Goal: Task Accomplishment & Management: Use online tool/utility

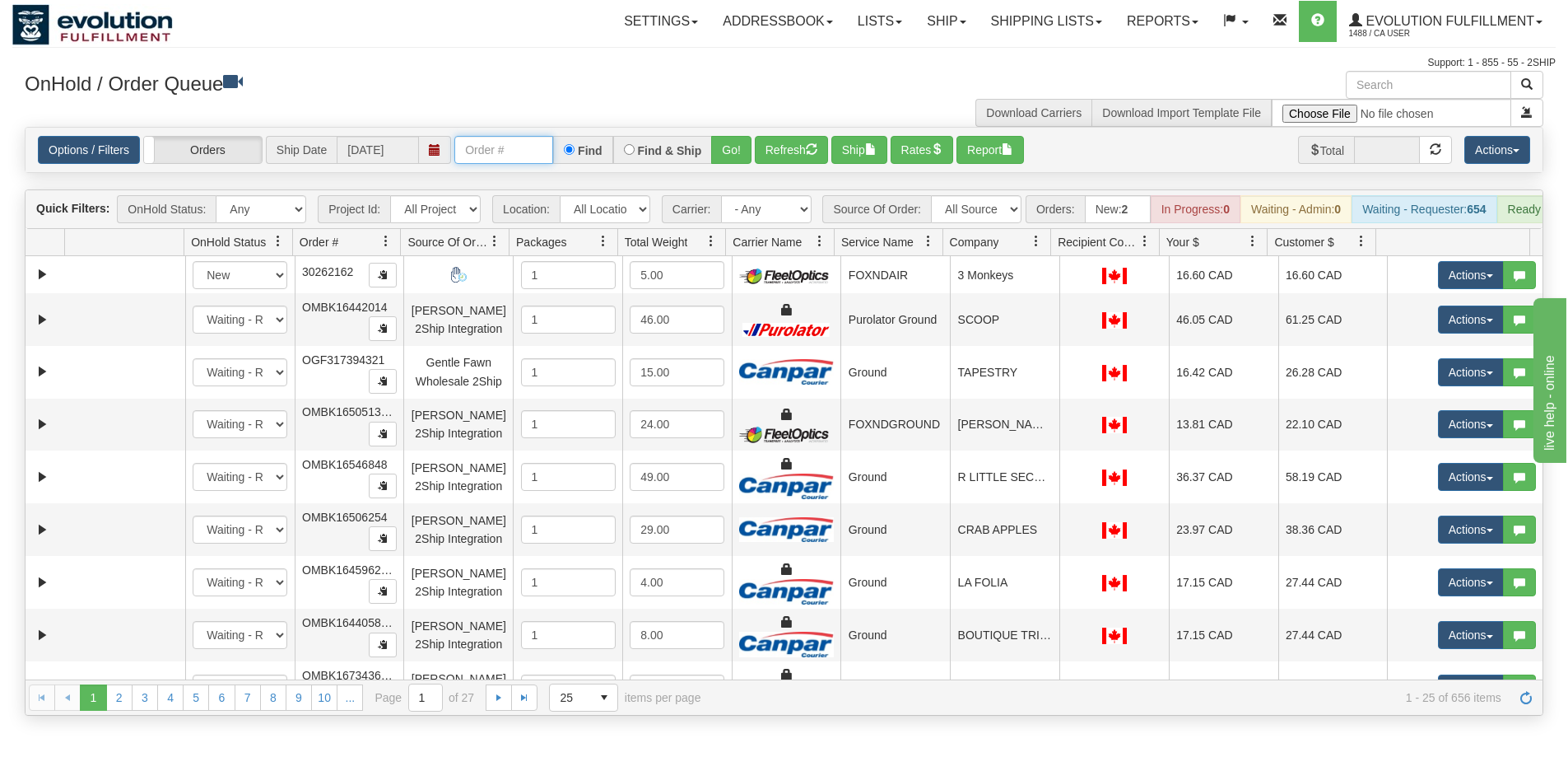
click at [479, 149] on input "text" at bounding box center [503, 150] width 99 height 28
type input "OTOFW46916-1"
click at [731, 145] on button "Go!" at bounding box center [731, 150] width 40 height 28
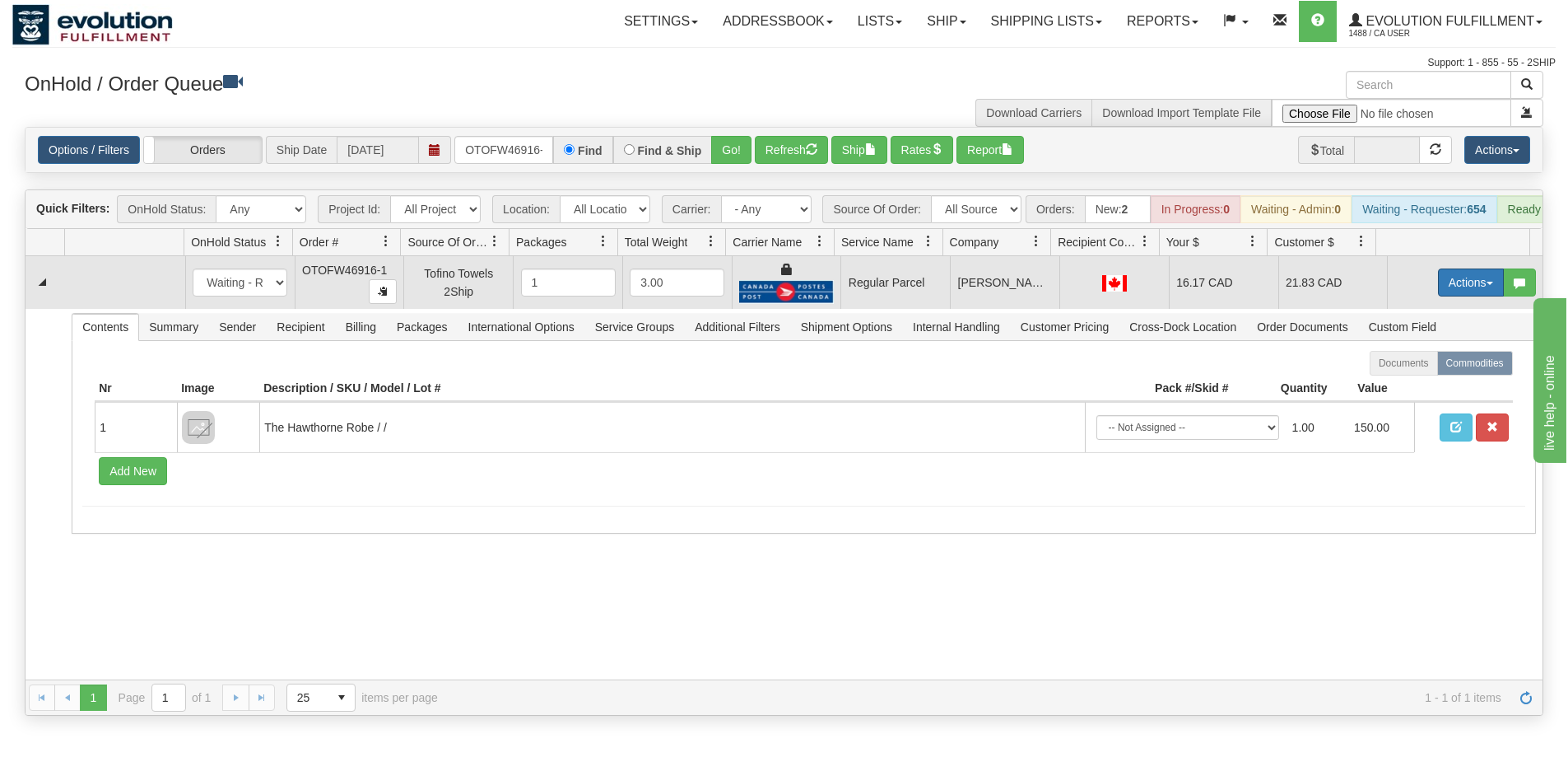
click at [1460, 294] on button "Actions" at bounding box center [1470, 282] width 66 height 28
click at [1414, 363] on span "Rate All Services" at bounding box center [1438, 356] width 99 height 13
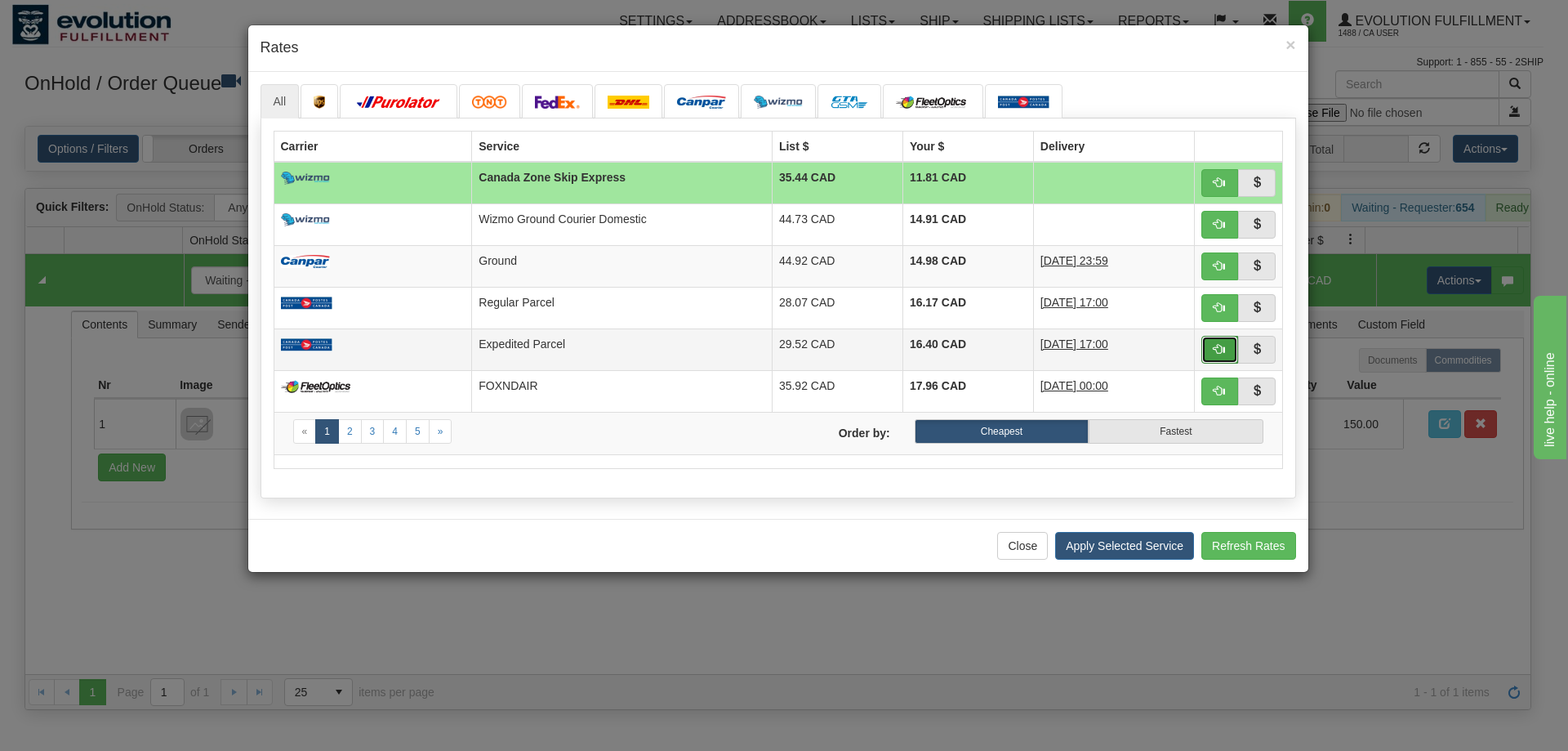
click at [1224, 348] on span "button" at bounding box center [1220, 349] width 12 height 12
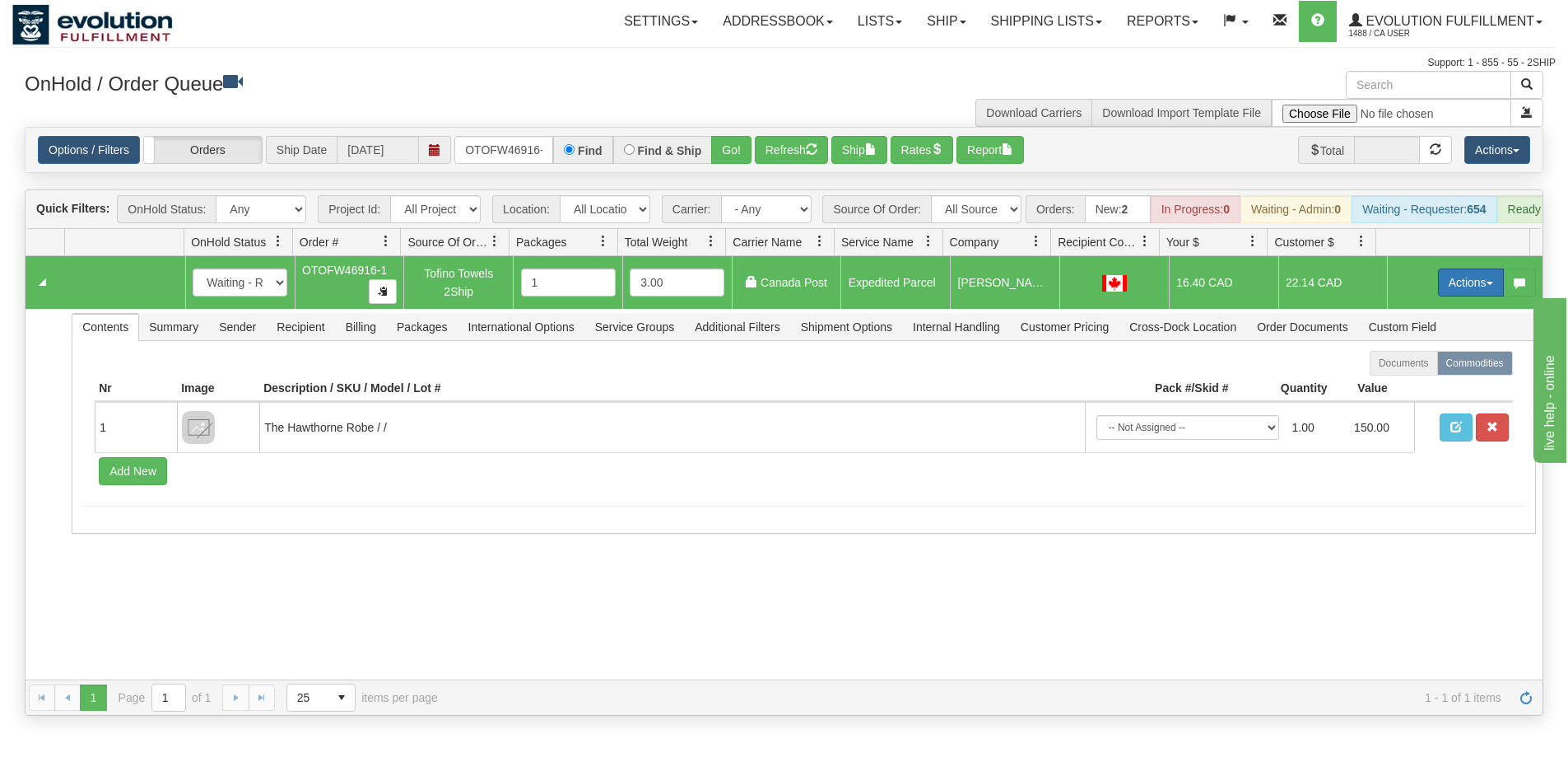
click at [1463, 280] on button "Actions" at bounding box center [1470, 282] width 66 height 28
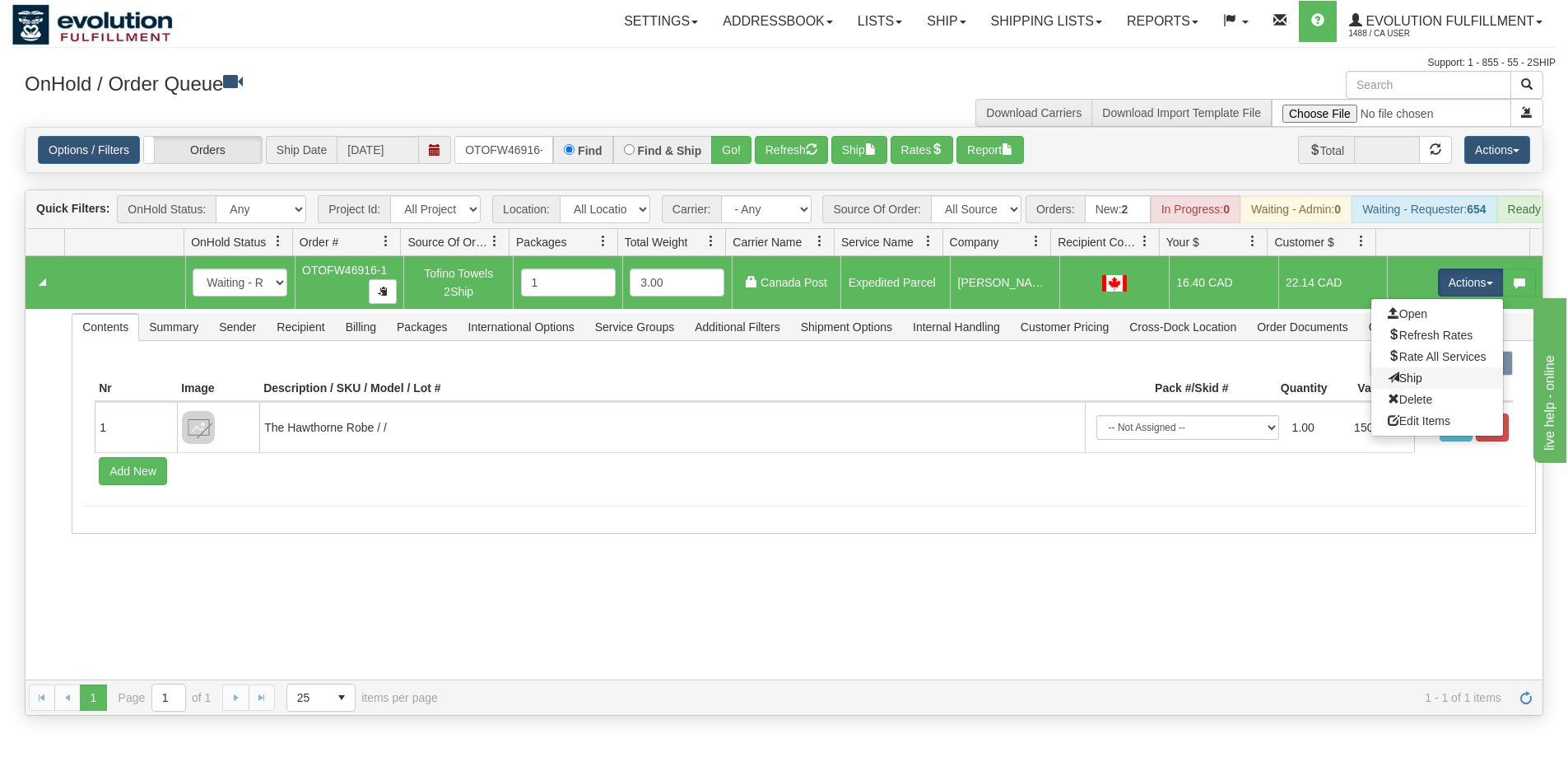
click at [1407, 389] on link "Ship" at bounding box center [1437, 378] width 131 height 22
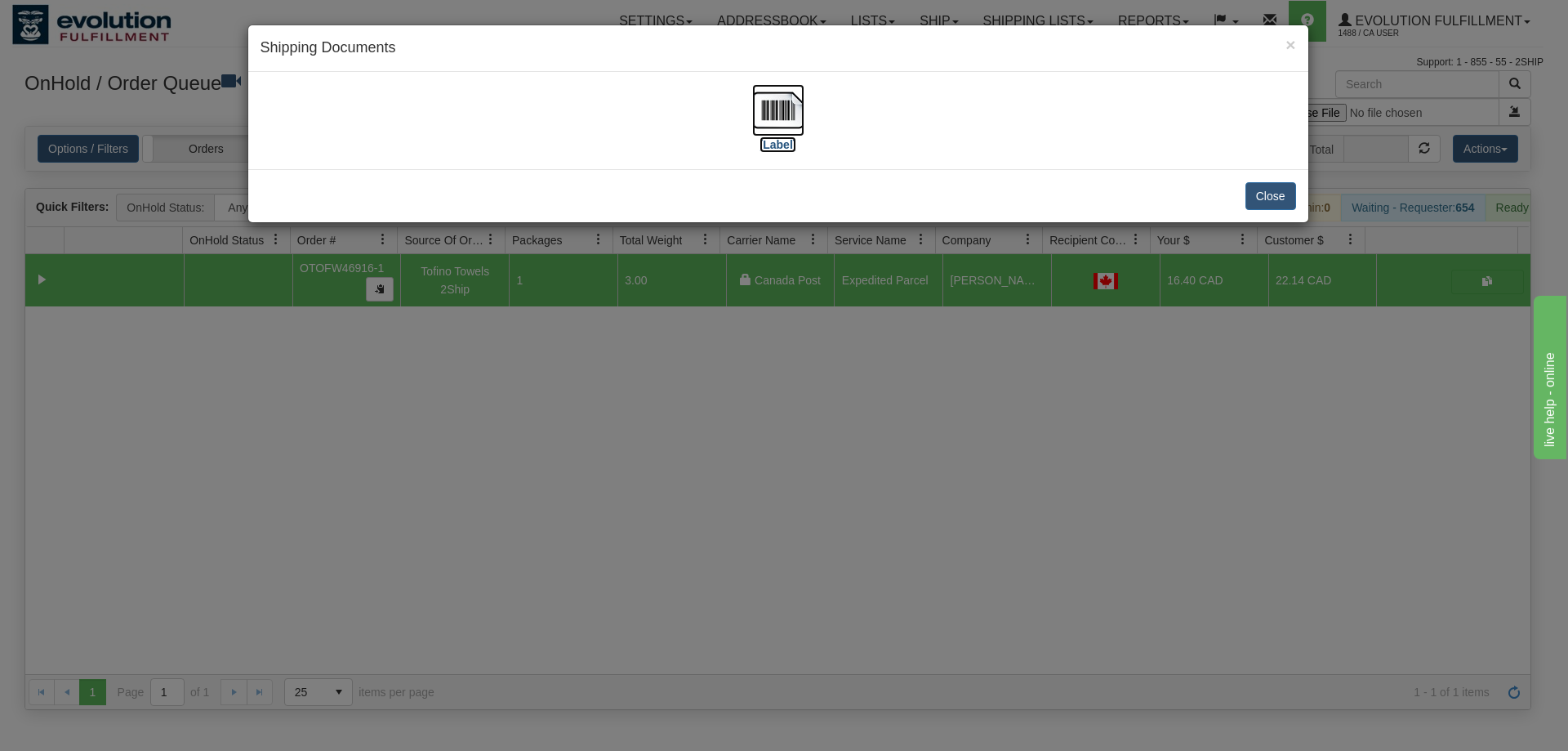
click at [791, 109] on img at bounding box center [777, 110] width 52 height 52
drag, startPoint x: 1170, startPoint y: 731, endPoint x: 1160, endPoint y: 737, distance: 11.7
click at [1169, 731] on div "× Shipping Documents [Label] Close" at bounding box center [784, 375] width 1568 height 751
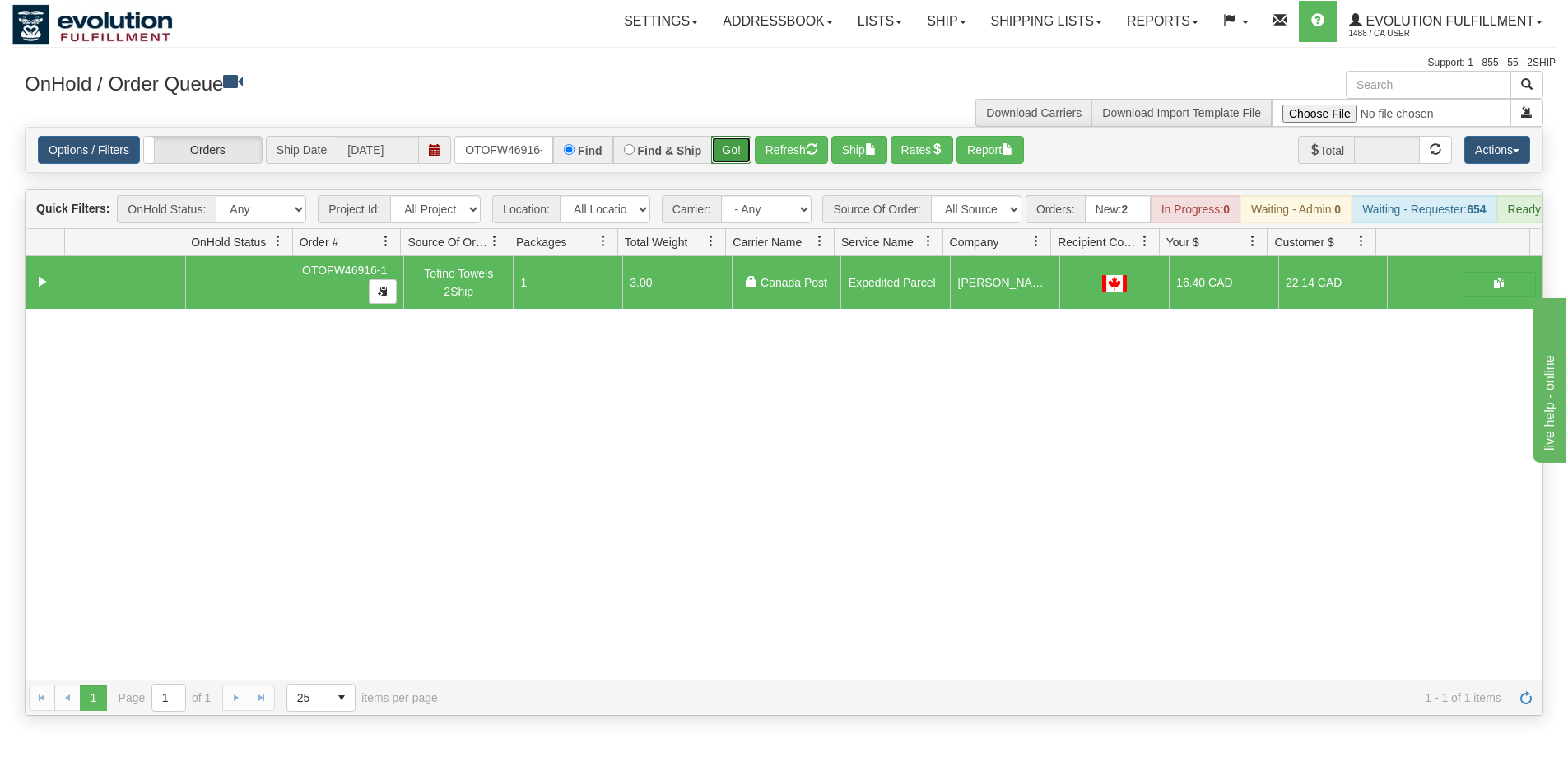
click at [734, 154] on button "Go!" at bounding box center [731, 150] width 40 height 28
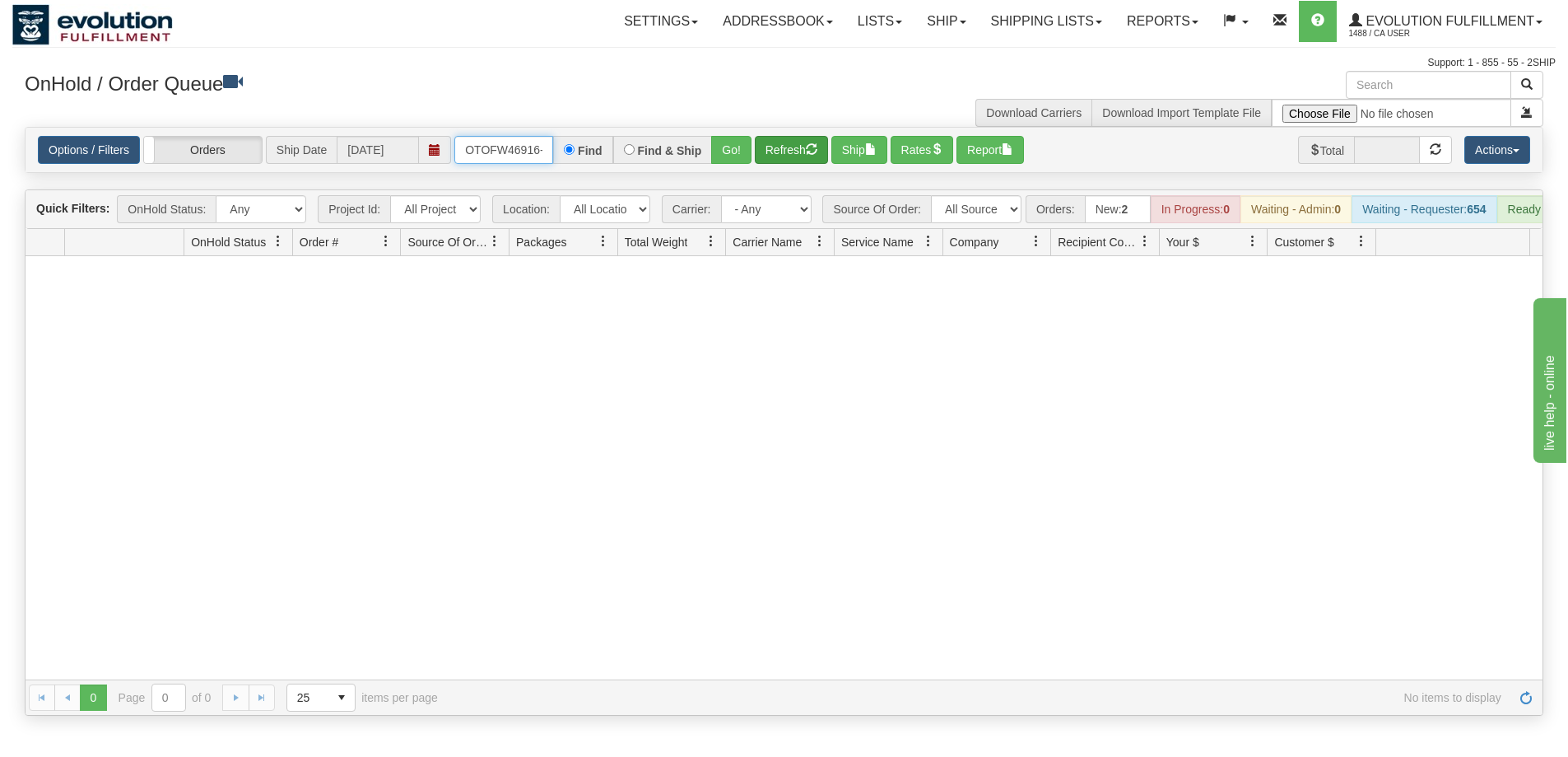
scroll to position [0, 8]
drag, startPoint x: 467, startPoint y: 151, endPoint x: 776, endPoint y: 152, distance: 309.0
click at [776, 152] on div "Options / Filters Group Shipments Orders Ship Date [DATE] OTOFW46916-1 Find Fin…" at bounding box center [784, 150] width 1492 height 28
click at [551, 157] on input "text" at bounding box center [503, 150] width 99 height 28
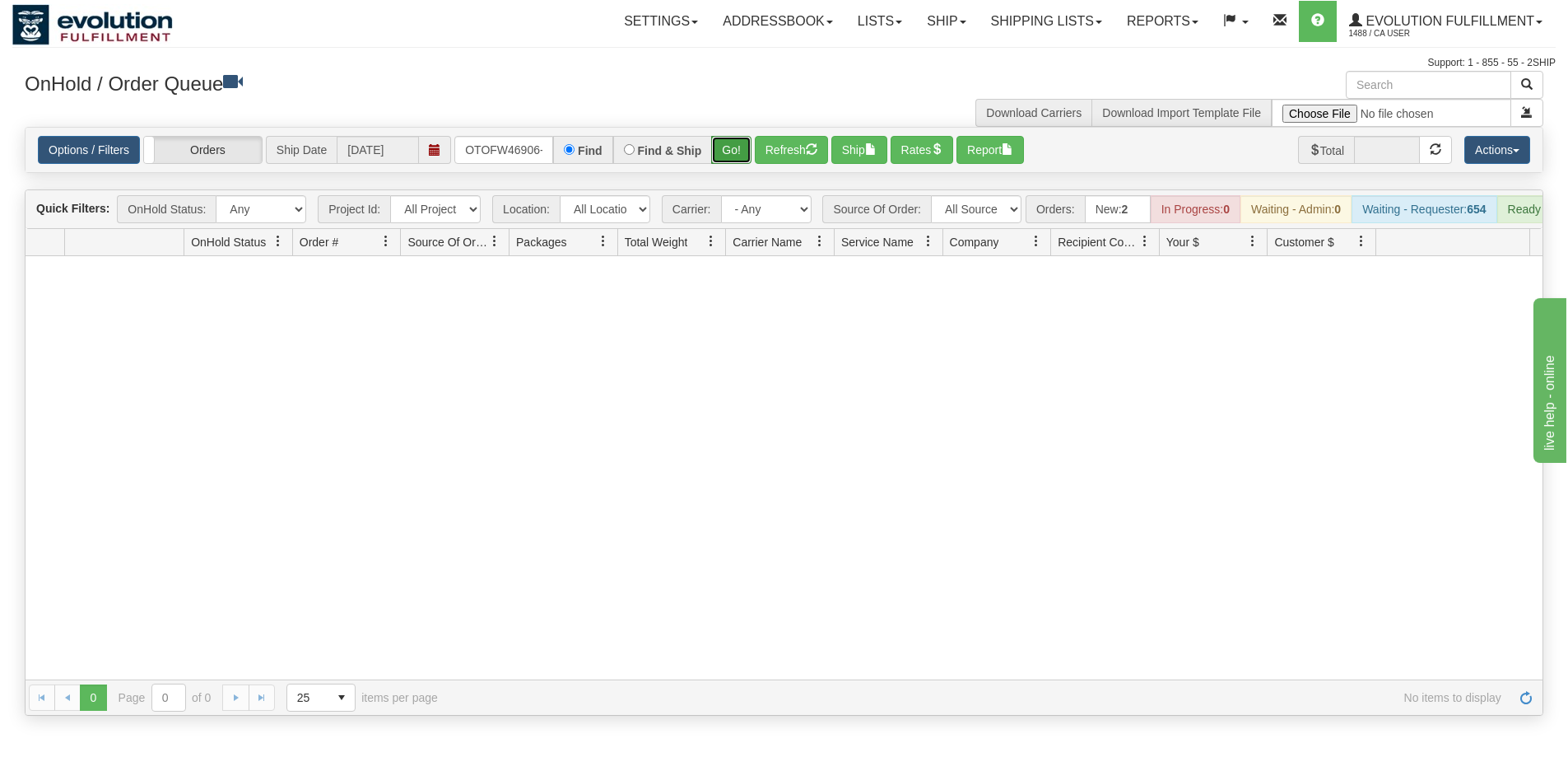
click at [728, 154] on button "Go!" at bounding box center [731, 150] width 40 height 28
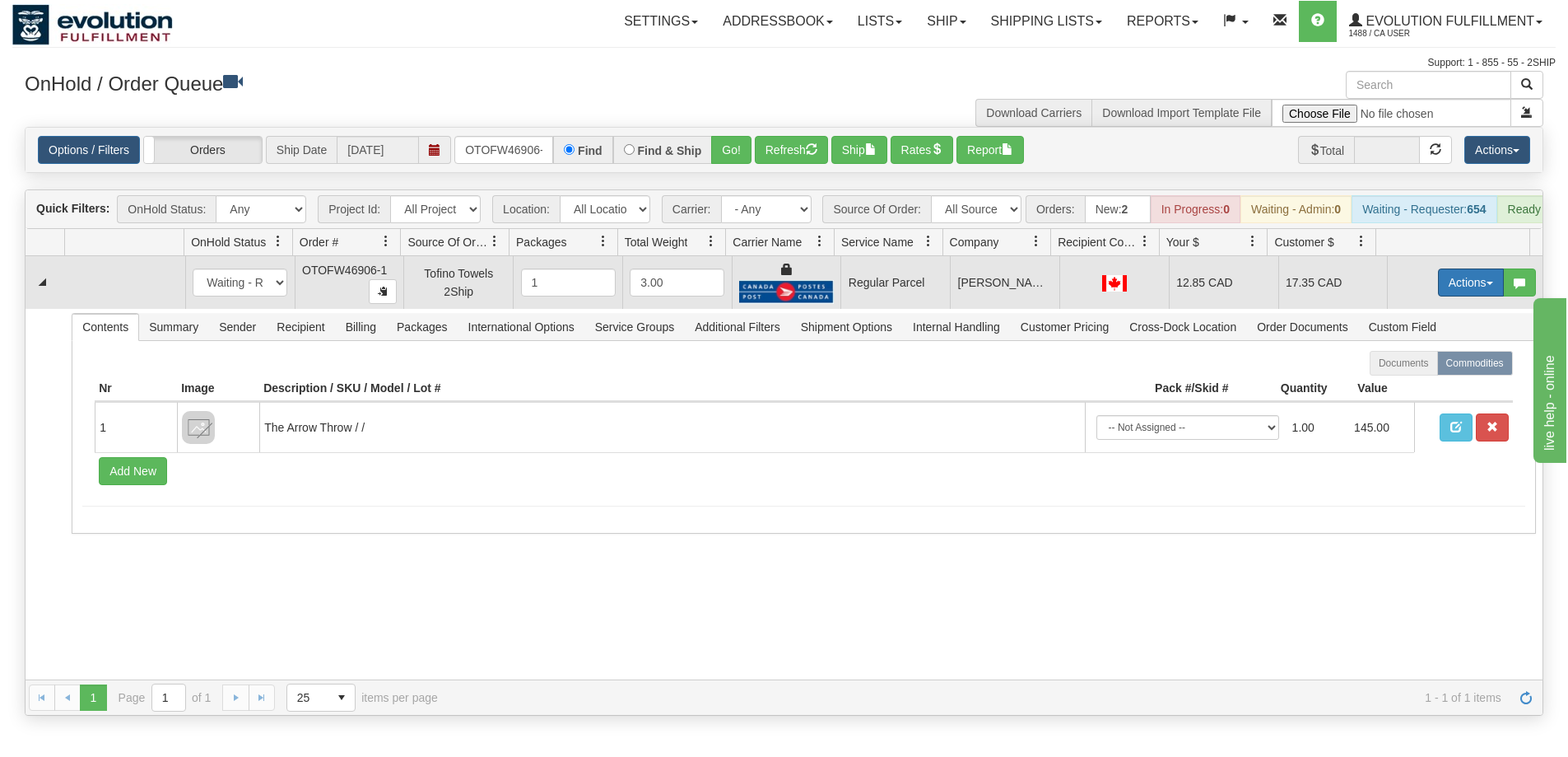
click at [1462, 291] on button "Actions" at bounding box center [1470, 282] width 66 height 28
click at [1411, 363] on span "Rate All Services" at bounding box center [1438, 356] width 99 height 13
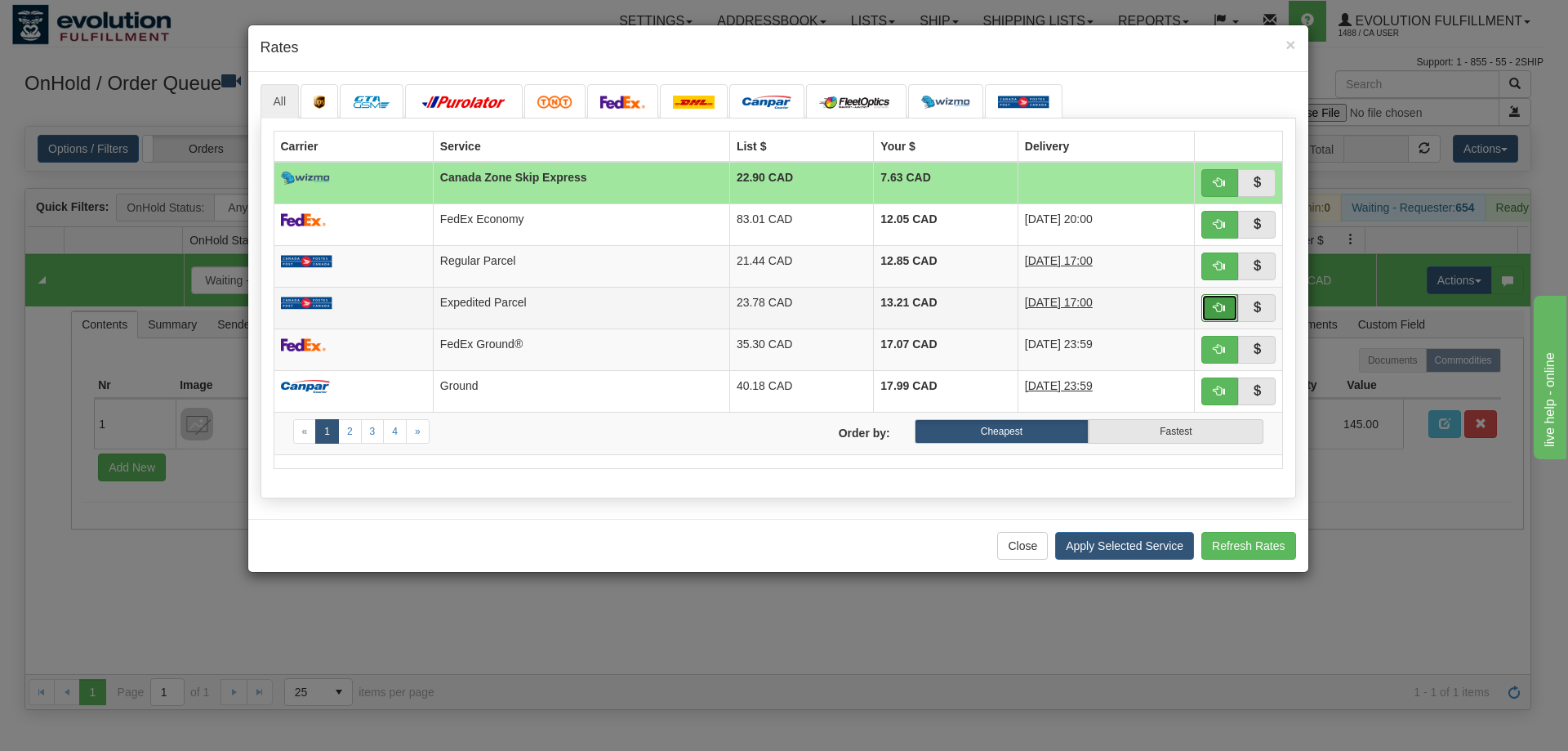
click at [1217, 312] on span "button" at bounding box center [1220, 307] width 12 height 12
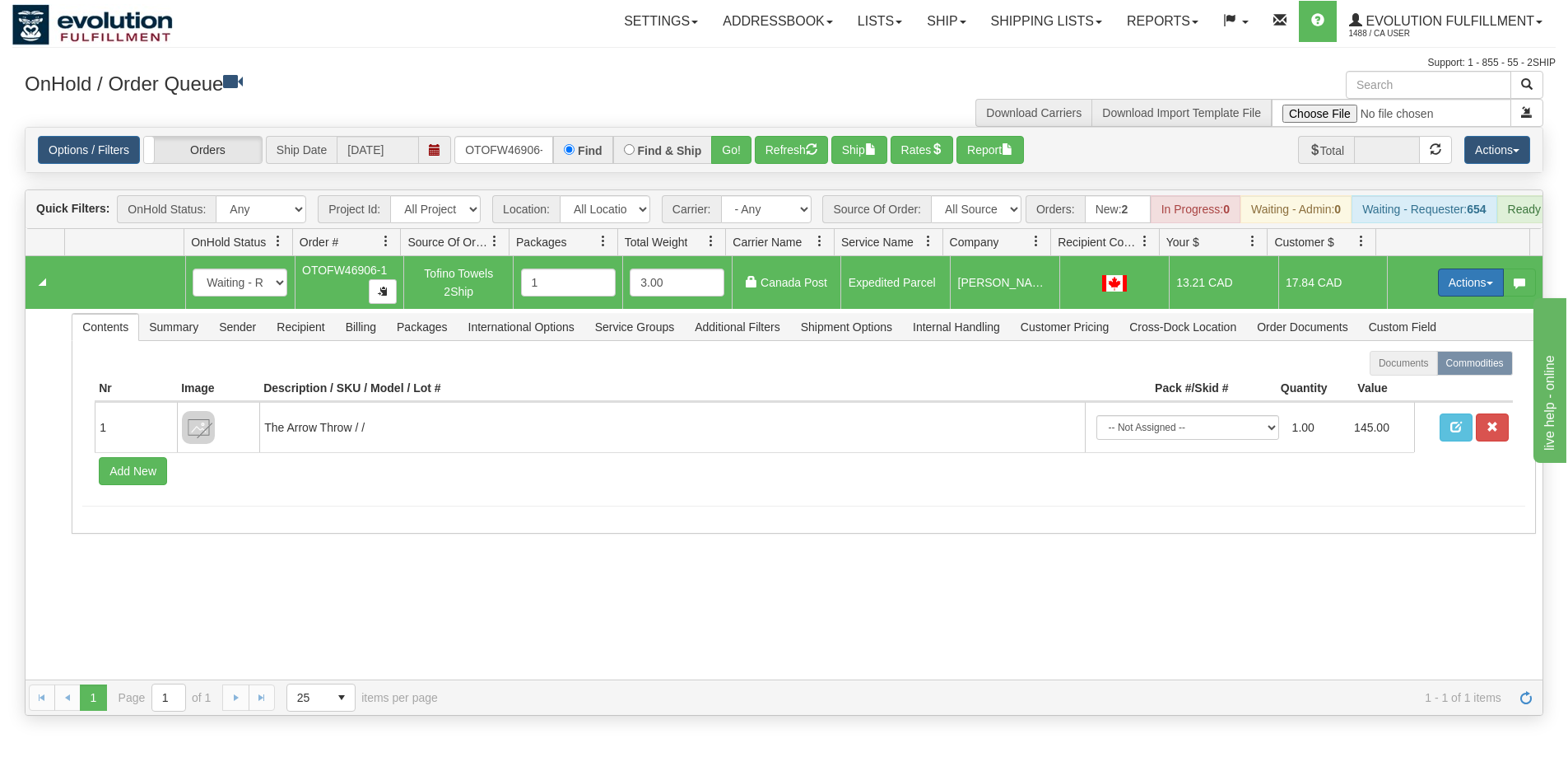
click at [1454, 294] on button "Actions" at bounding box center [1470, 282] width 66 height 28
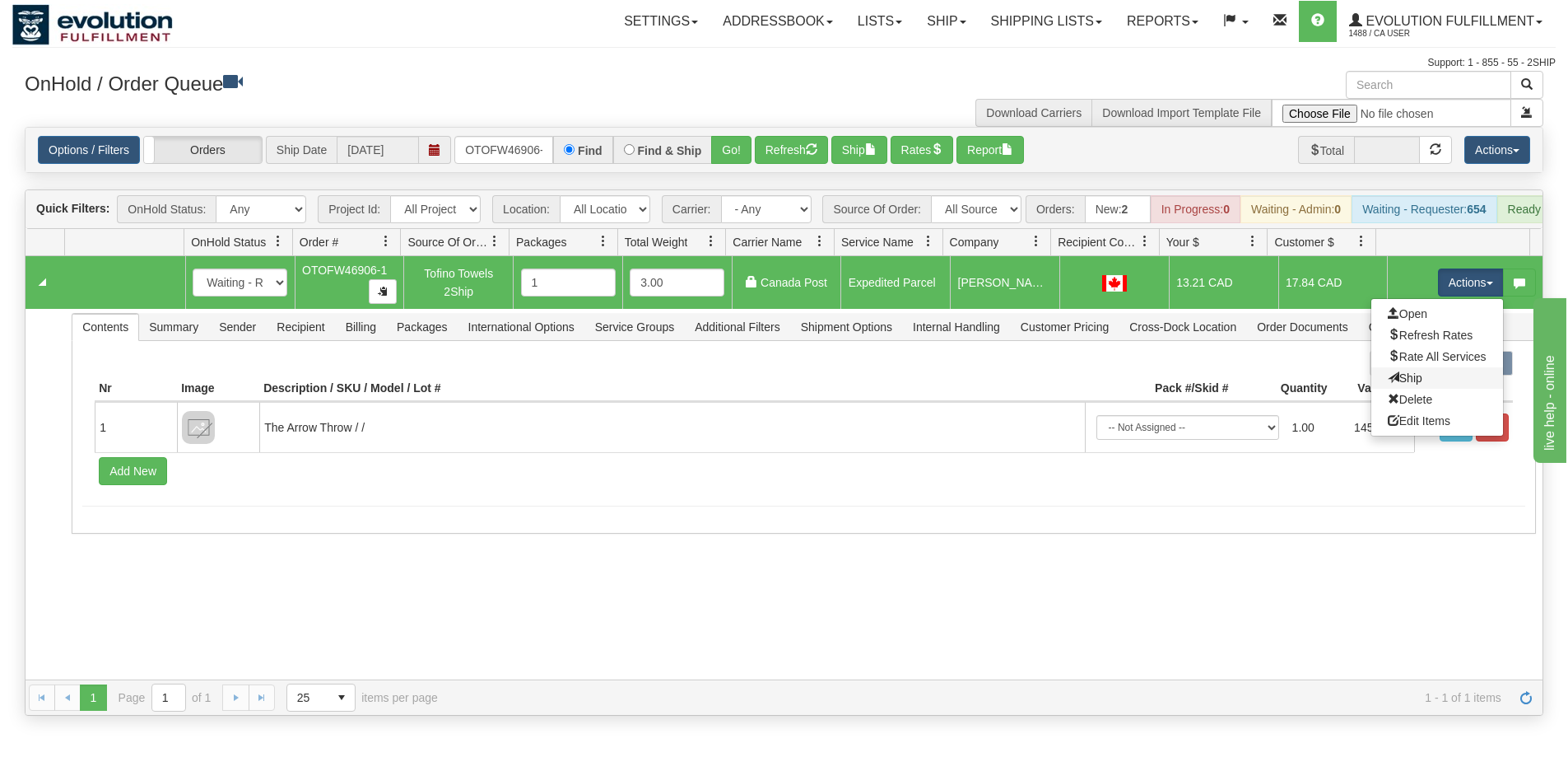
click at [1415, 389] on link "Ship" at bounding box center [1437, 378] width 131 height 22
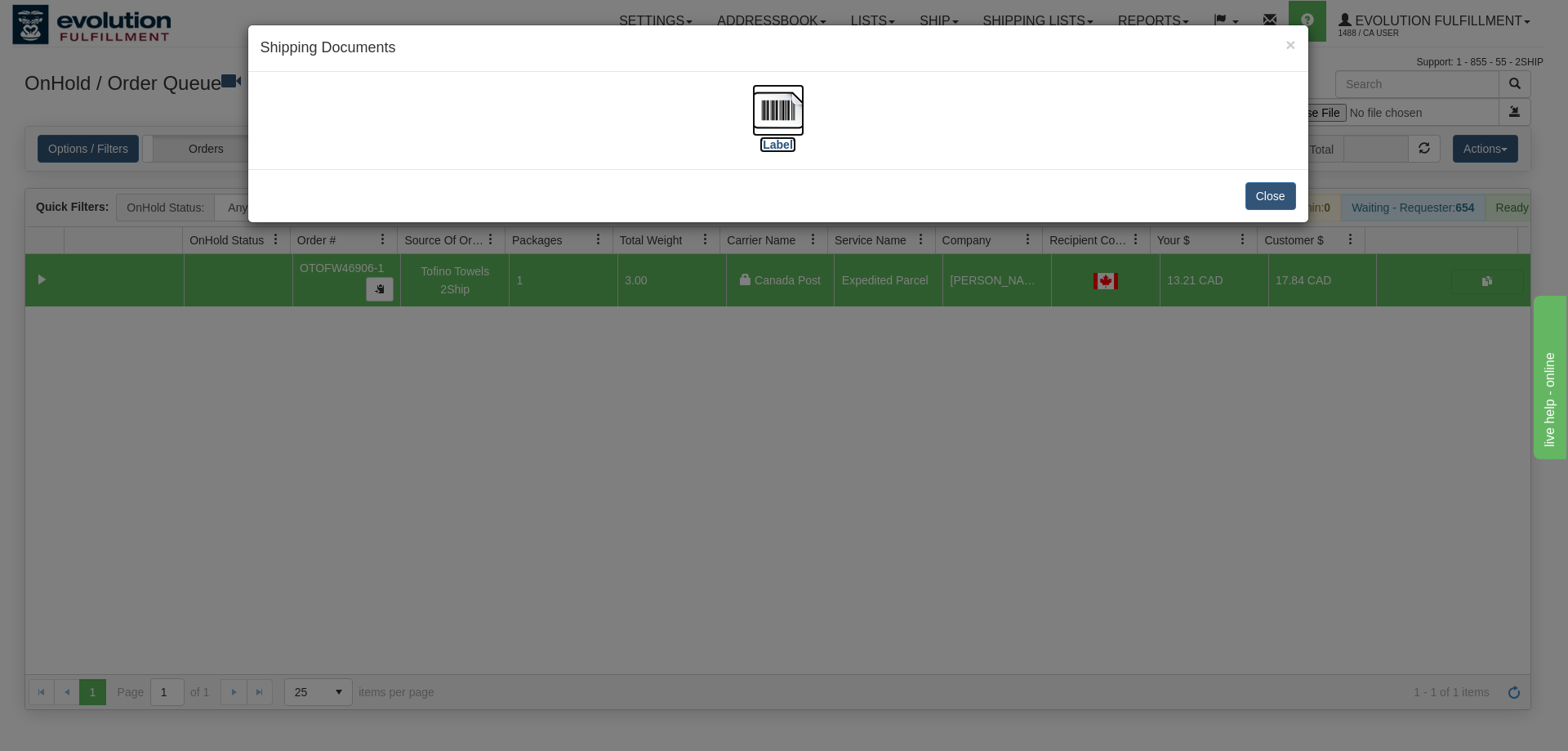
click at [793, 124] on img at bounding box center [777, 110] width 52 height 52
click at [950, 549] on div "× Shipping Documents [Label] Close" at bounding box center [784, 375] width 1568 height 751
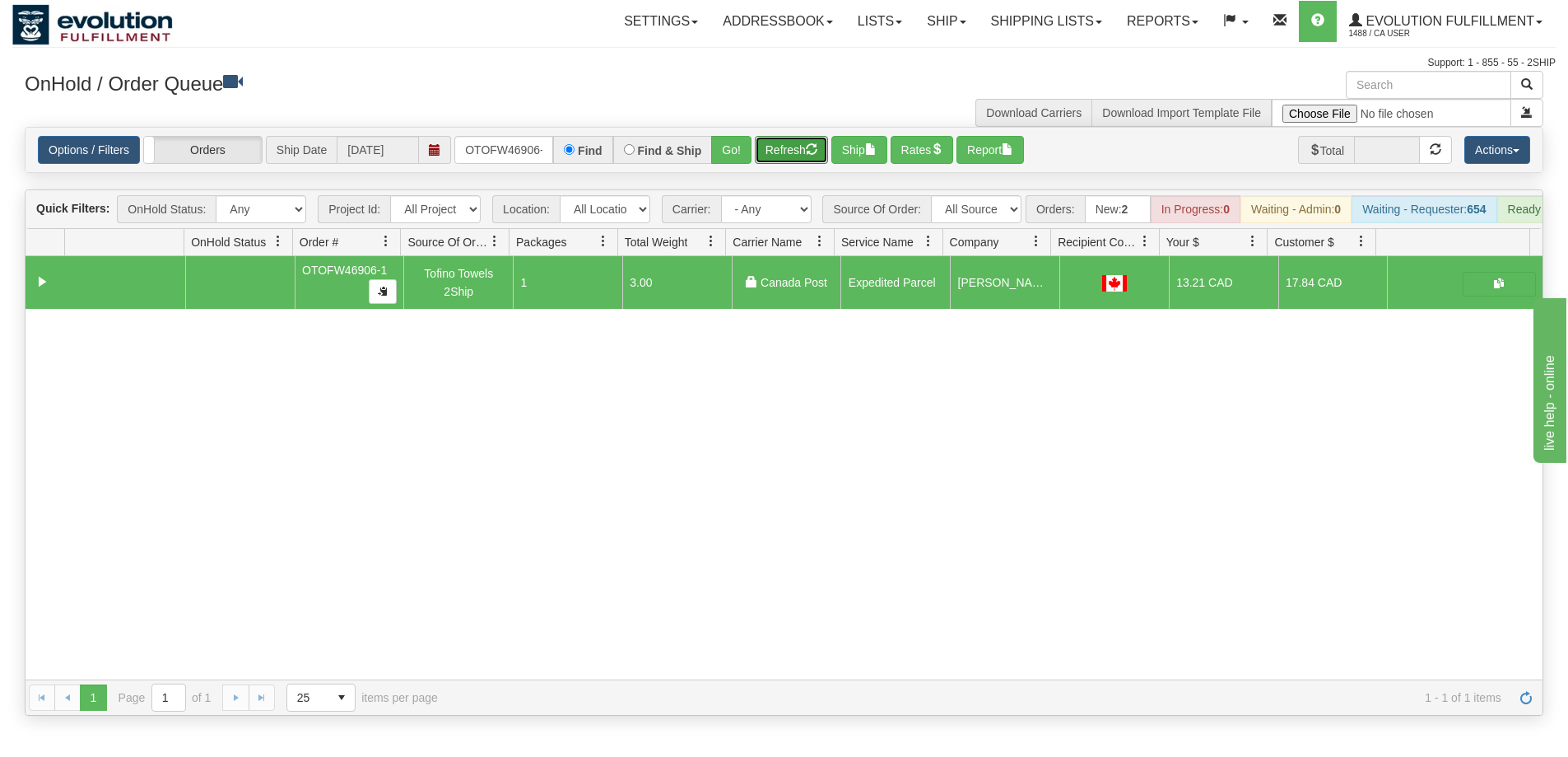
click at [775, 162] on button "Refresh" at bounding box center [791, 150] width 73 height 28
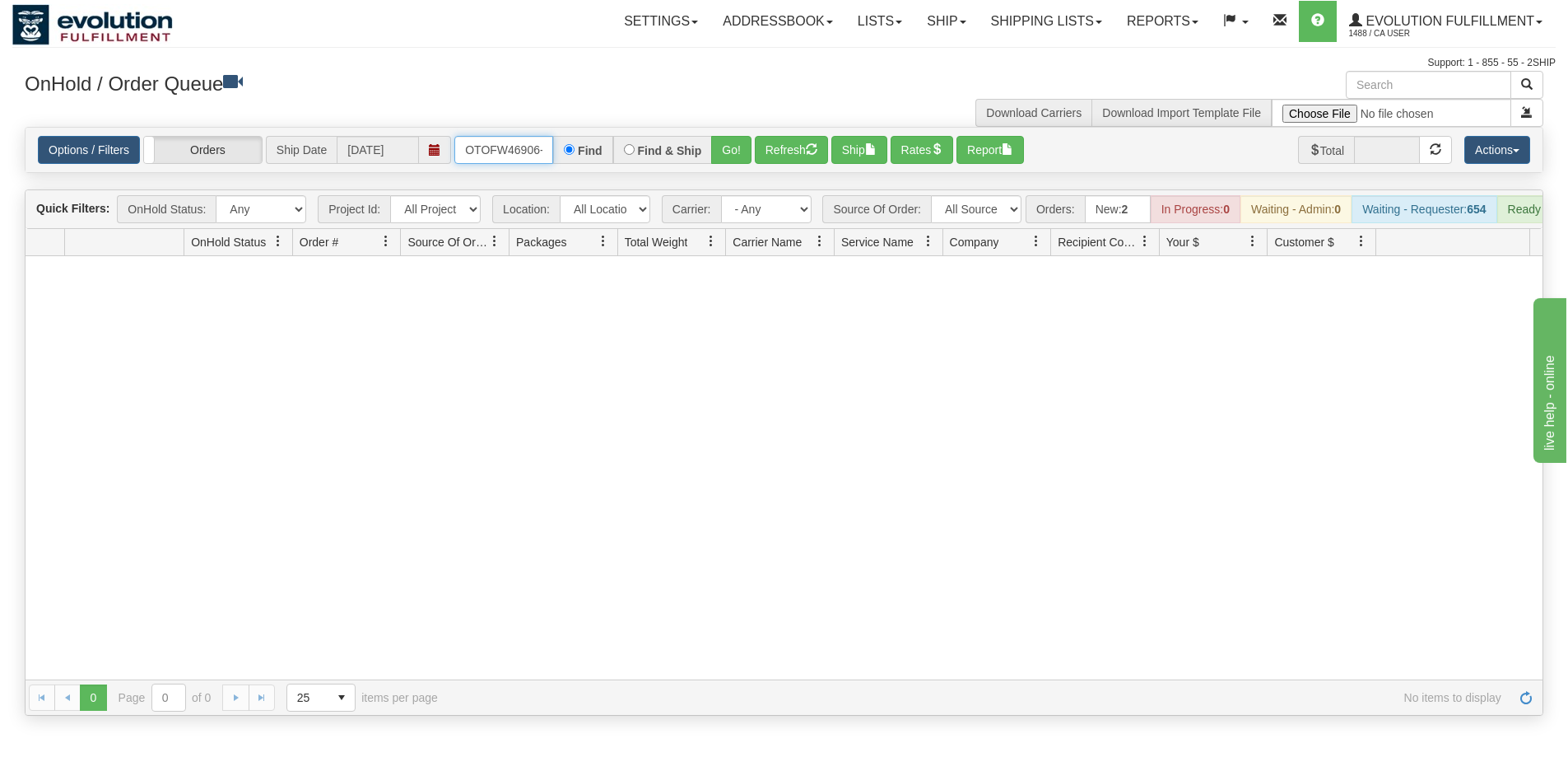
scroll to position [0, 8]
drag, startPoint x: 460, startPoint y: 148, endPoint x: 704, endPoint y: 176, distance: 245.6
click at [704, 176] on div "Is equal to Is not equal to Contains Does not contains CAD USD EUR ZAR [PERSON_…" at bounding box center [784, 420] width 1543 height 588
click at [725, 158] on button "Go!" at bounding box center [731, 150] width 40 height 28
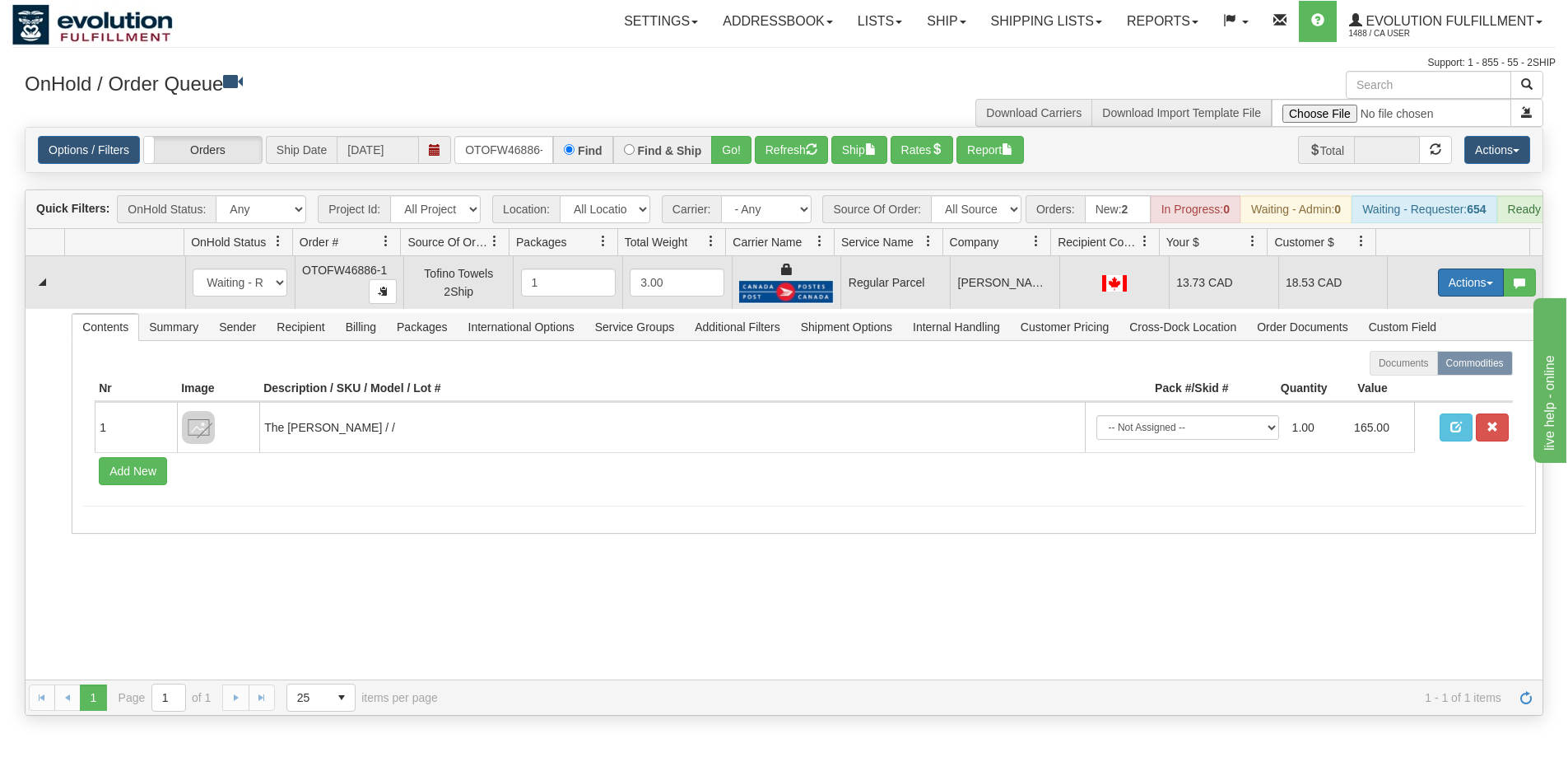
click at [1438, 293] on button "Actions" at bounding box center [1470, 282] width 66 height 28
click at [1419, 363] on span "Rate All Services" at bounding box center [1438, 356] width 99 height 13
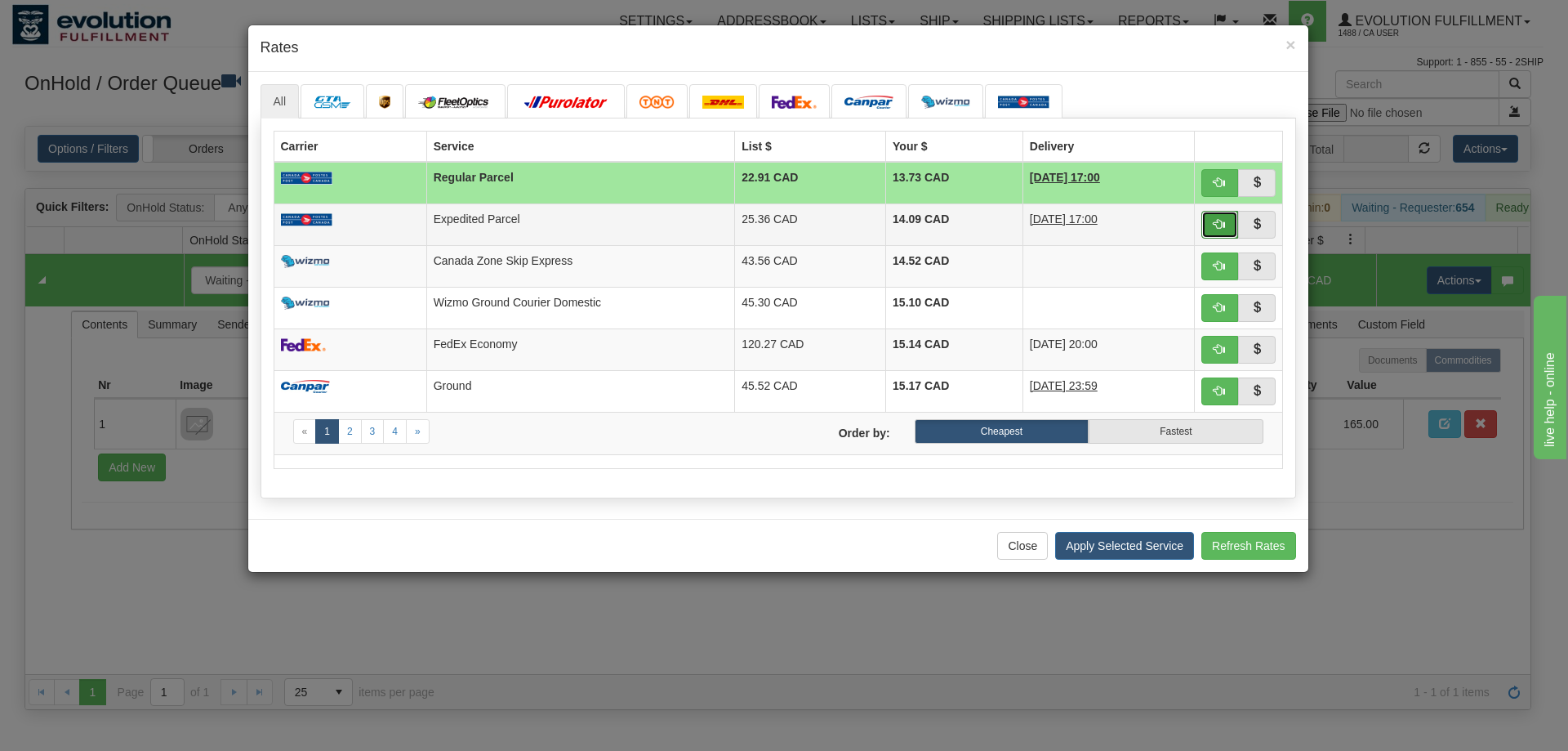
click at [1220, 229] on span "button" at bounding box center [1220, 224] width 12 height 12
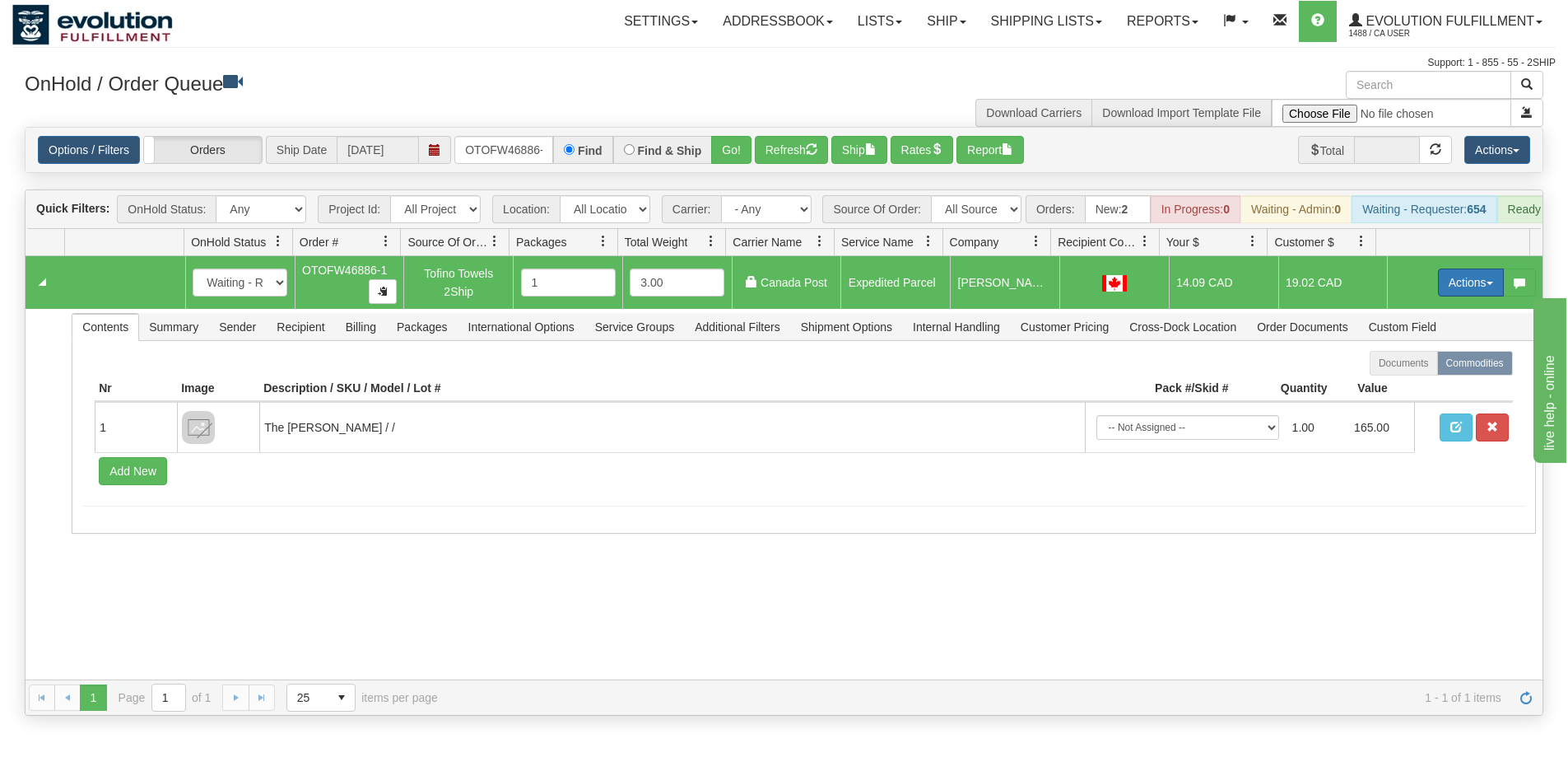
click at [1457, 287] on button "Actions" at bounding box center [1470, 282] width 66 height 28
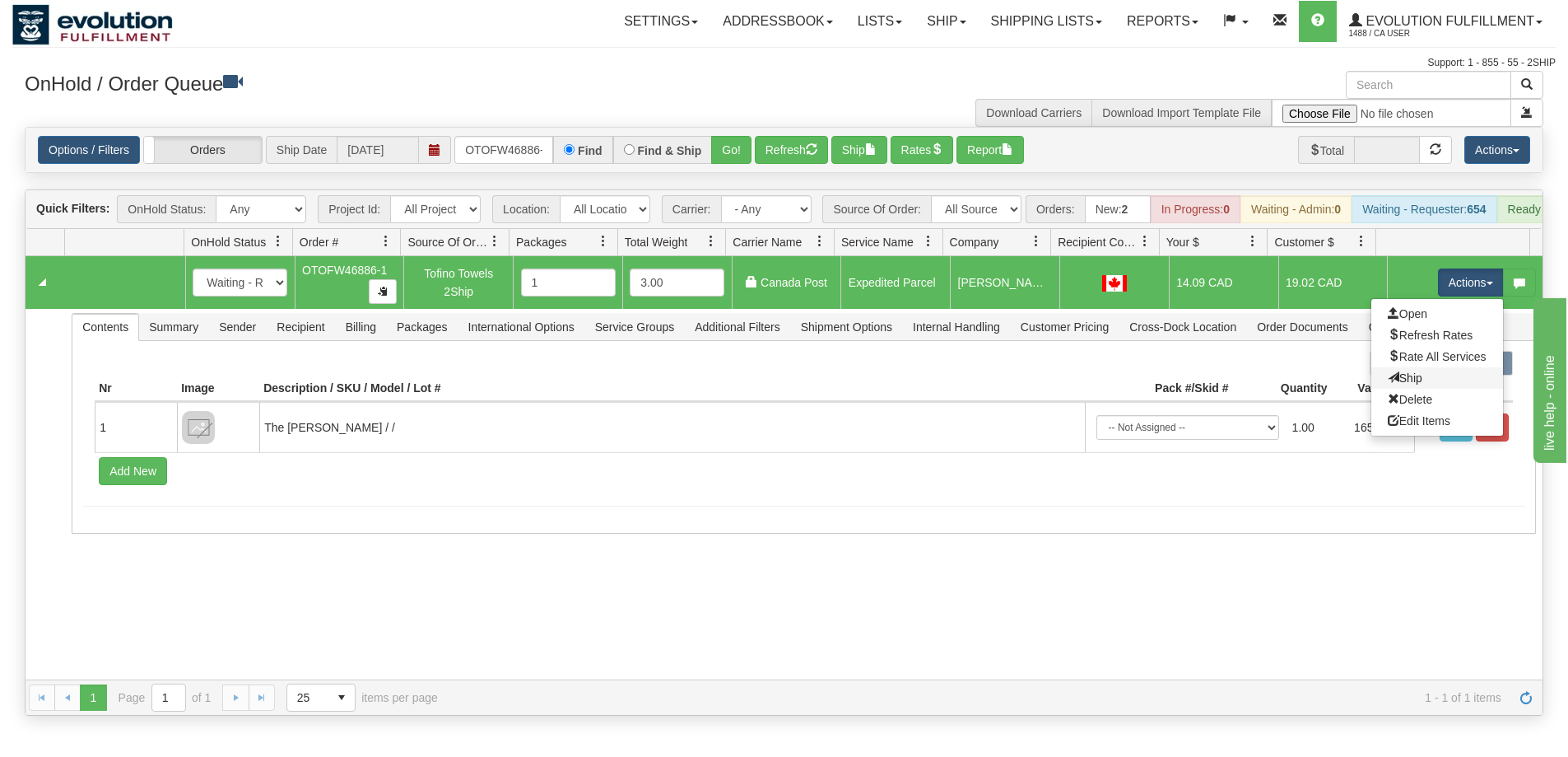
click at [1411, 389] on link "Ship" at bounding box center [1437, 378] width 131 height 22
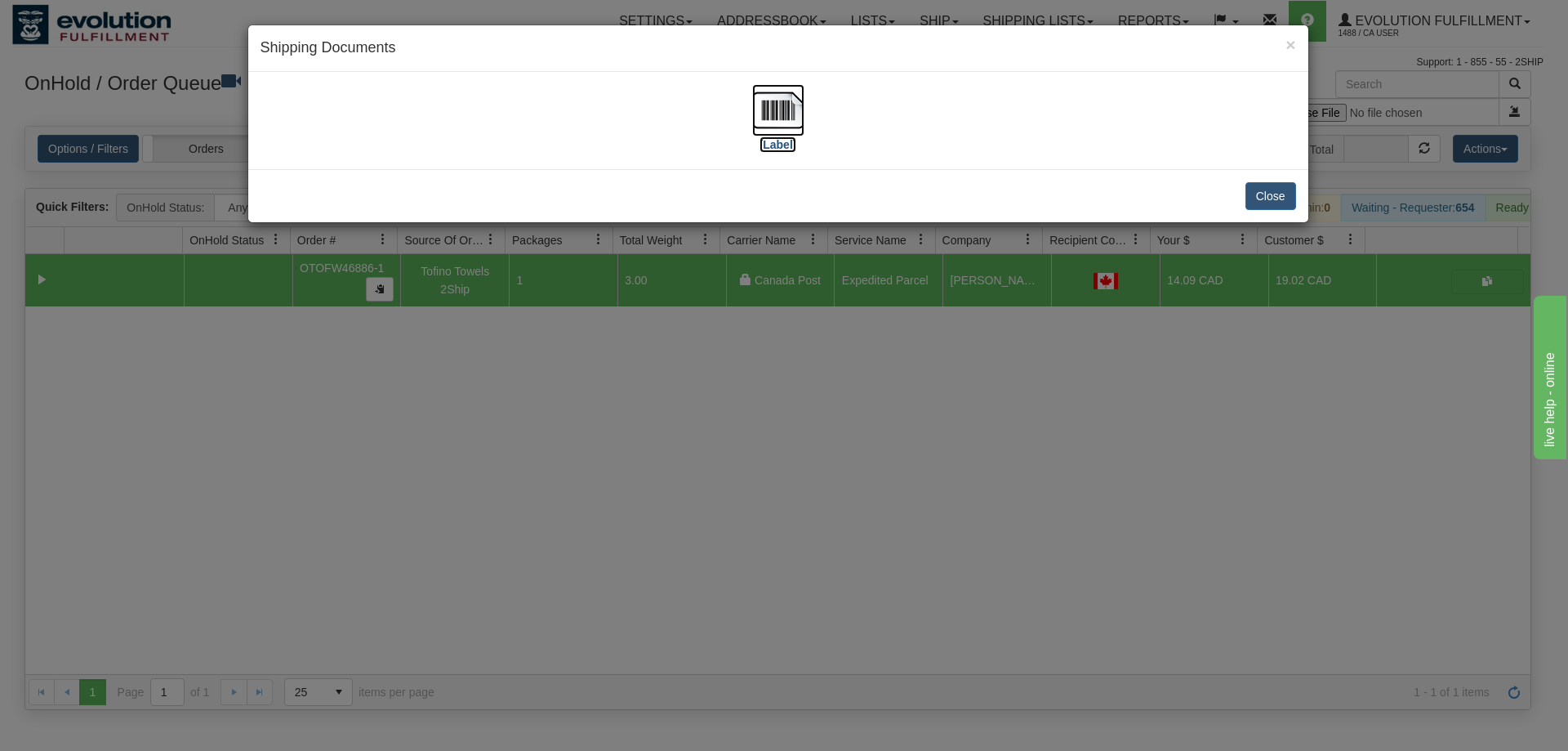
click at [794, 111] on img at bounding box center [777, 110] width 52 height 52
drag, startPoint x: 835, startPoint y: 561, endPoint x: 709, endPoint y: 412, distance: 195.1
click at [835, 559] on div "× Shipping Documents [Label] Close" at bounding box center [784, 375] width 1568 height 751
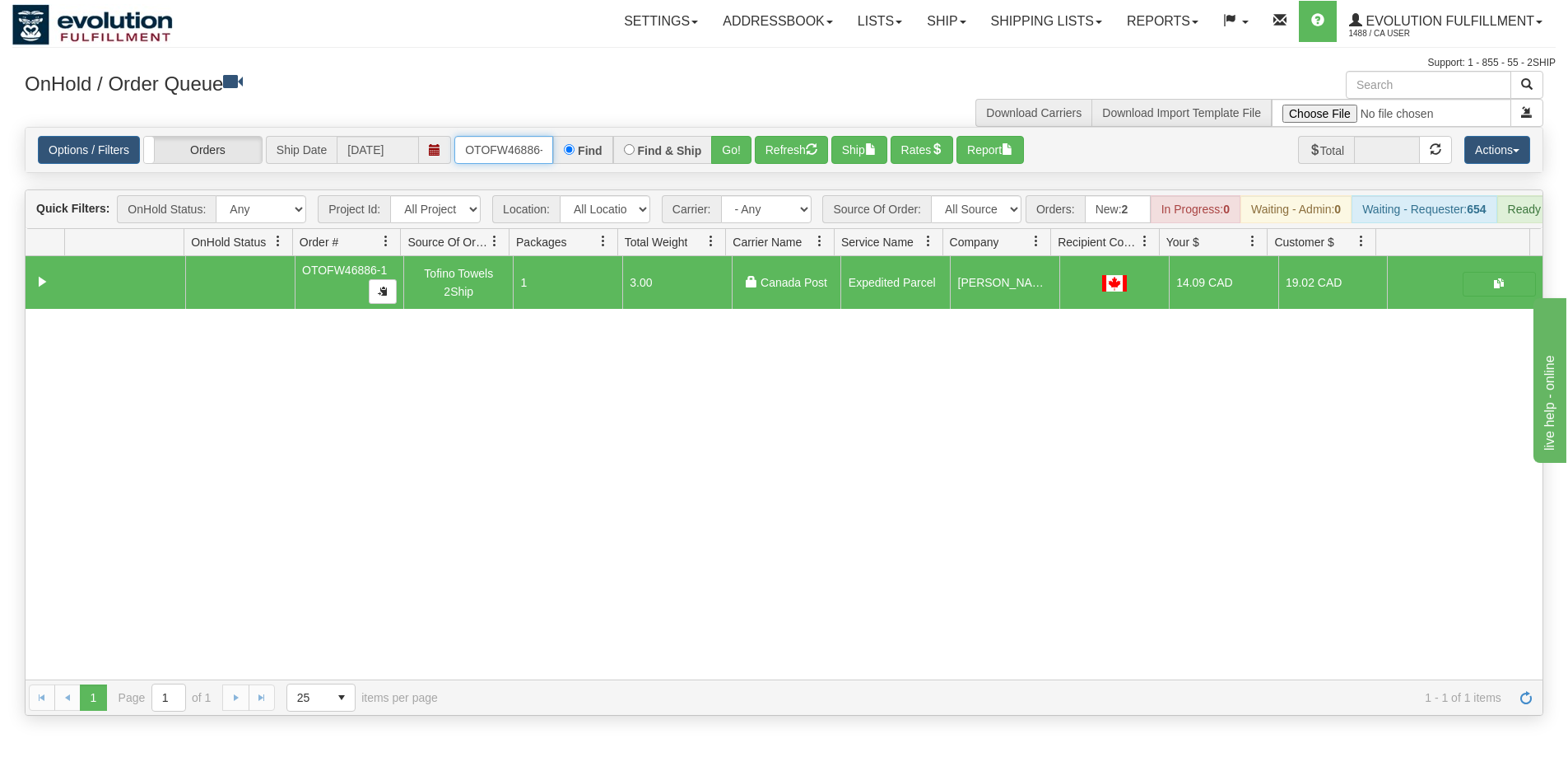
scroll to position [0, 8]
drag, startPoint x: 464, startPoint y: 146, endPoint x: 800, endPoint y: 167, distance: 336.7
click at [800, 167] on div "Options / Filters Group Shipments Orders Ship Date [DATE] OTOFW46886-1 Find Fin…" at bounding box center [784, 149] width 1517 height 44
click at [724, 154] on button "Go!" at bounding box center [731, 150] width 40 height 28
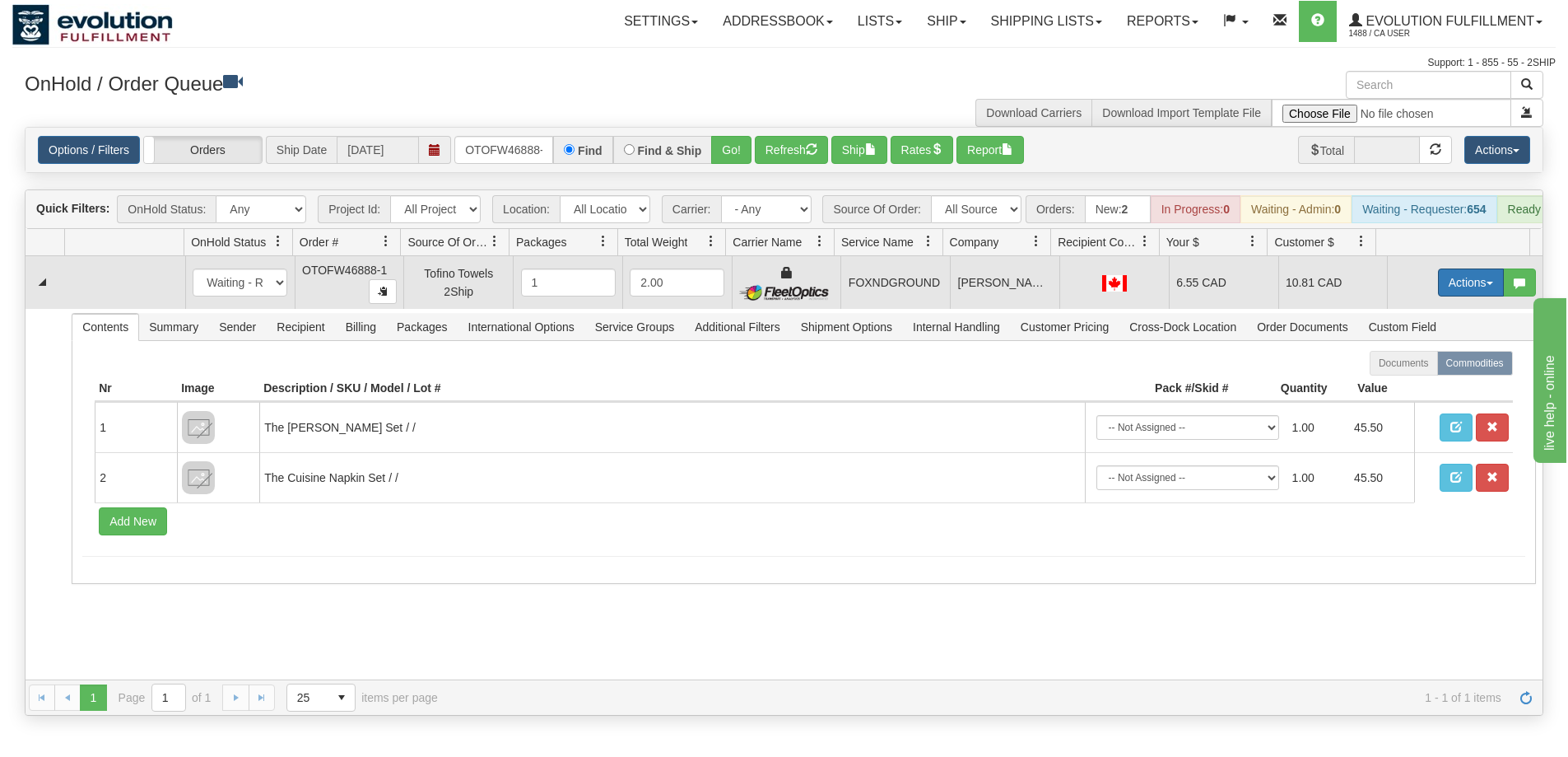
click at [1462, 296] on button "Actions" at bounding box center [1470, 282] width 66 height 28
click at [1405, 385] on span "Ship" at bounding box center [1405, 377] width 35 height 13
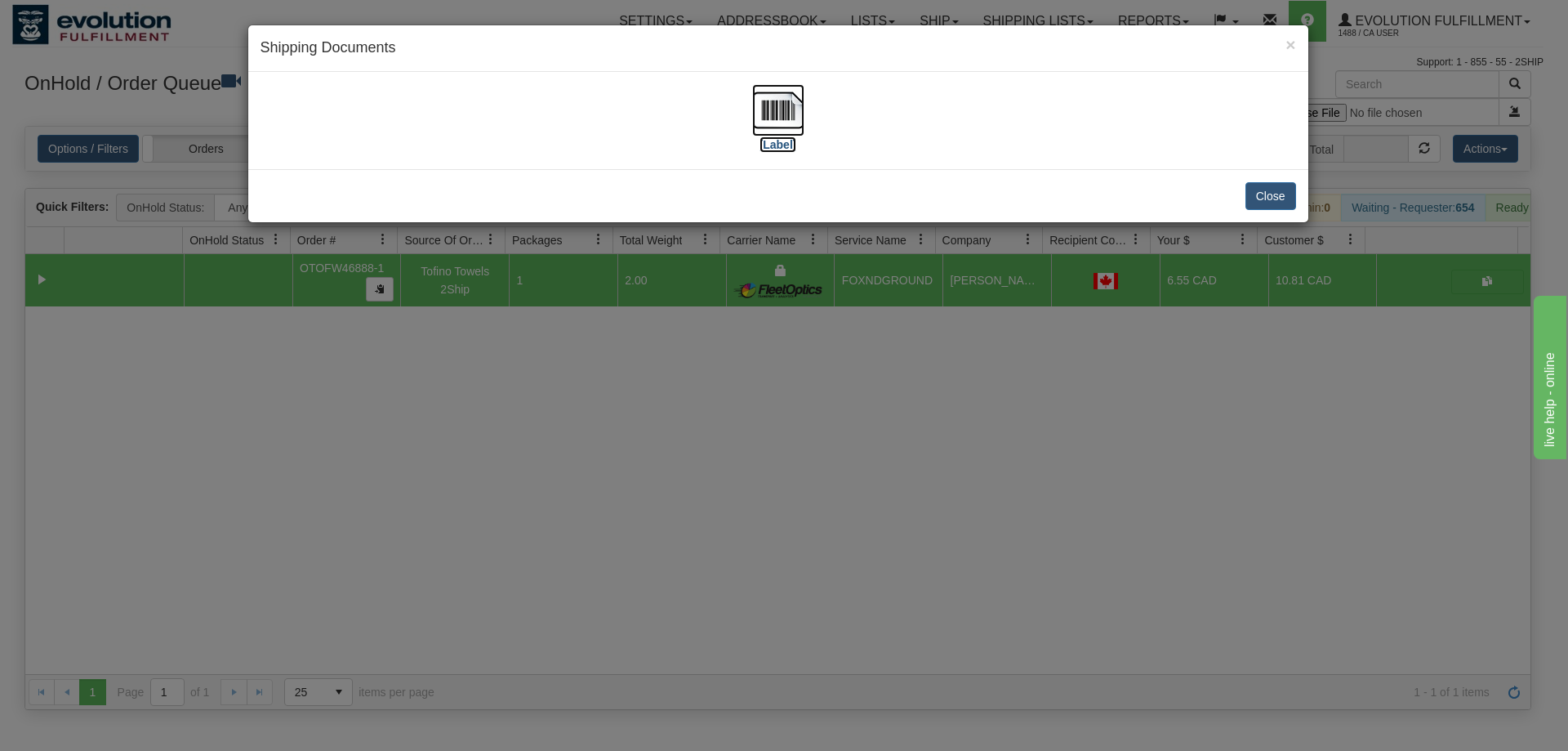
click at [788, 108] on img at bounding box center [777, 110] width 52 height 52
click at [840, 551] on div "× Shipping Documents [Label] Close" at bounding box center [784, 375] width 1568 height 751
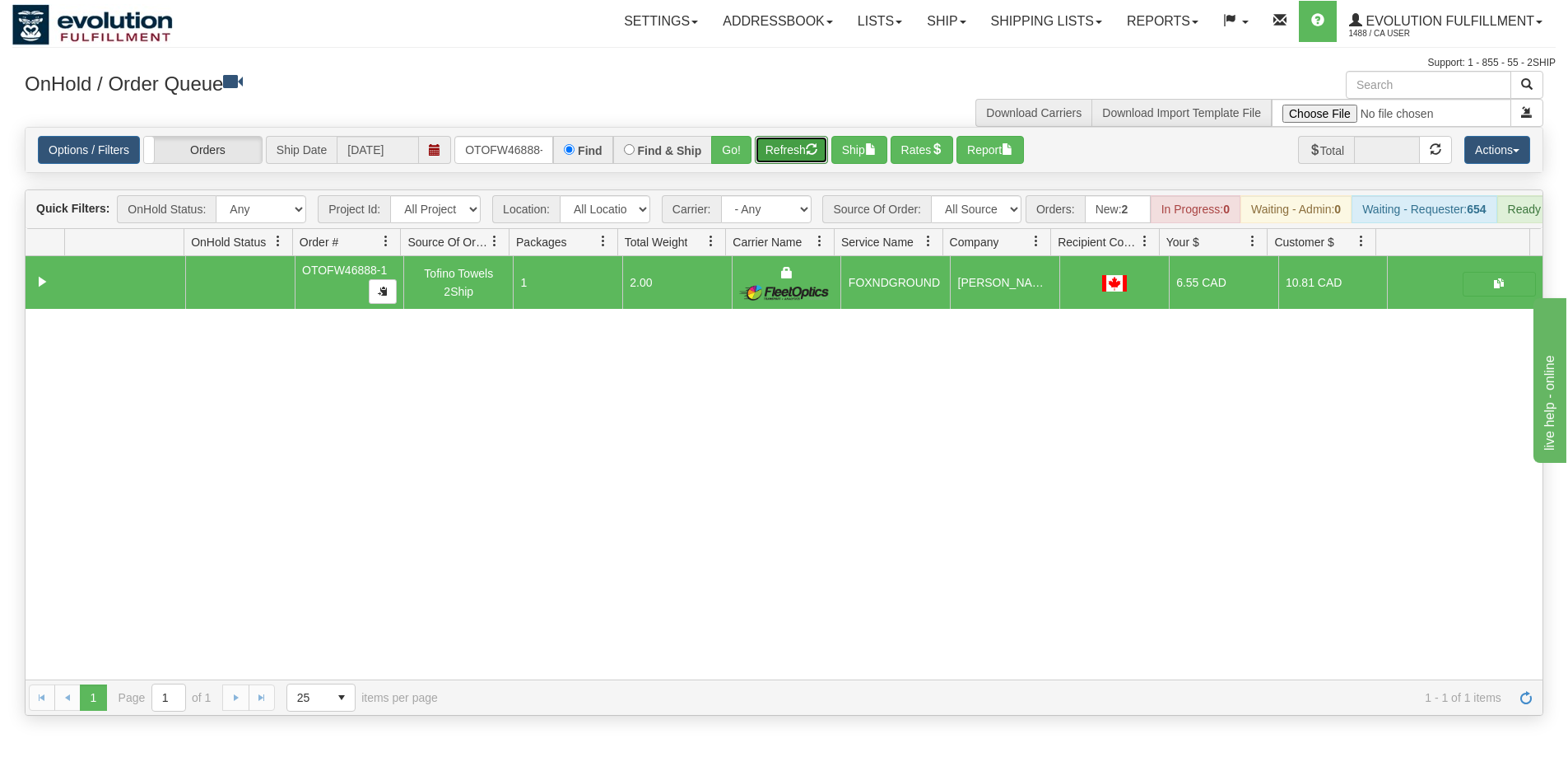
click at [777, 155] on button "Refresh" at bounding box center [791, 150] width 73 height 28
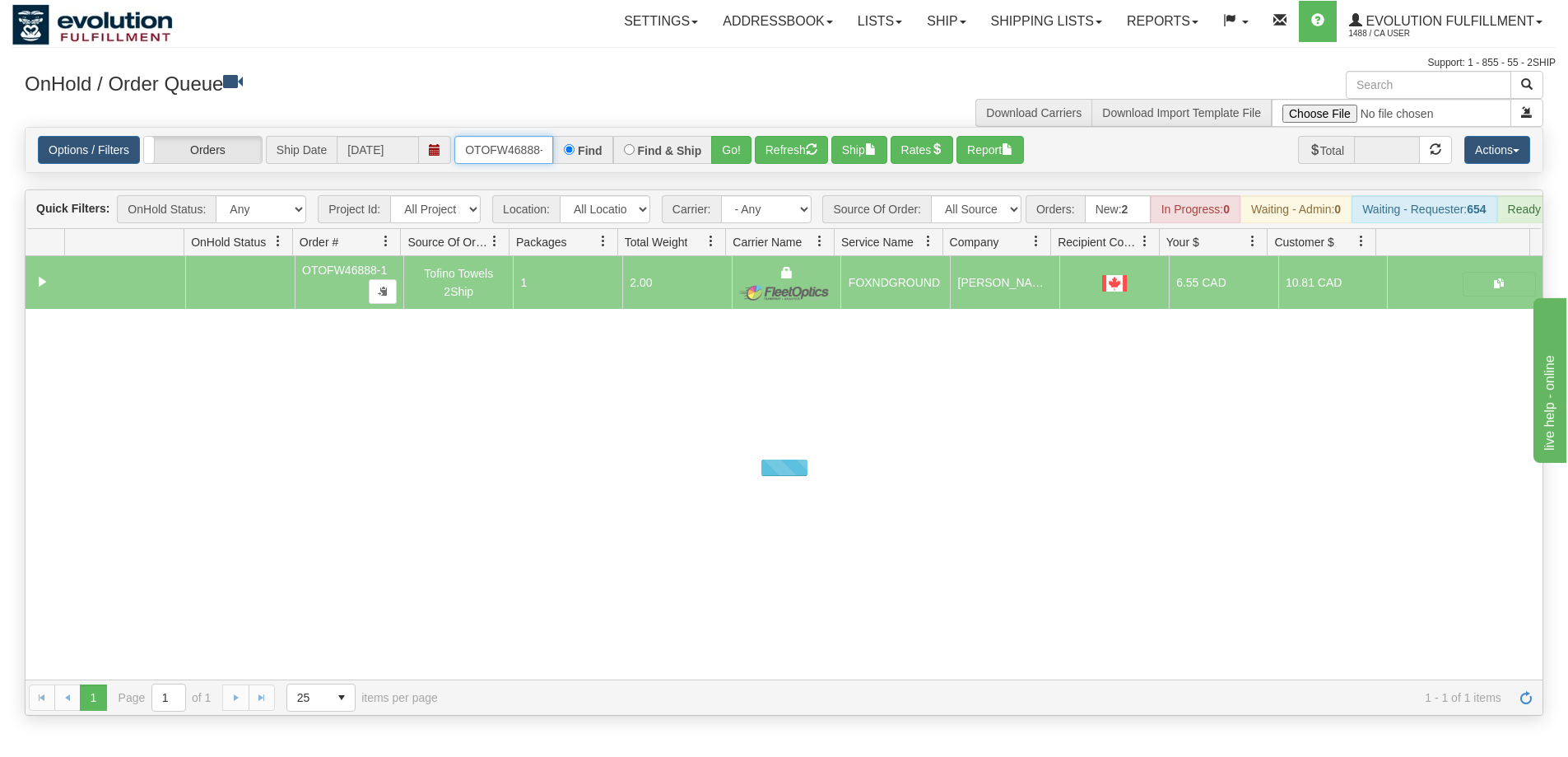
scroll to position [0, 8]
drag, startPoint x: 463, startPoint y: 141, endPoint x: 595, endPoint y: 149, distance: 132.2
click at [595, 149] on div "OTOFW46888-1 Find Find & Ship Go!" at bounding box center [602, 150] width 297 height 28
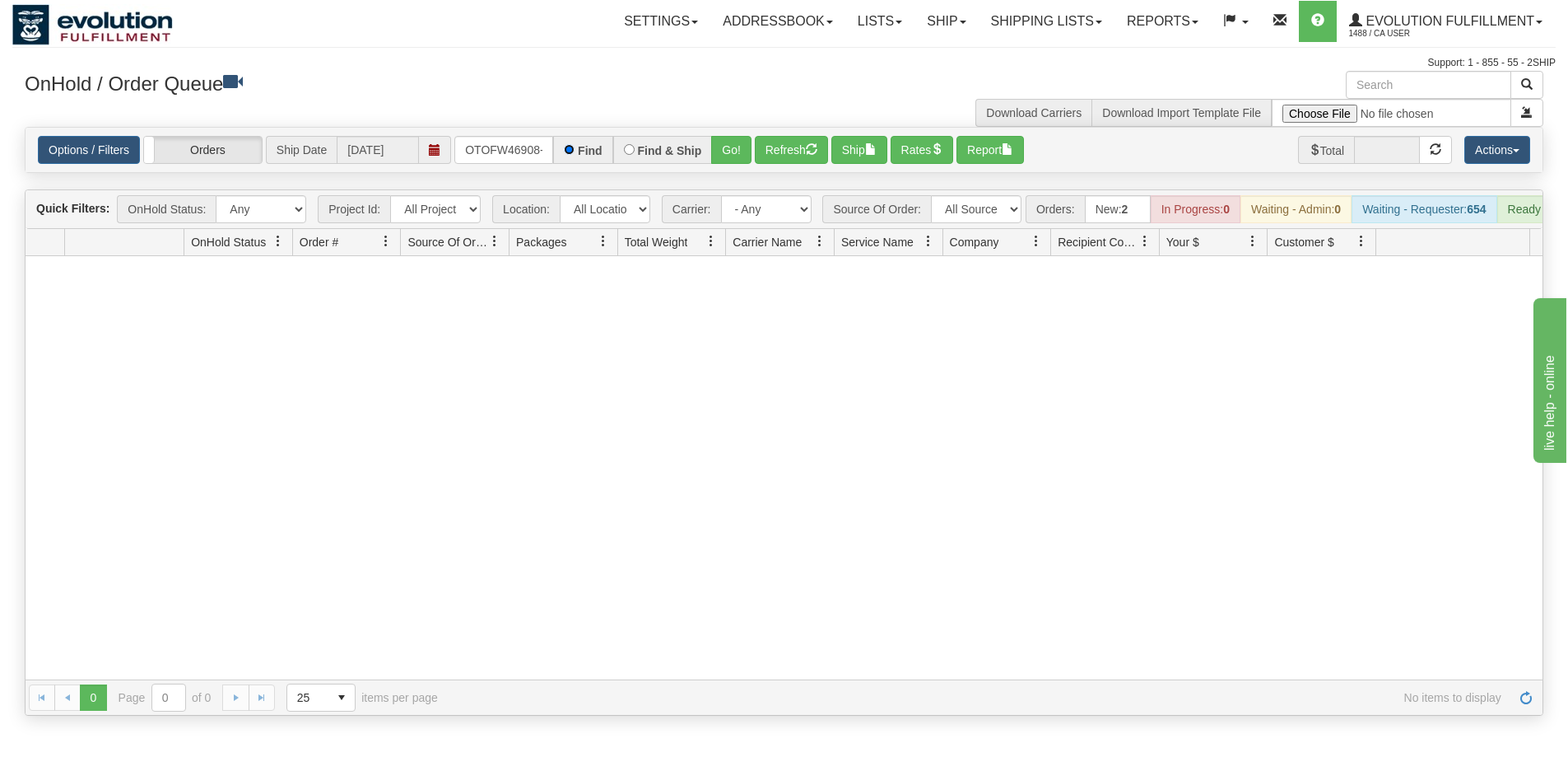
scroll to position [0, 0]
click at [730, 146] on button "Go!" at bounding box center [731, 150] width 40 height 28
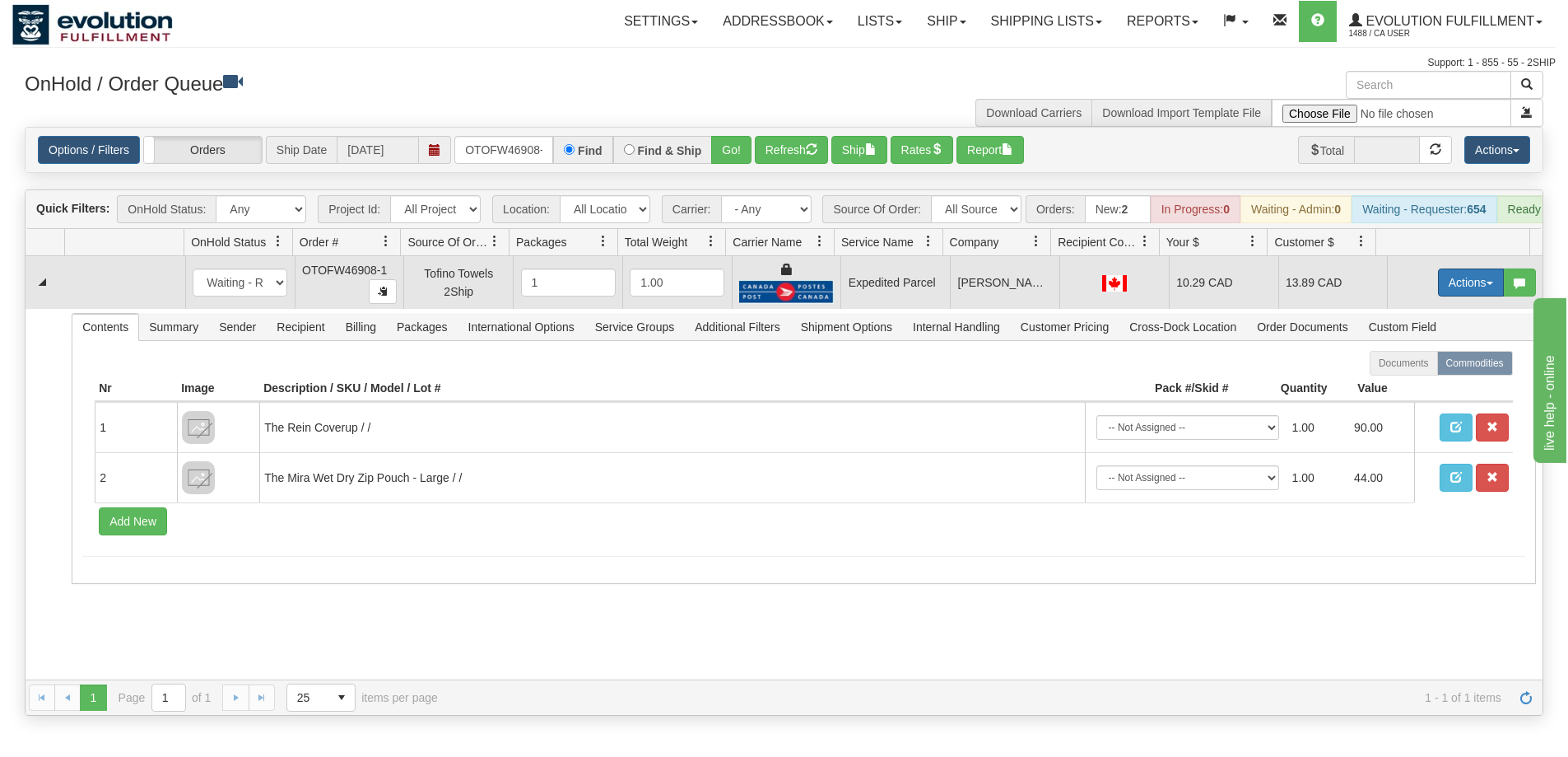
click at [1455, 292] on button "Actions" at bounding box center [1470, 282] width 66 height 28
click at [1408, 389] on link "Ship" at bounding box center [1437, 378] width 131 height 22
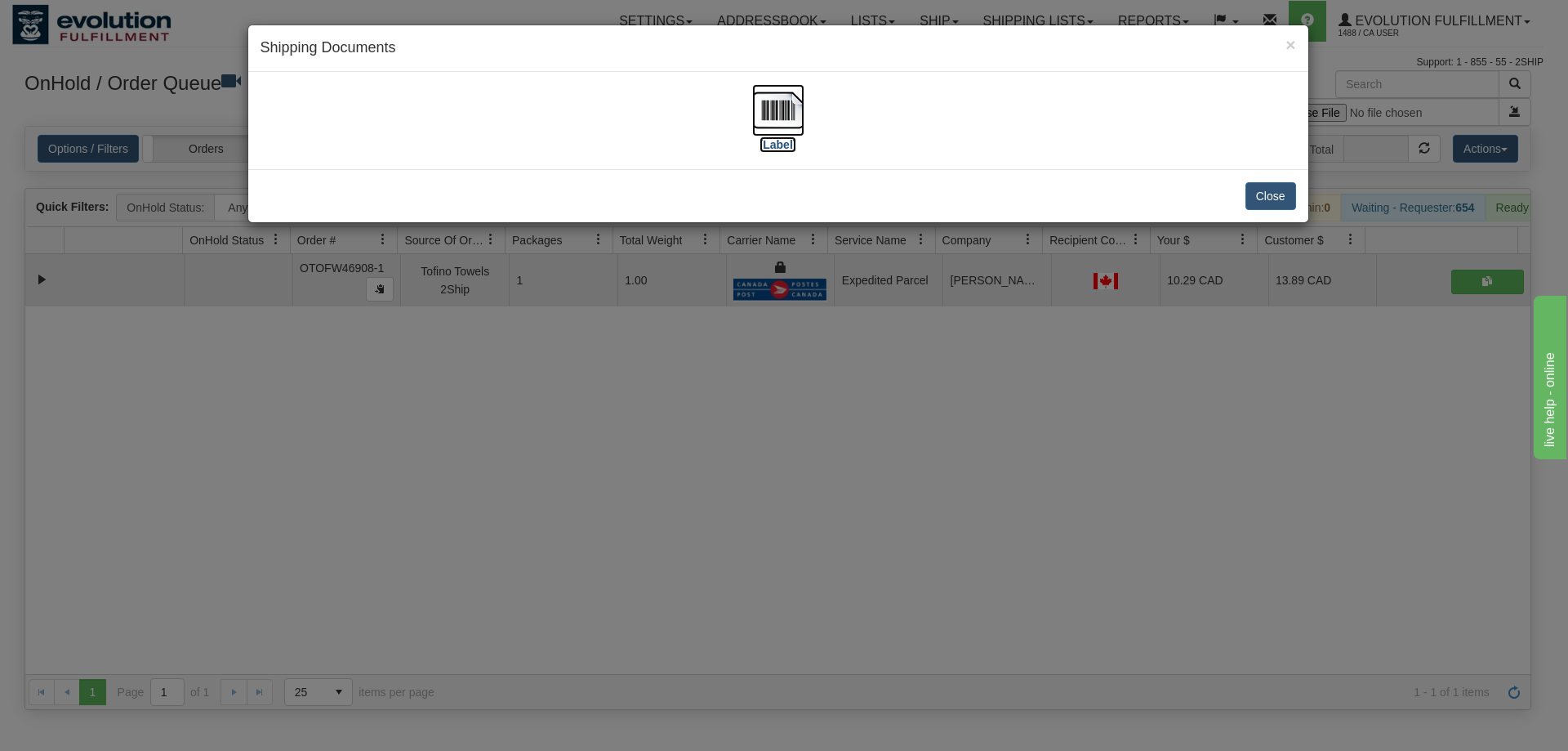
click at [772, 119] on img at bounding box center [777, 110] width 52 height 52
drag, startPoint x: 1114, startPoint y: 492, endPoint x: 1027, endPoint y: 409, distance: 120.2
click at [1112, 493] on div "× Shipping Documents [Label] Close" at bounding box center [784, 375] width 1568 height 751
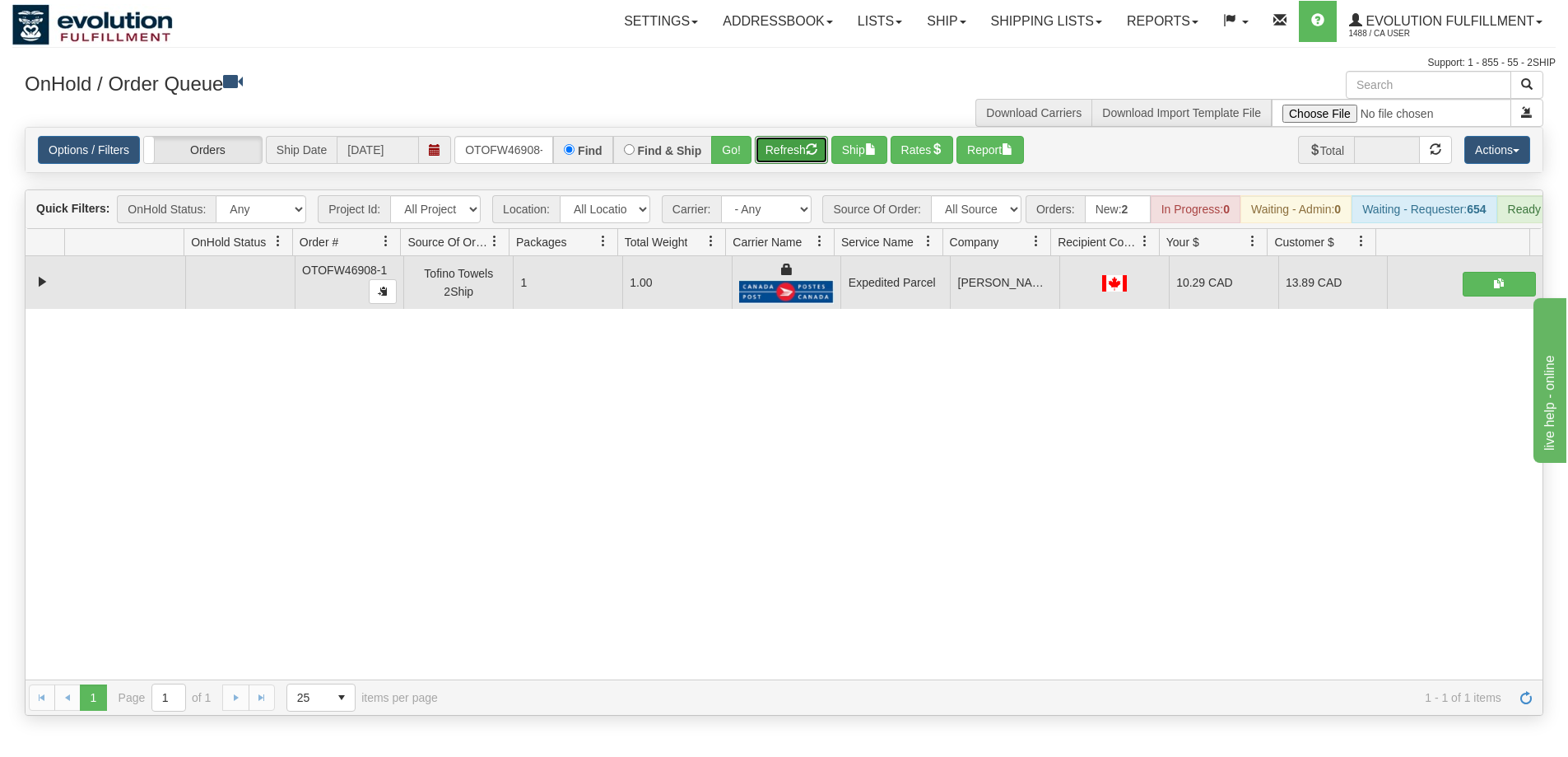
click at [784, 153] on button "Refresh" at bounding box center [791, 150] width 73 height 28
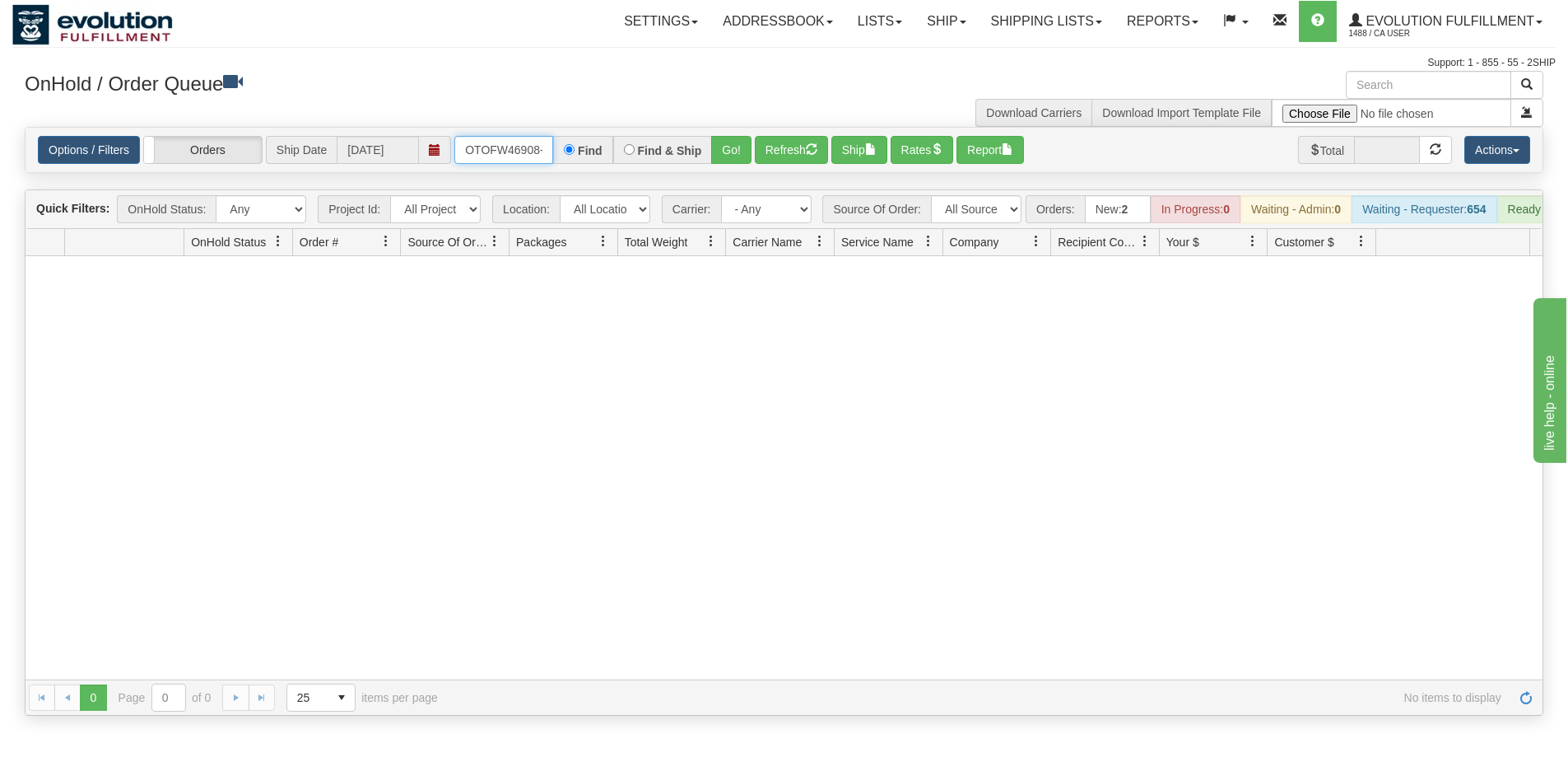
scroll to position [0, 8]
drag, startPoint x: 460, startPoint y: 146, endPoint x: 608, endPoint y: 137, distance: 148.3
click at [608, 137] on div "OTOFW46908-1 Find Find & Ship Go!" at bounding box center [602, 150] width 297 height 28
type input "OTOFW46904-1"
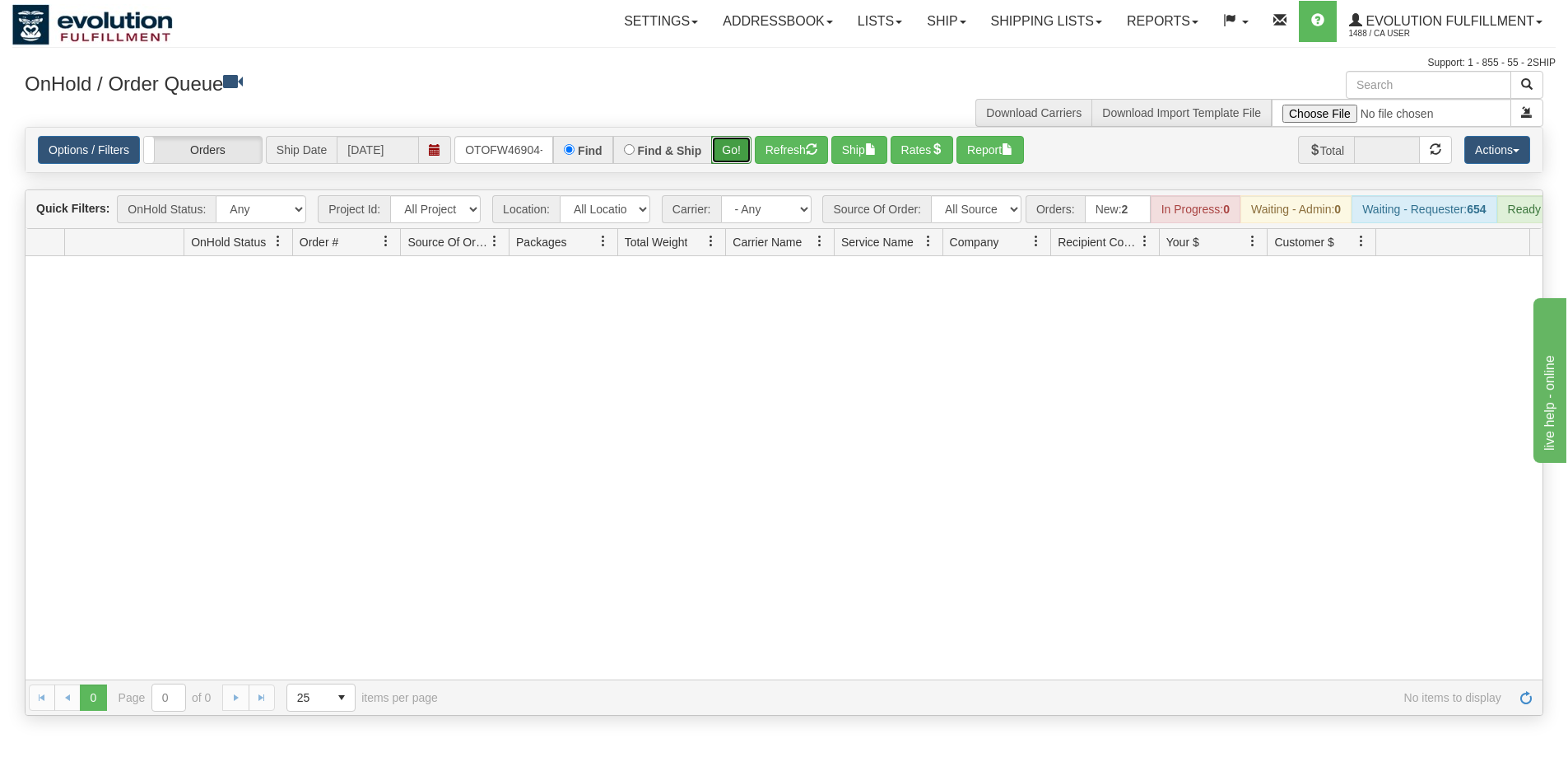
click at [712, 153] on button "Go!" at bounding box center [731, 150] width 40 height 28
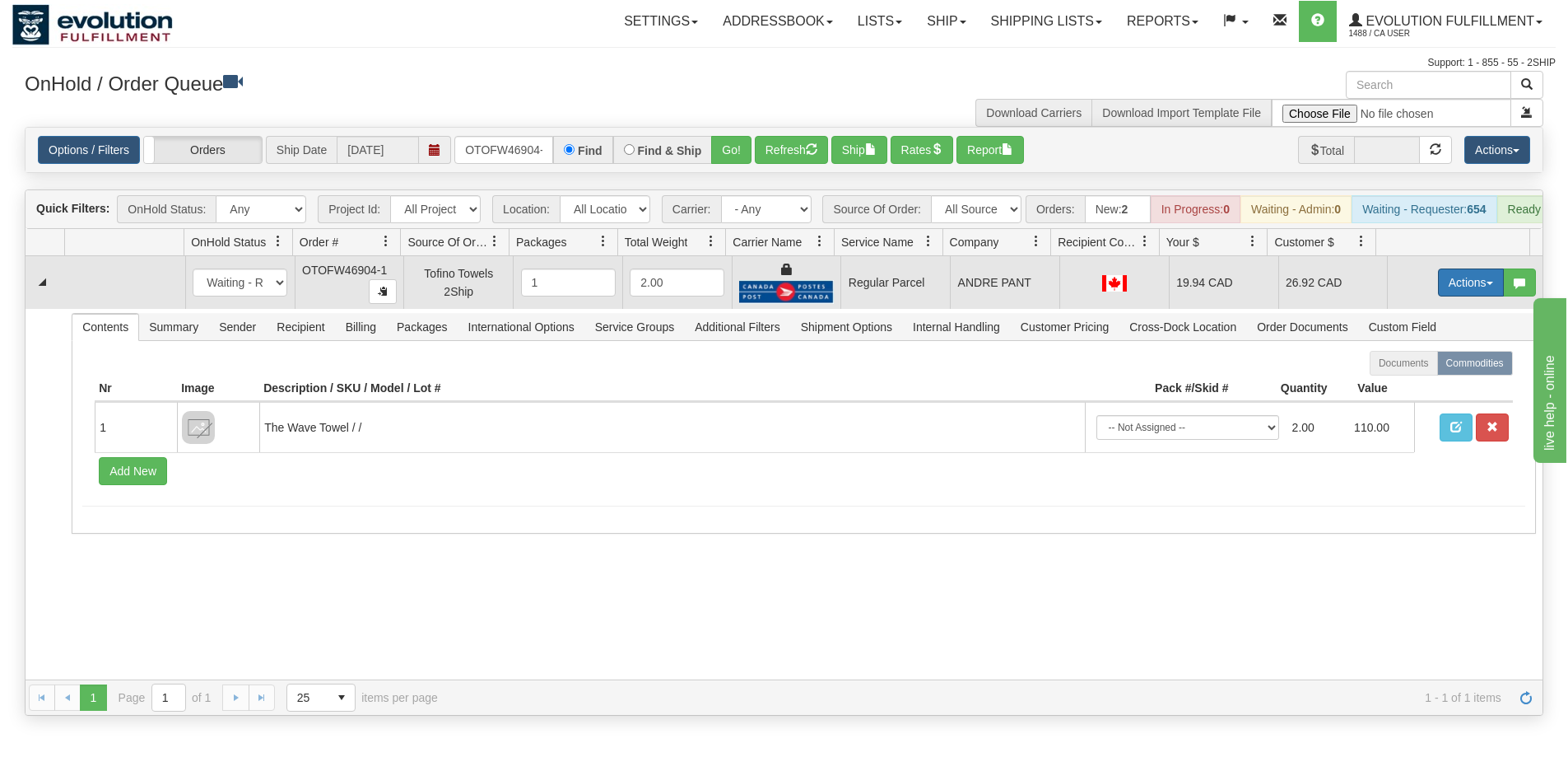
click at [1459, 288] on button "Actions" at bounding box center [1470, 282] width 66 height 28
click at [1429, 363] on span "Rate All Services" at bounding box center [1438, 356] width 99 height 13
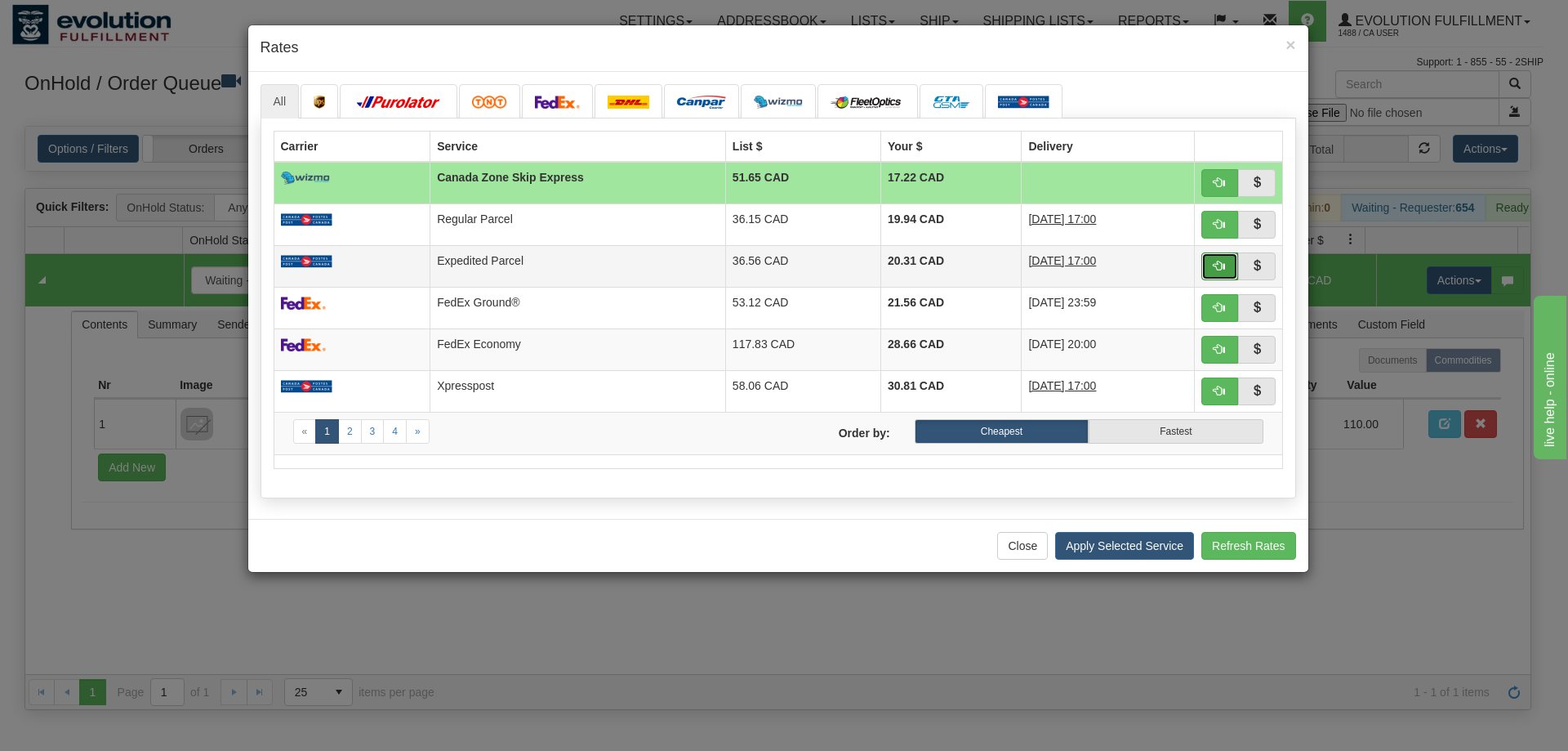
click at [1221, 265] on span "button" at bounding box center [1220, 265] width 12 height 12
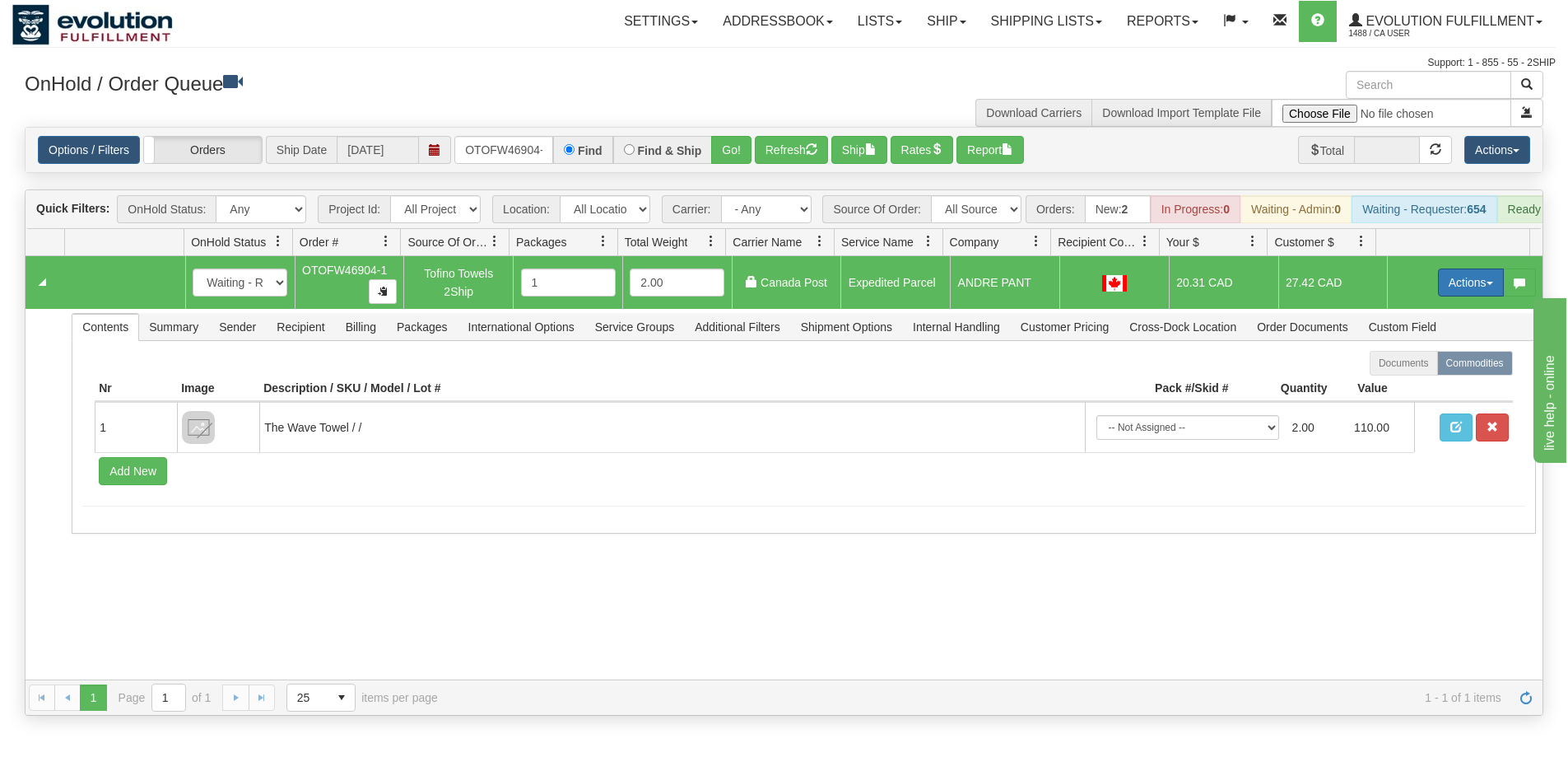
click at [1451, 296] on button "Actions" at bounding box center [1470, 282] width 66 height 28
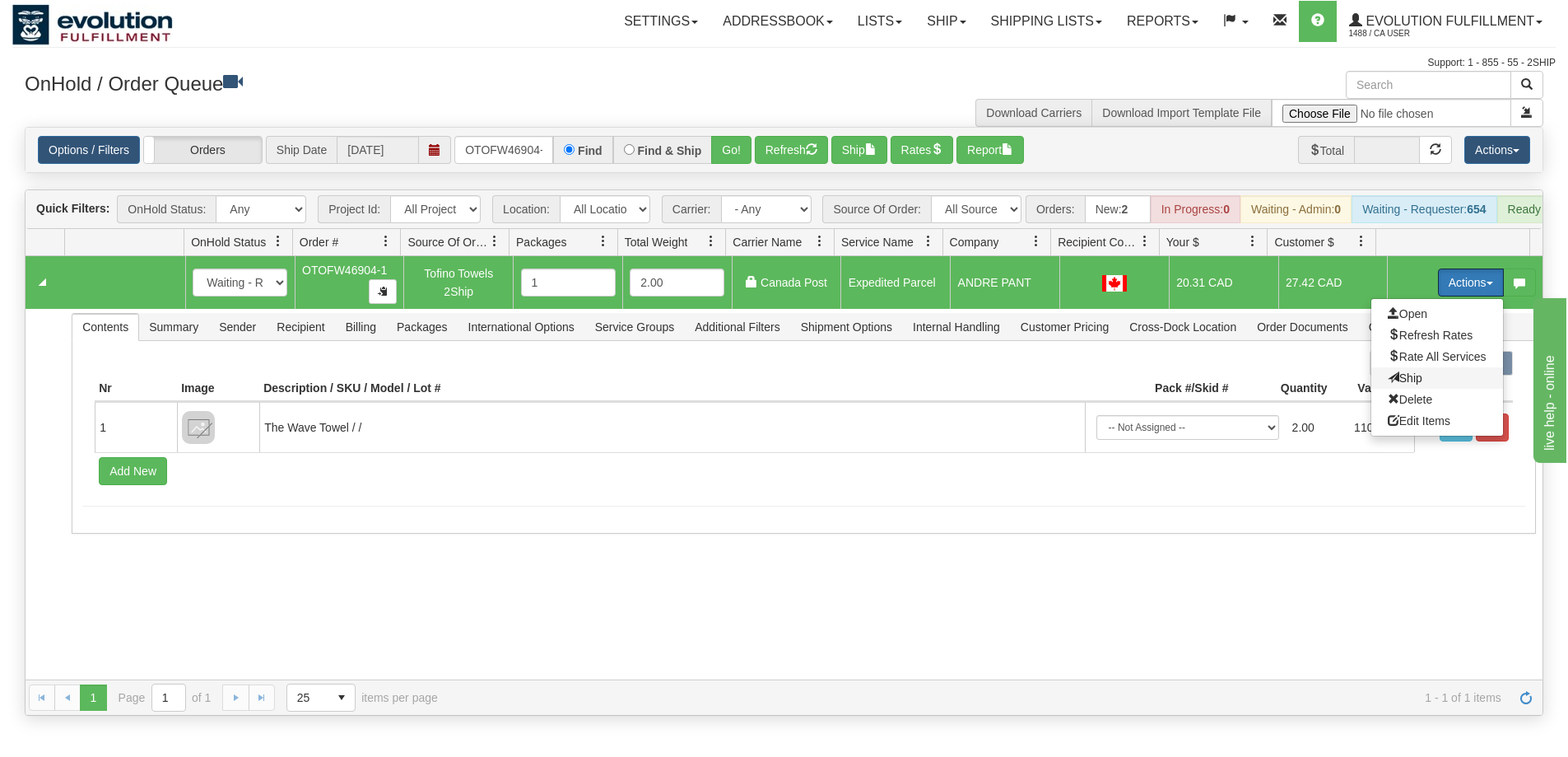
click at [1400, 385] on span "Ship" at bounding box center [1405, 377] width 35 height 13
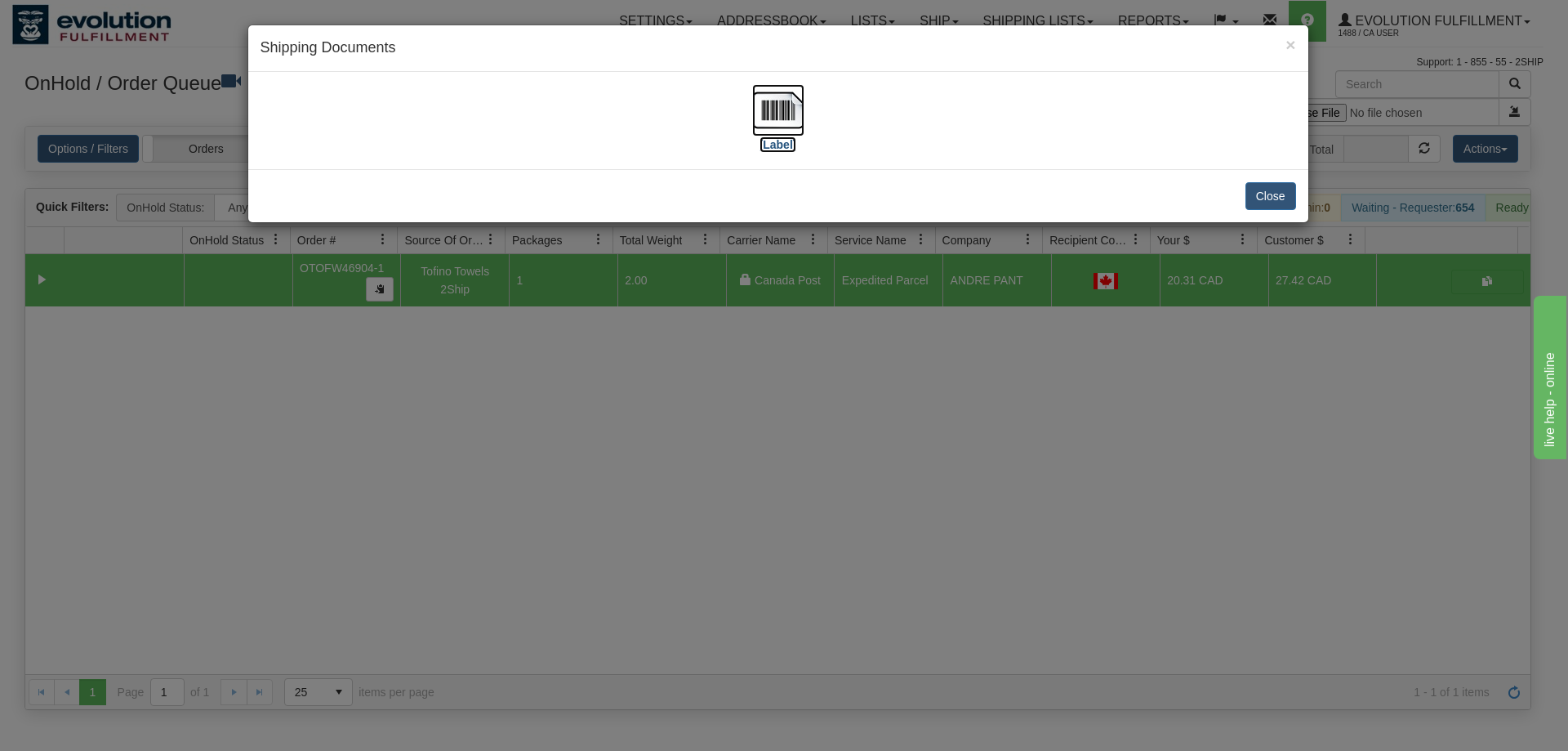
click at [787, 103] on img at bounding box center [777, 110] width 52 height 52
click at [761, 520] on div "× Shipping Documents [Label] Close" at bounding box center [784, 375] width 1568 height 751
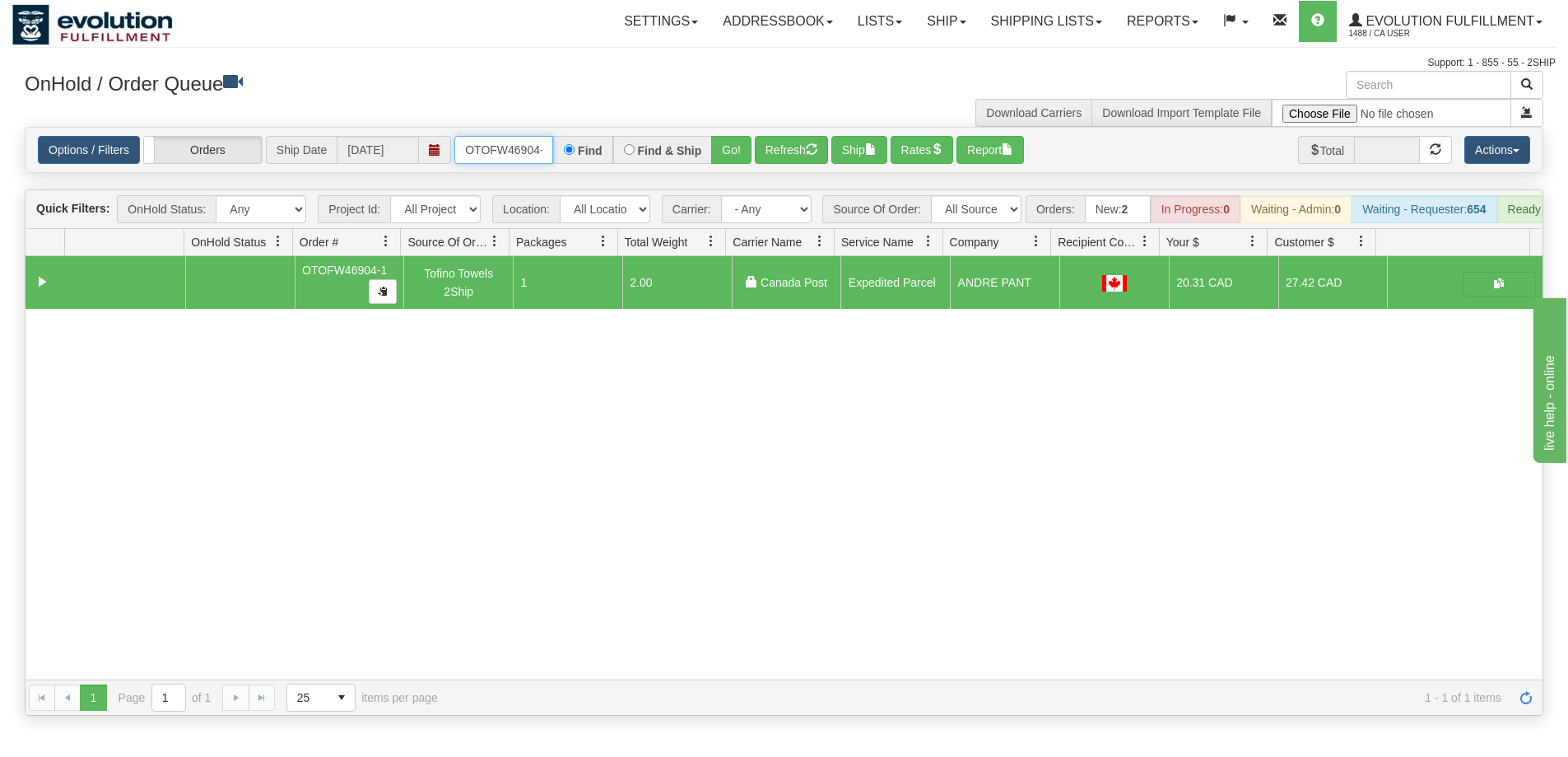
scroll to position [0, 8]
drag, startPoint x: 469, startPoint y: 155, endPoint x: 606, endPoint y: 164, distance: 137.3
click at [606, 164] on div "OTOFW46904-1 Find Find & Ship Go!" at bounding box center [602, 150] width 297 height 28
click at [540, 161] on input "text" at bounding box center [503, 150] width 99 height 28
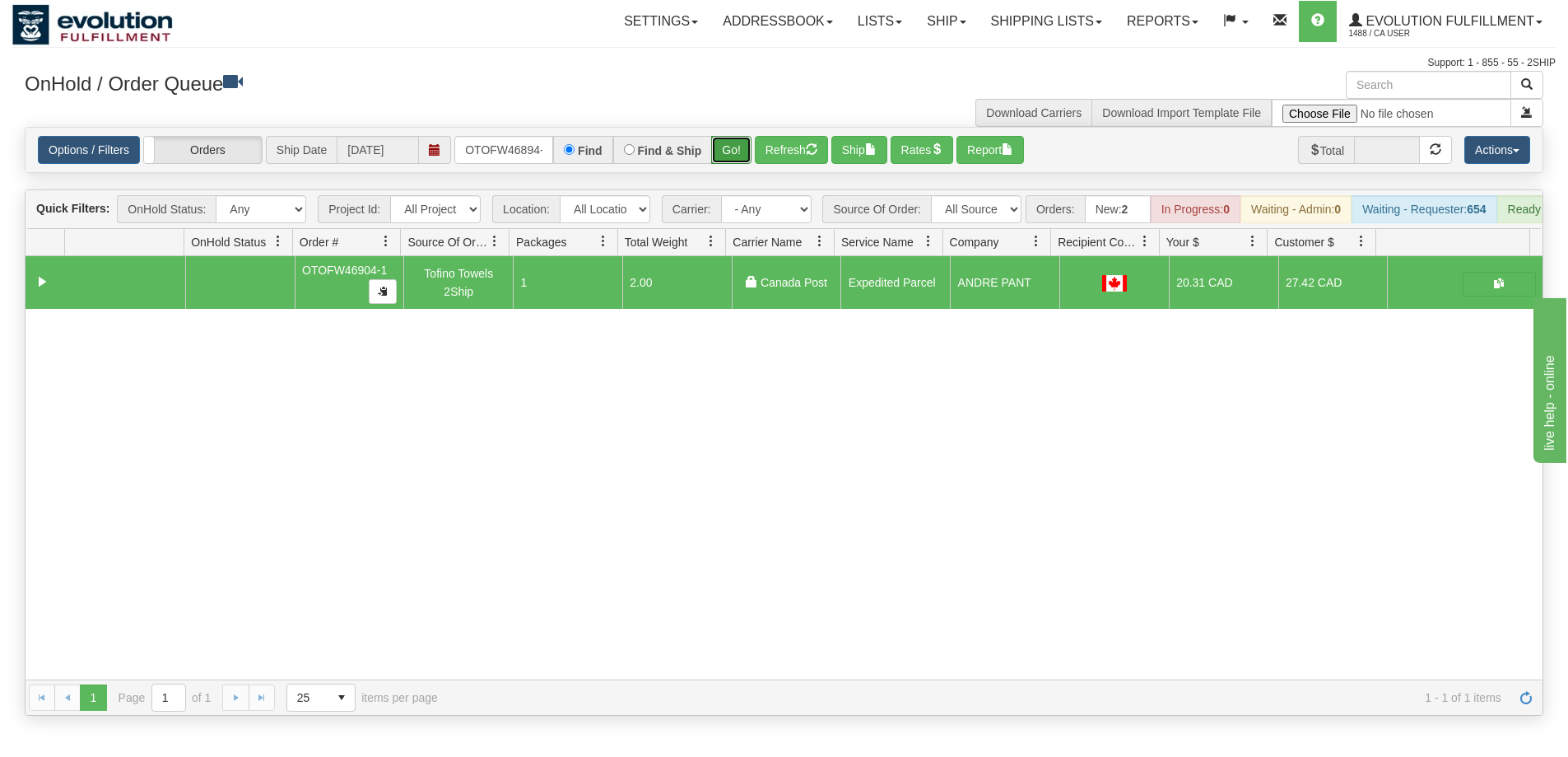
click at [737, 151] on button "Go!" at bounding box center [731, 150] width 40 height 28
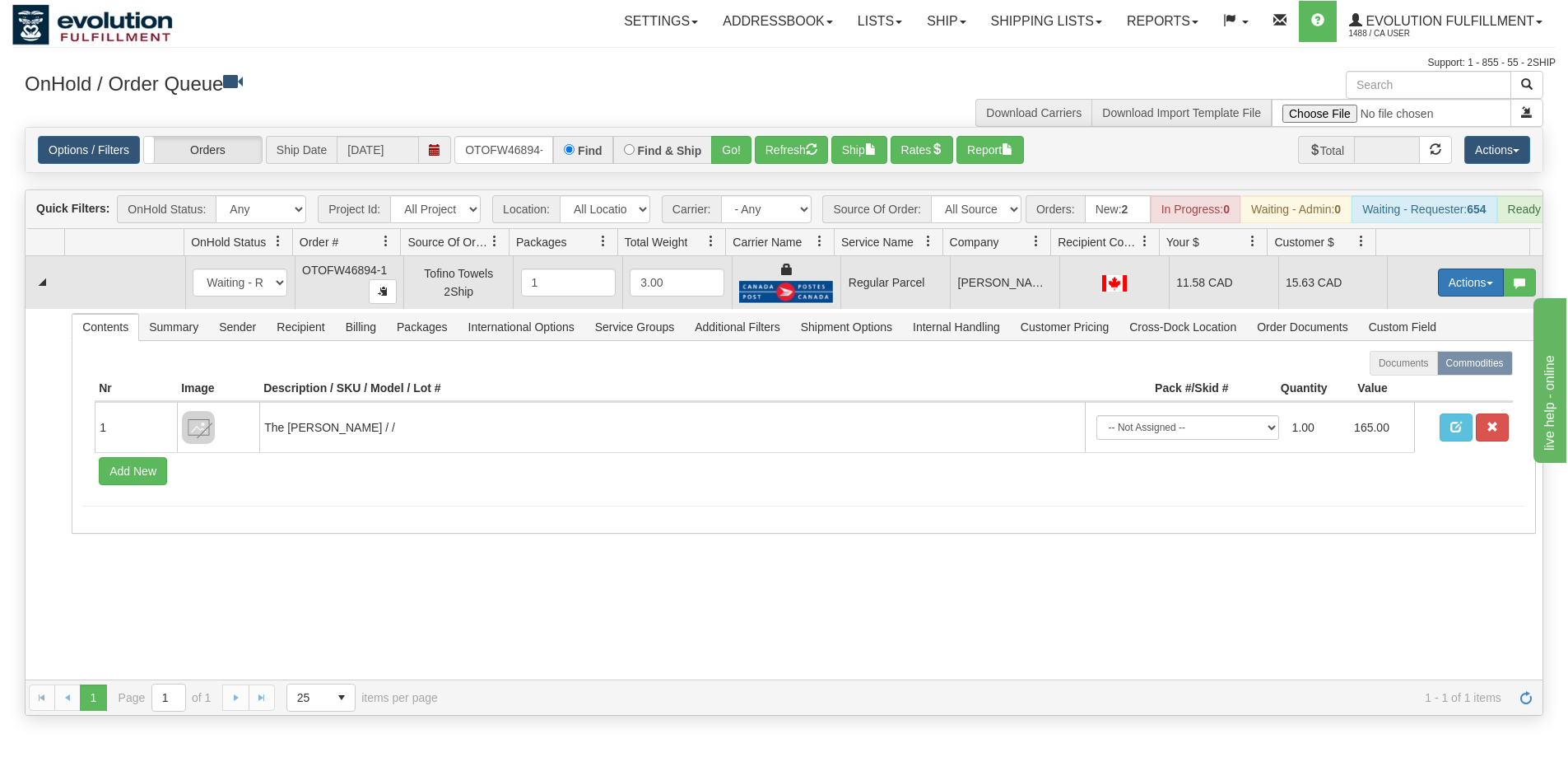
click at [1472, 290] on button "Actions" at bounding box center [1470, 282] width 66 height 28
click at [1436, 363] on span "Rate All Services" at bounding box center [1438, 356] width 99 height 13
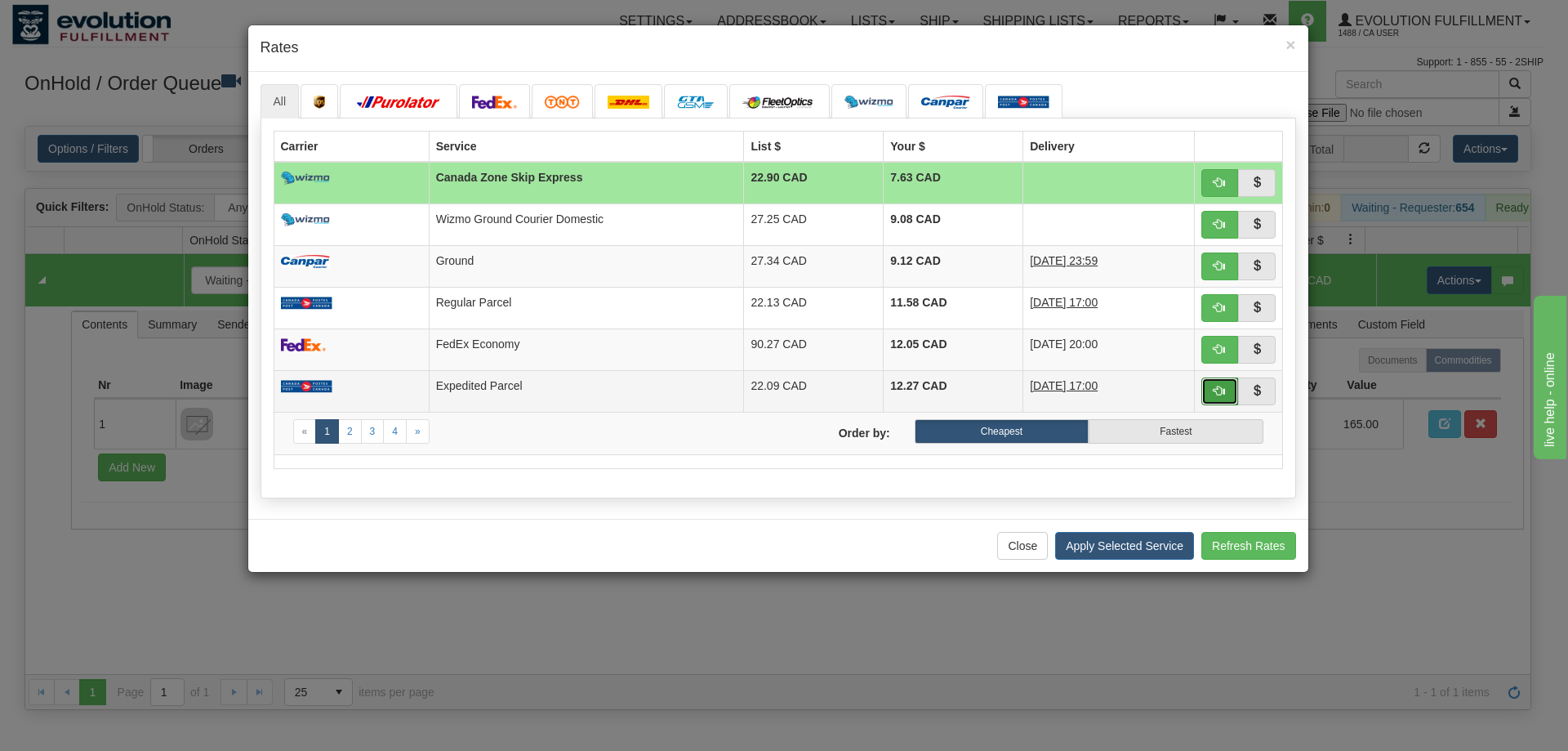
click at [1212, 388] on button "button" at bounding box center [1220, 391] width 37 height 27
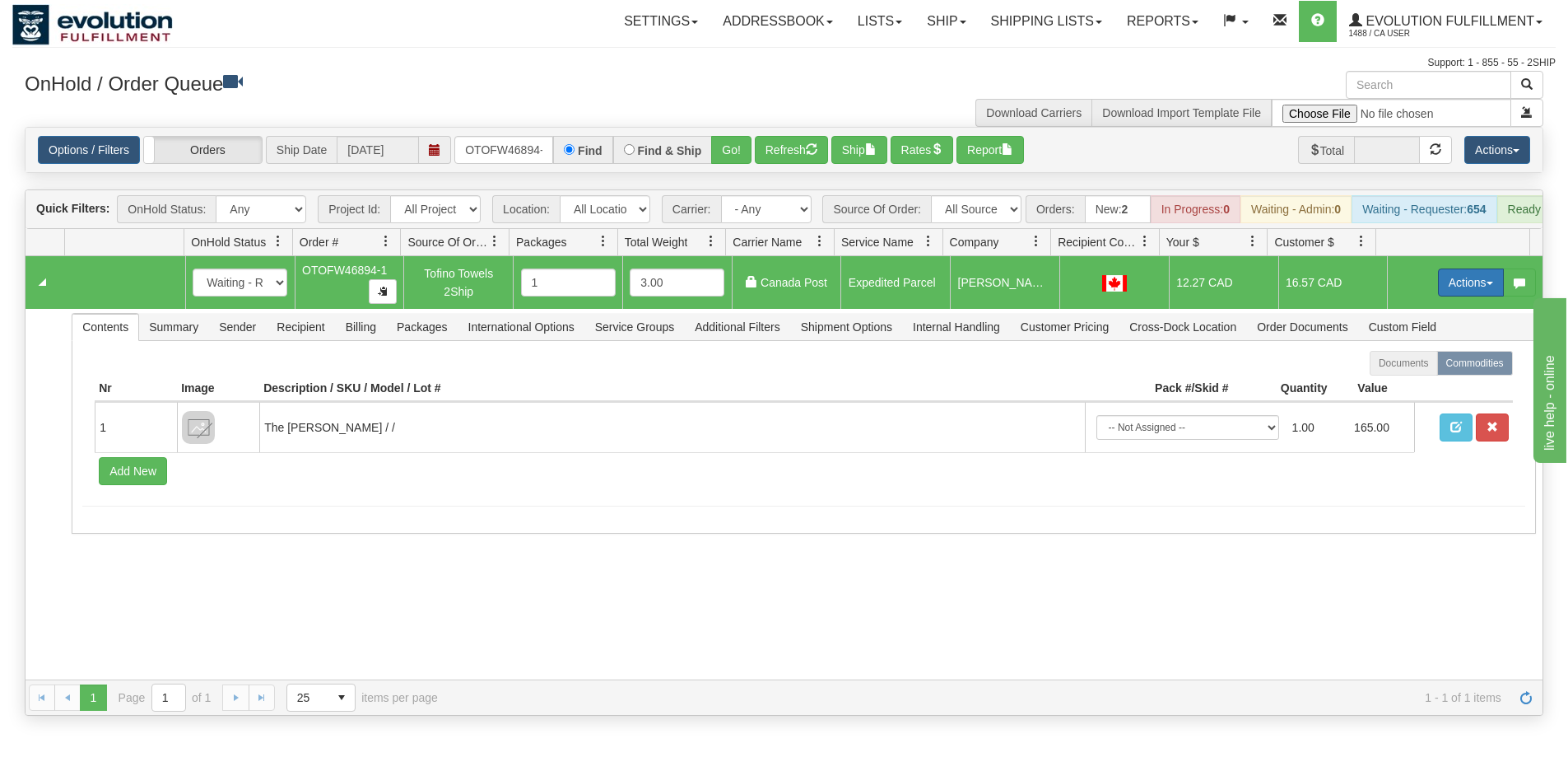
click at [1438, 296] on button "Actions" at bounding box center [1470, 282] width 66 height 28
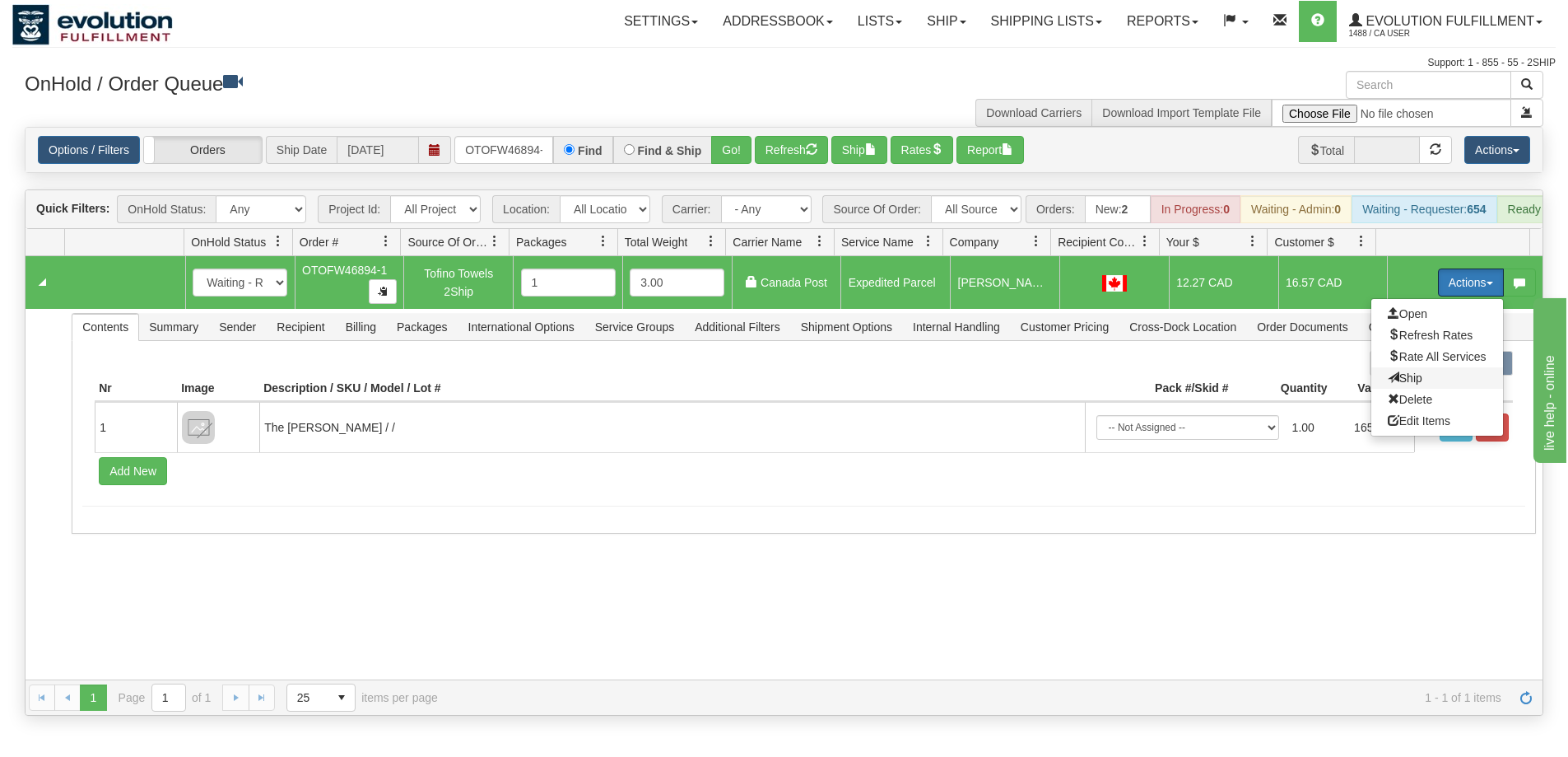
click at [1402, 385] on span "Ship" at bounding box center [1405, 377] width 35 height 13
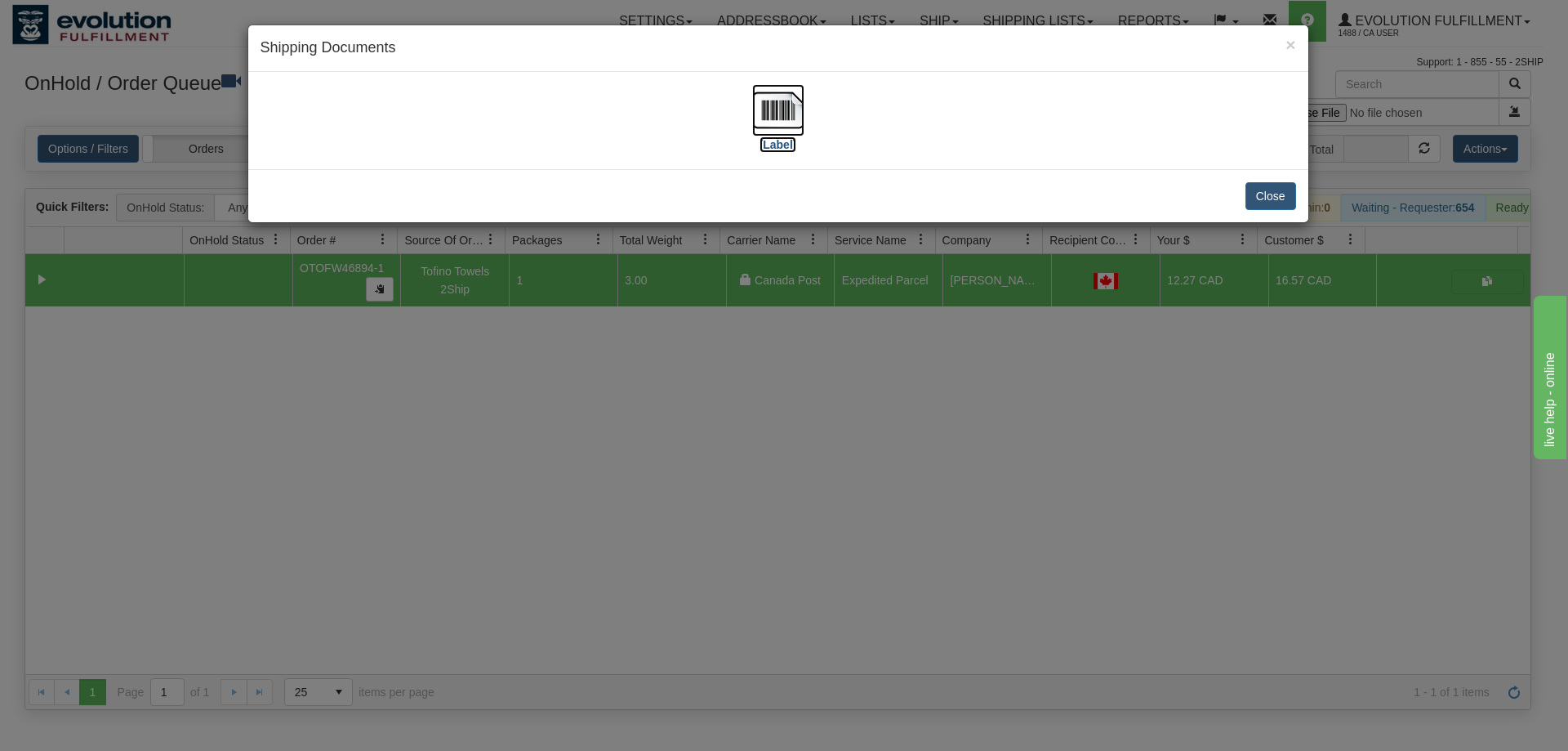
click at [789, 101] on img at bounding box center [777, 110] width 52 height 52
click at [763, 519] on div "× Shipping Documents [Label] Close" at bounding box center [784, 375] width 1568 height 751
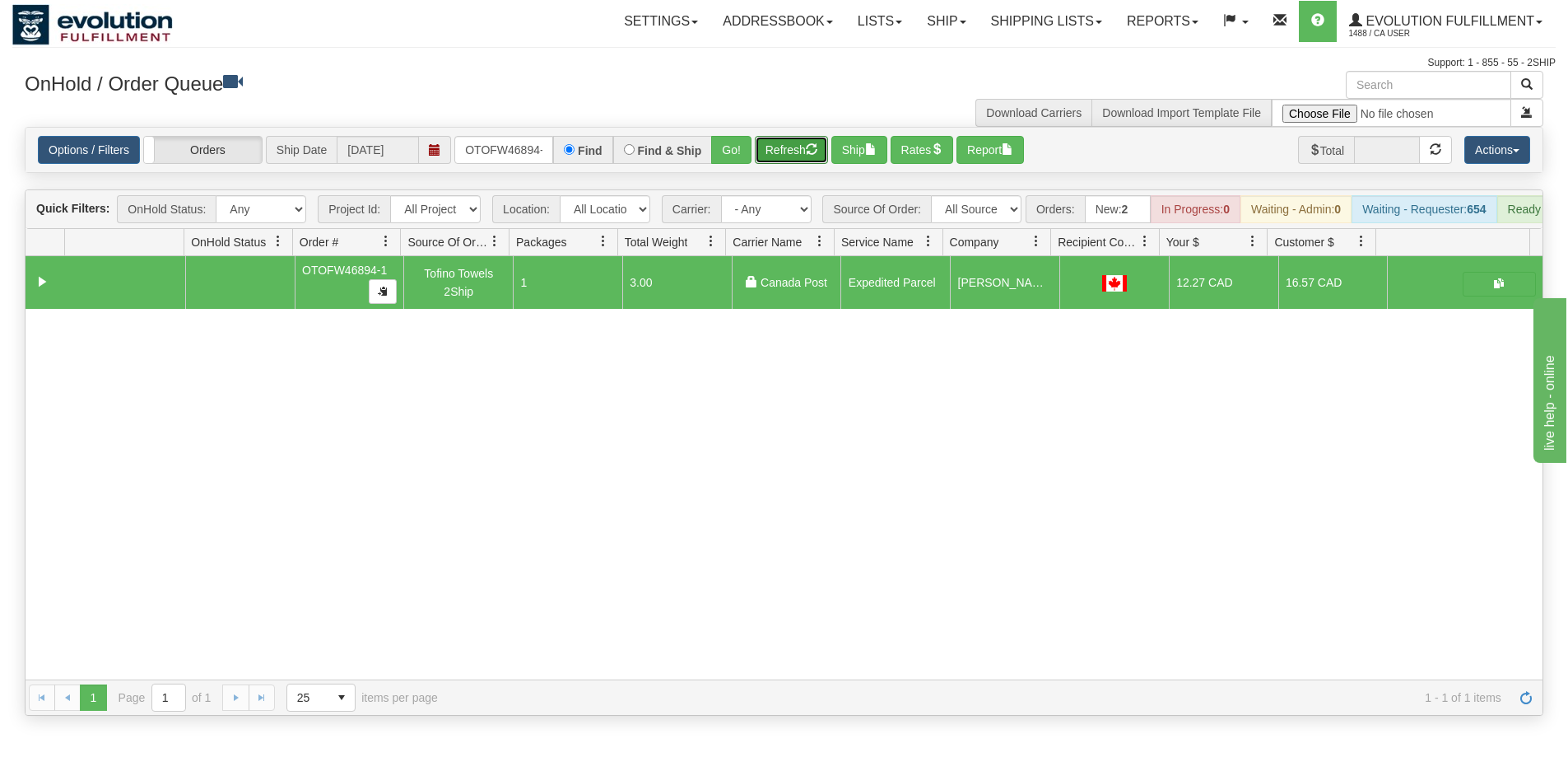
click at [768, 157] on button "Refresh" at bounding box center [791, 150] width 73 height 28
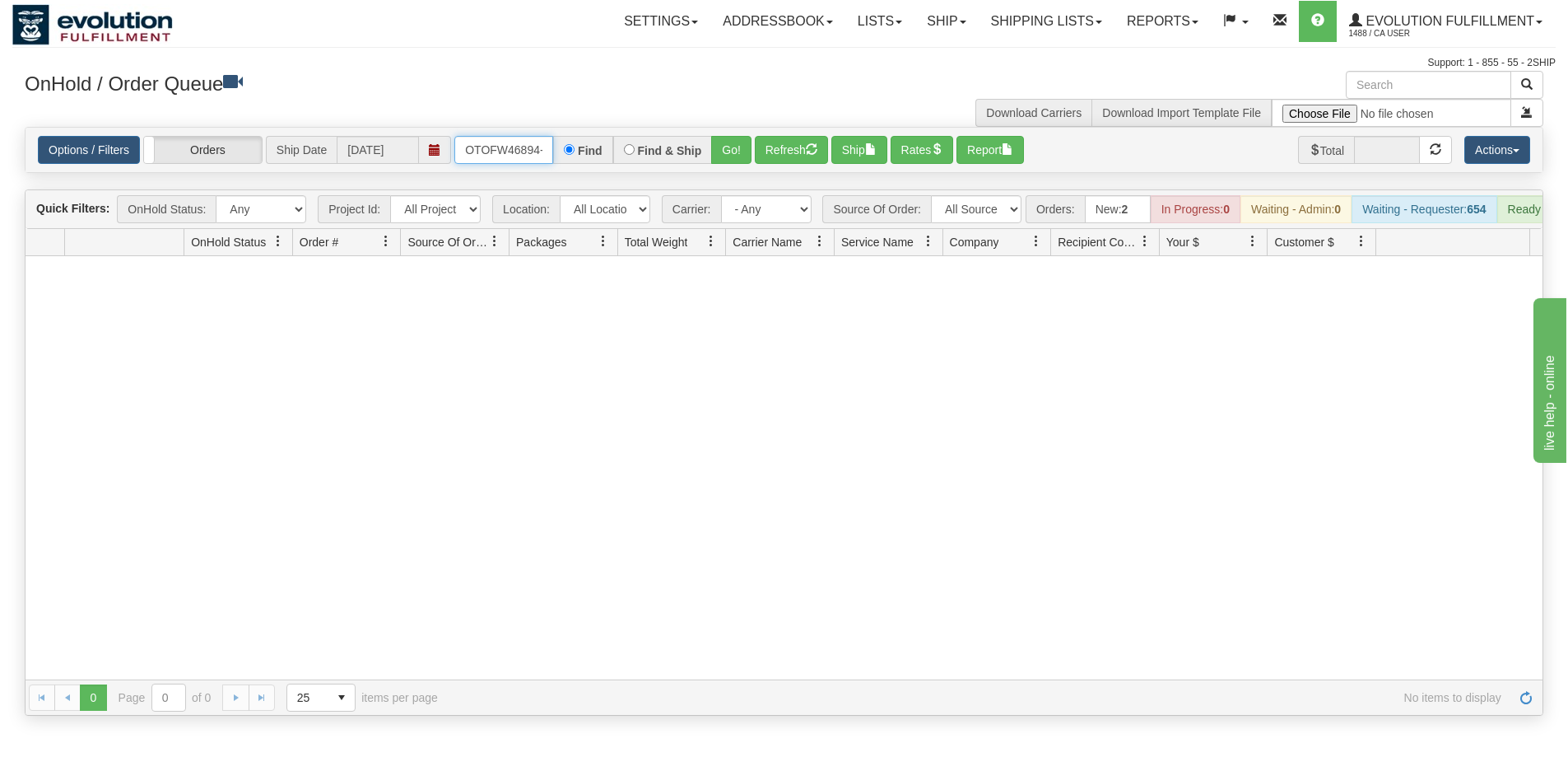
scroll to position [0, 8]
drag, startPoint x: 465, startPoint y: 151, endPoint x: 609, endPoint y: 147, distance: 144.1
click at [609, 147] on div "OTOFW46894-1 Find Find & Ship Go!" at bounding box center [602, 150] width 297 height 28
click at [732, 146] on button "Go!" at bounding box center [731, 150] width 40 height 28
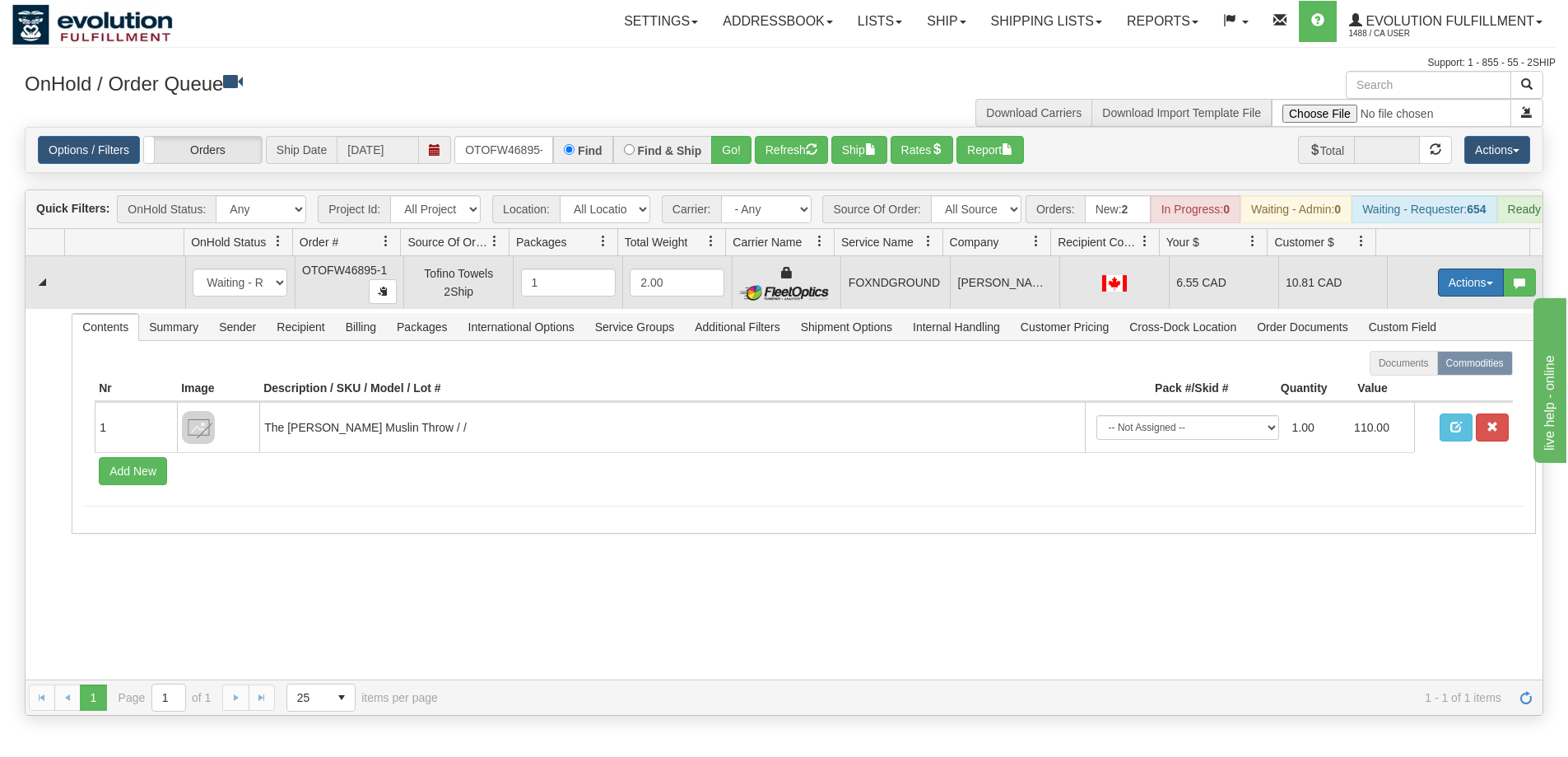
click at [1464, 292] on button "Actions" at bounding box center [1470, 282] width 66 height 28
click at [1418, 389] on link "Ship" at bounding box center [1437, 378] width 131 height 22
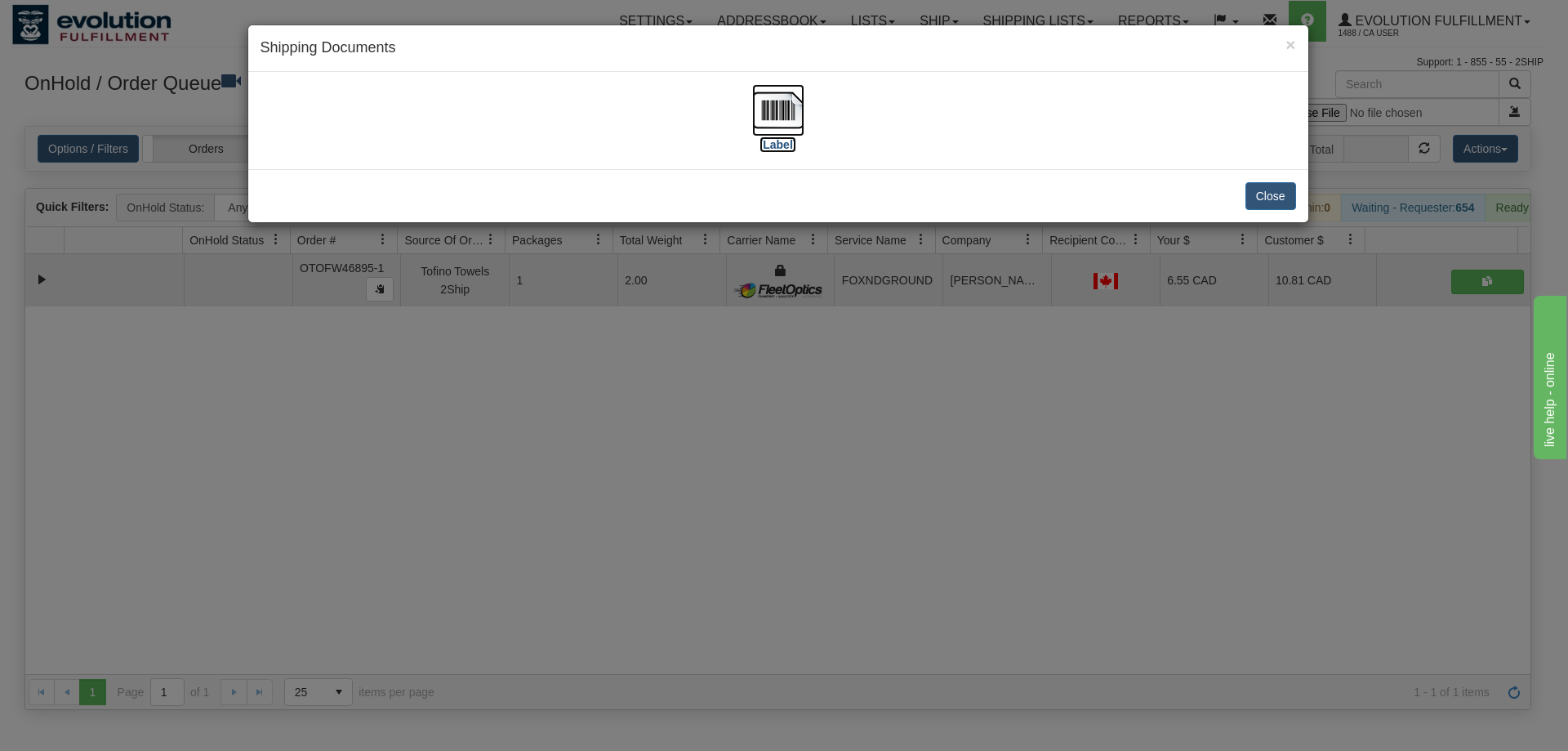
click at [773, 109] on img at bounding box center [777, 110] width 52 height 52
click at [786, 499] on div "× Shipping Documents [Label] Close" at bounding box center [784, 375] width 1568 height 751
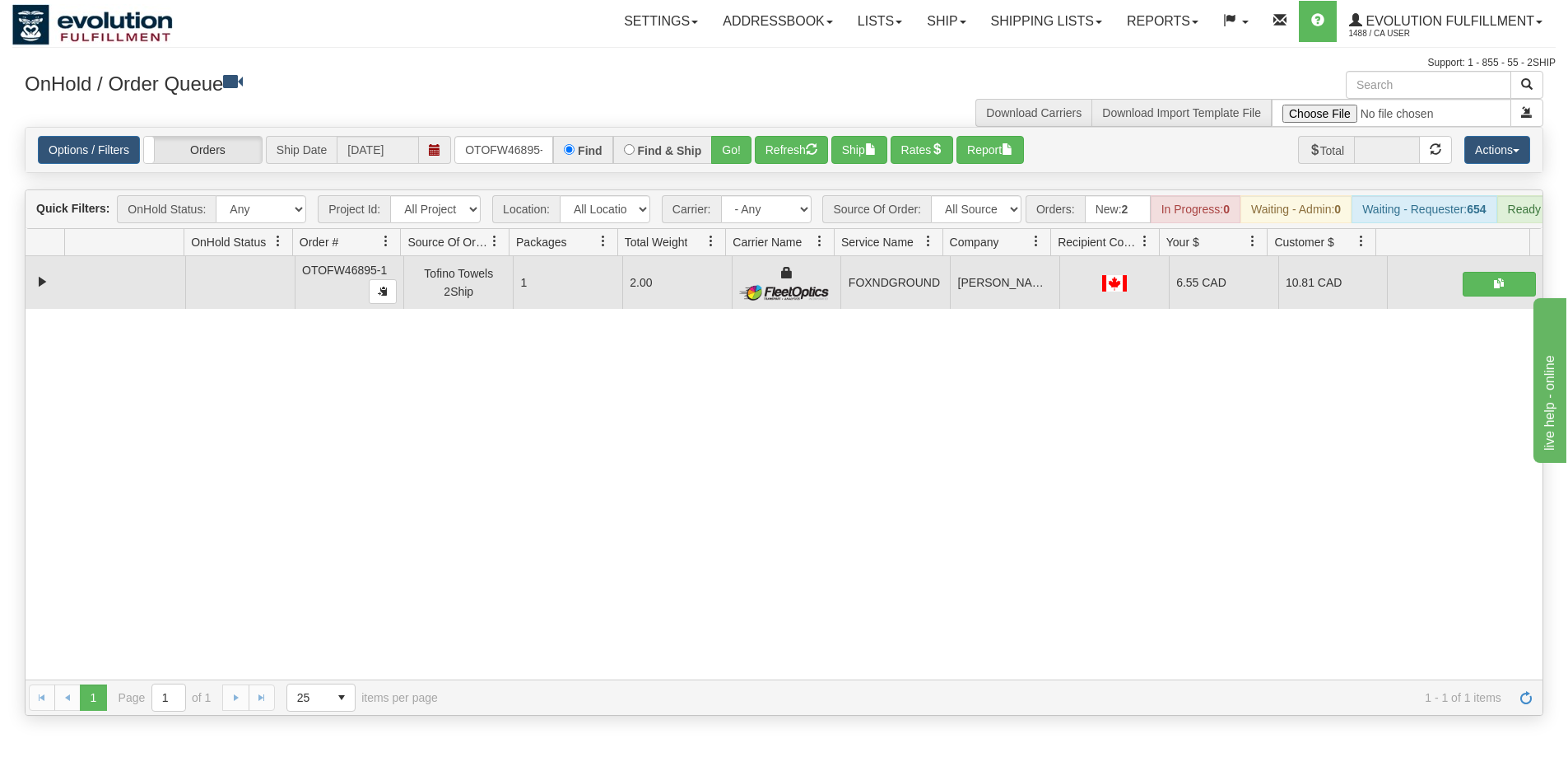
click at [762, 166] on div "Options / Filters Group Shipments Orders Ship Date [DATE] OTOFW46895-1 Find Fin…" at bounding box center [784, 149] width 1517 height 44
click at [767, 157] on button "Refresh" at bounding box center [791, 150] width 73 height 28
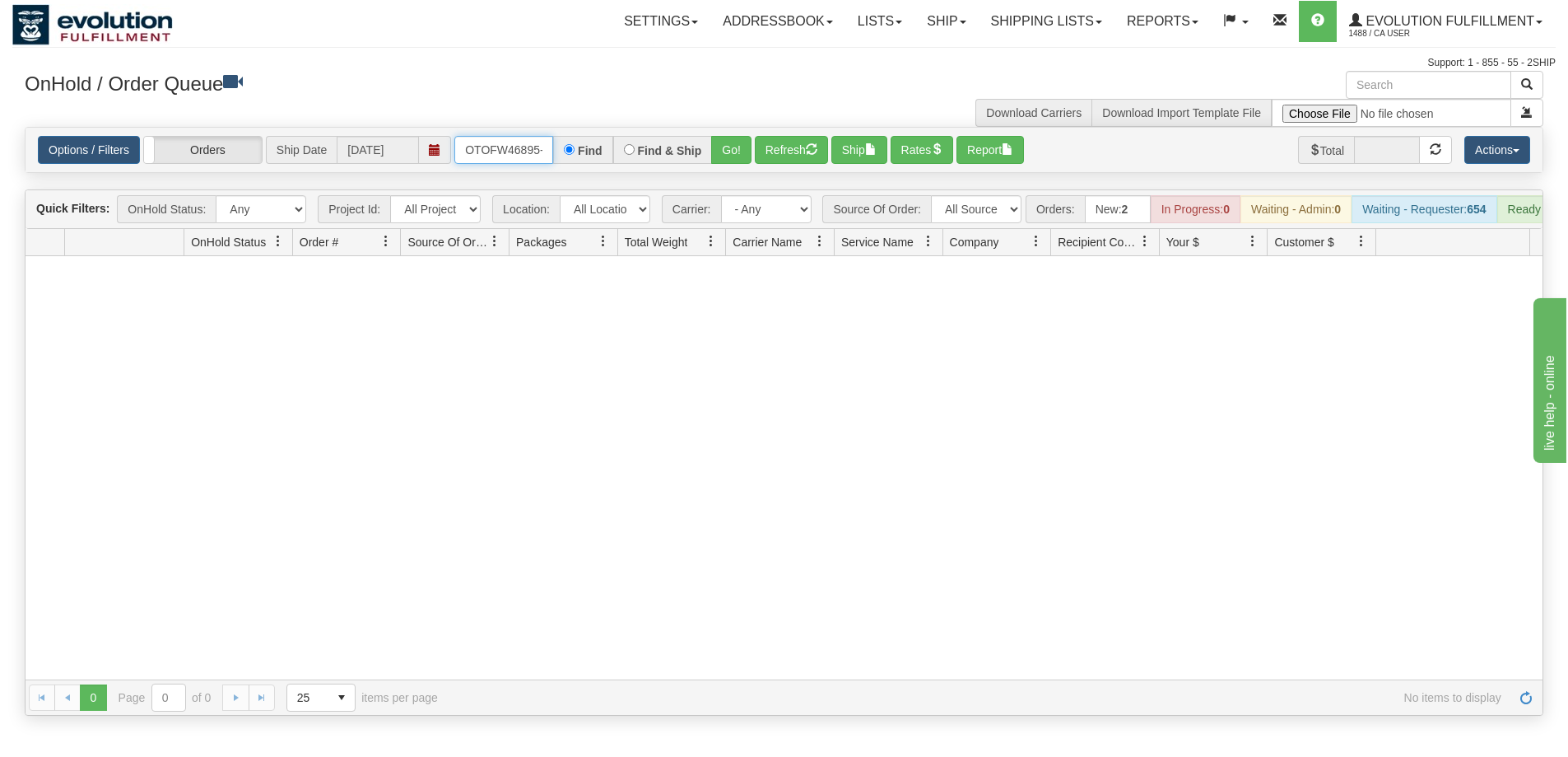
scroll to position [0, 8]
drag, startPoint x: 464, startPoint y: 141, endPoint x: 567, endPoint y: 139, distance: 103.0
click at [567, 139] on div "OTOFW46895-1 Find Find & Ship Go!" at bounding box center [602, 150] width 297 height 28
click at [735, 161] on button "Go!" at bounding box center [731, 150] width 40 height 28
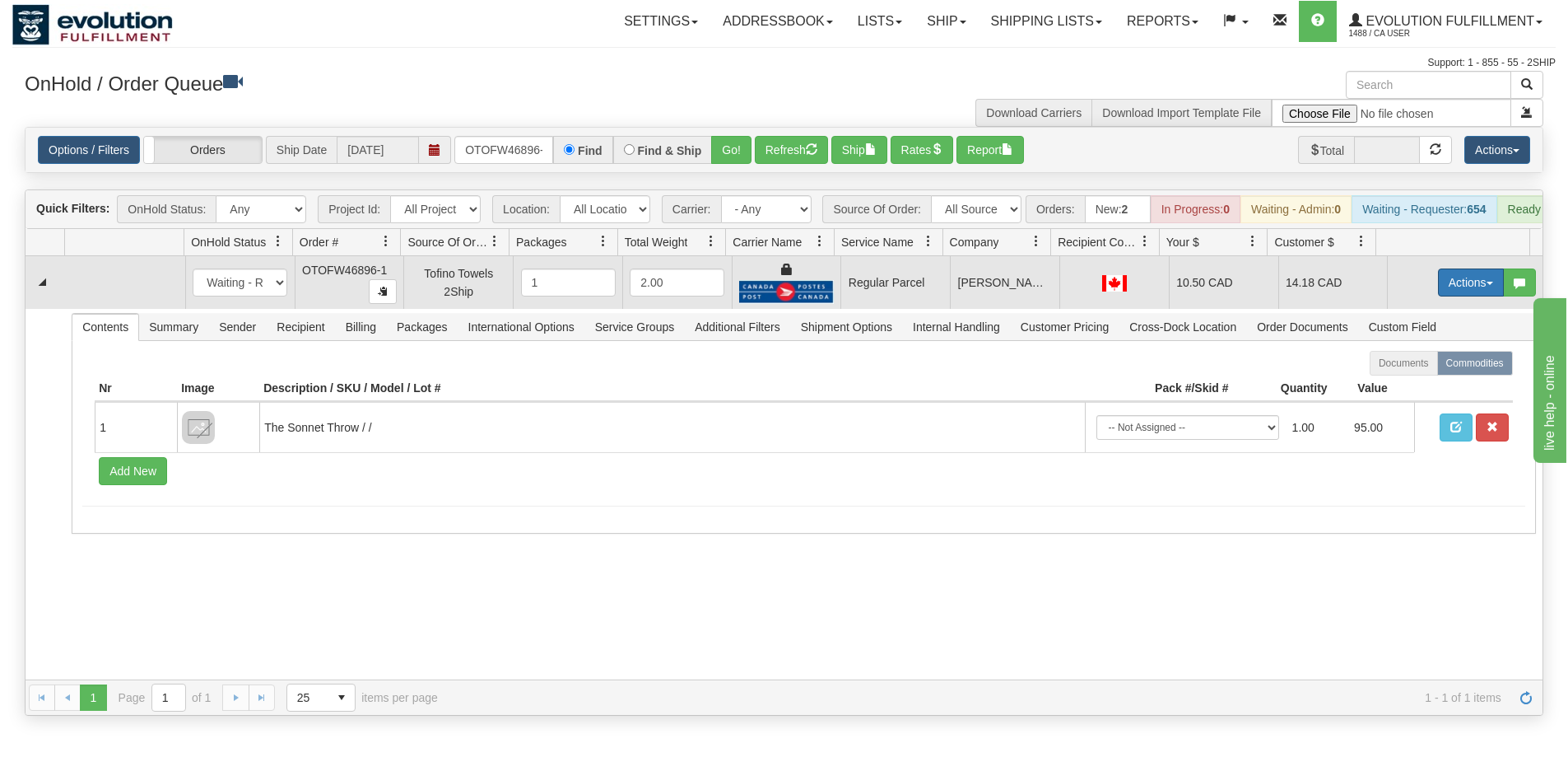
click at [1471, 286] on button "Actions" at bounding box center [1470, 282] width 66 height 28
click at [1428, 363] on span "Rate All Services" at bounding box center [1438, 356] width 99 height 13
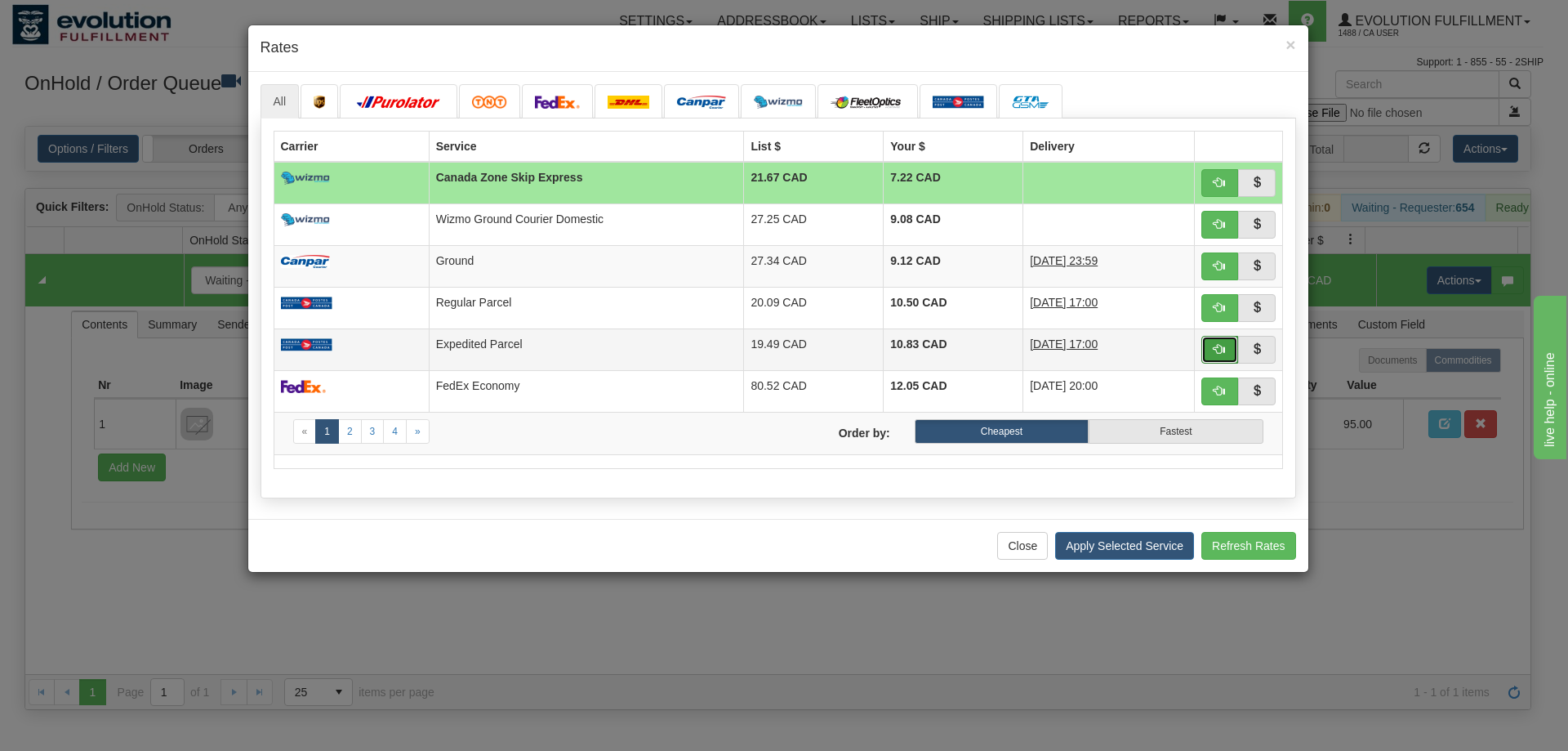
click at [1215, 347] on span "button" at bounding box center [1220, 349] width 12 height 12
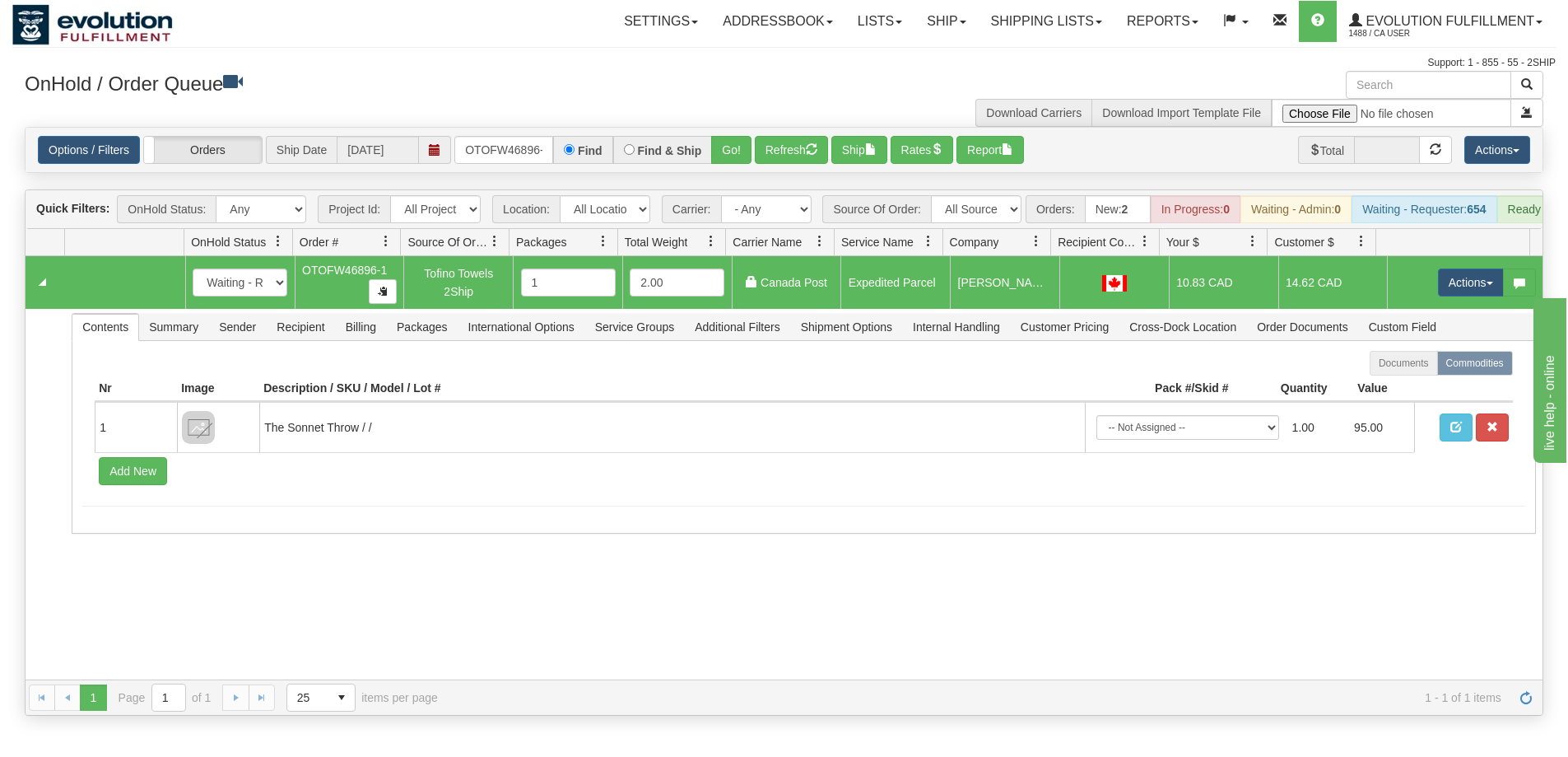
click at [1457, 278] on td "Actions Open Refresh Rates Rate All Services Ship Delete Edit Items" at bounding box center [1465, 281] width 156 height 52
click at [1451, 295] on button "Actions" at bounding box center [1470, 282] width 66 height 28
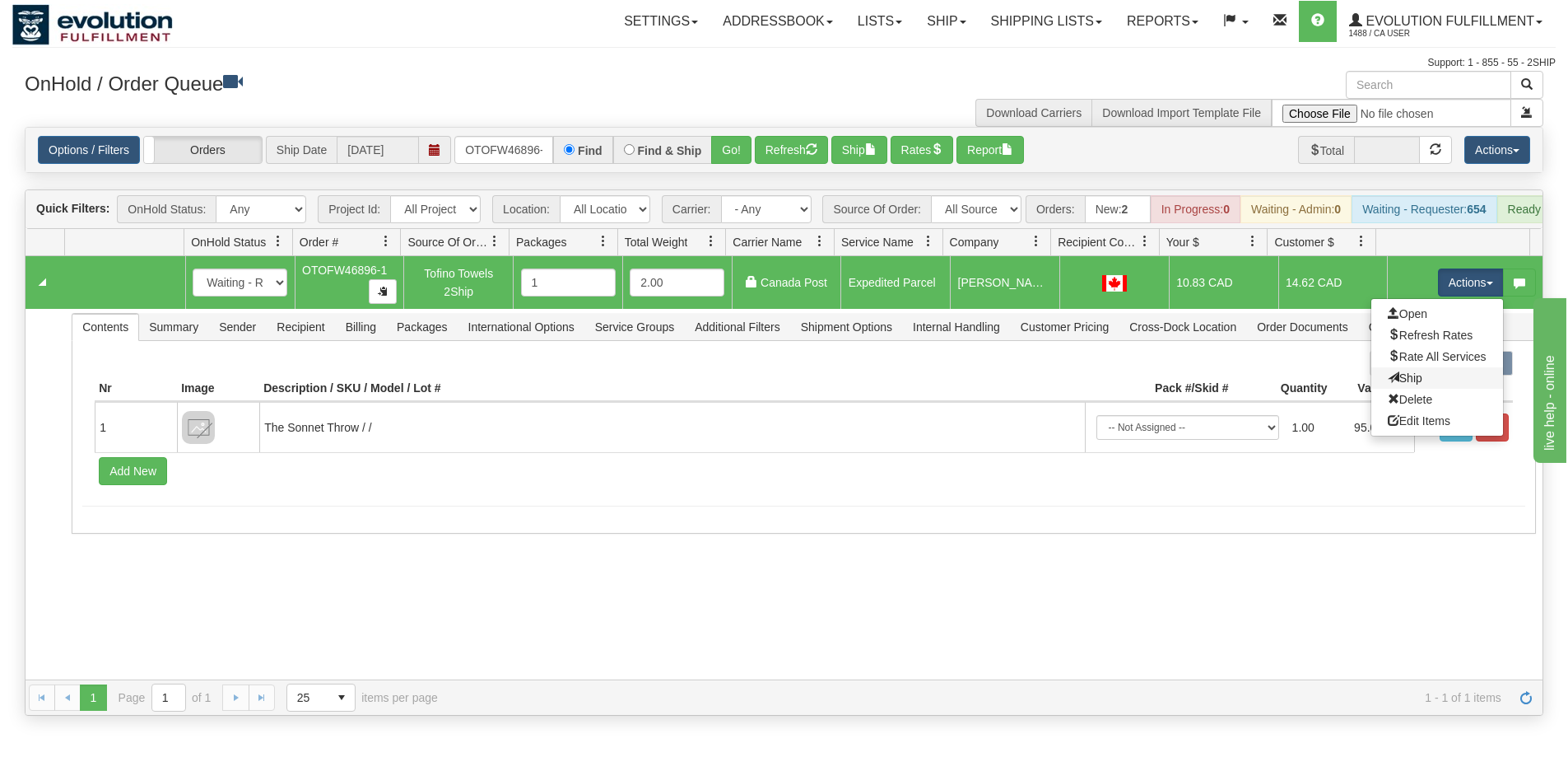
click at [1408, 387] on link "Ship" at bounding box center [1437, 378] width 131 height 22
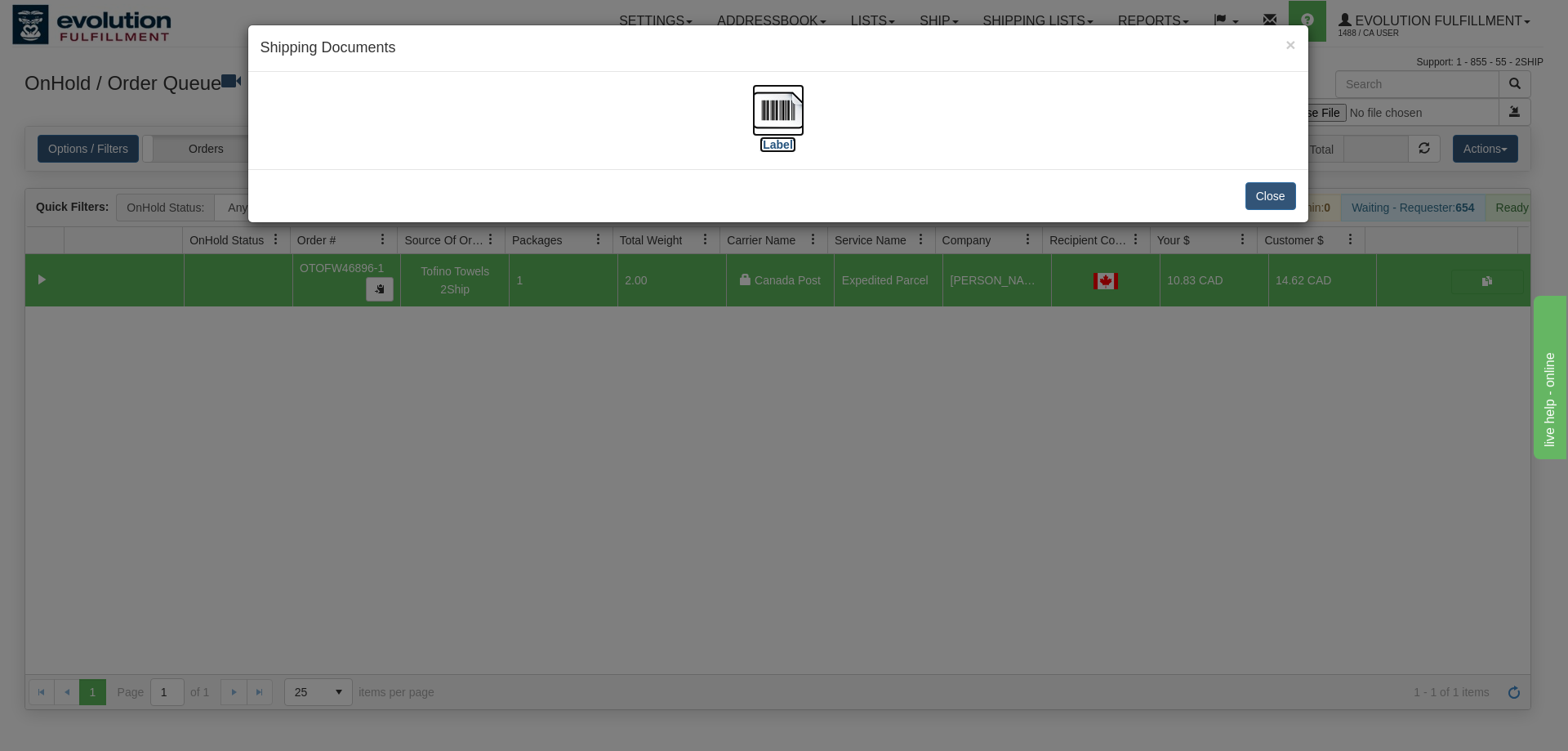
click at [796, 111] on img at bounding box center [777, 110] width 52 height 52
click at [951, 474] on div "× Shipping Documents [Label] Close" at bounding box center [784, 375] width 1568 height 751
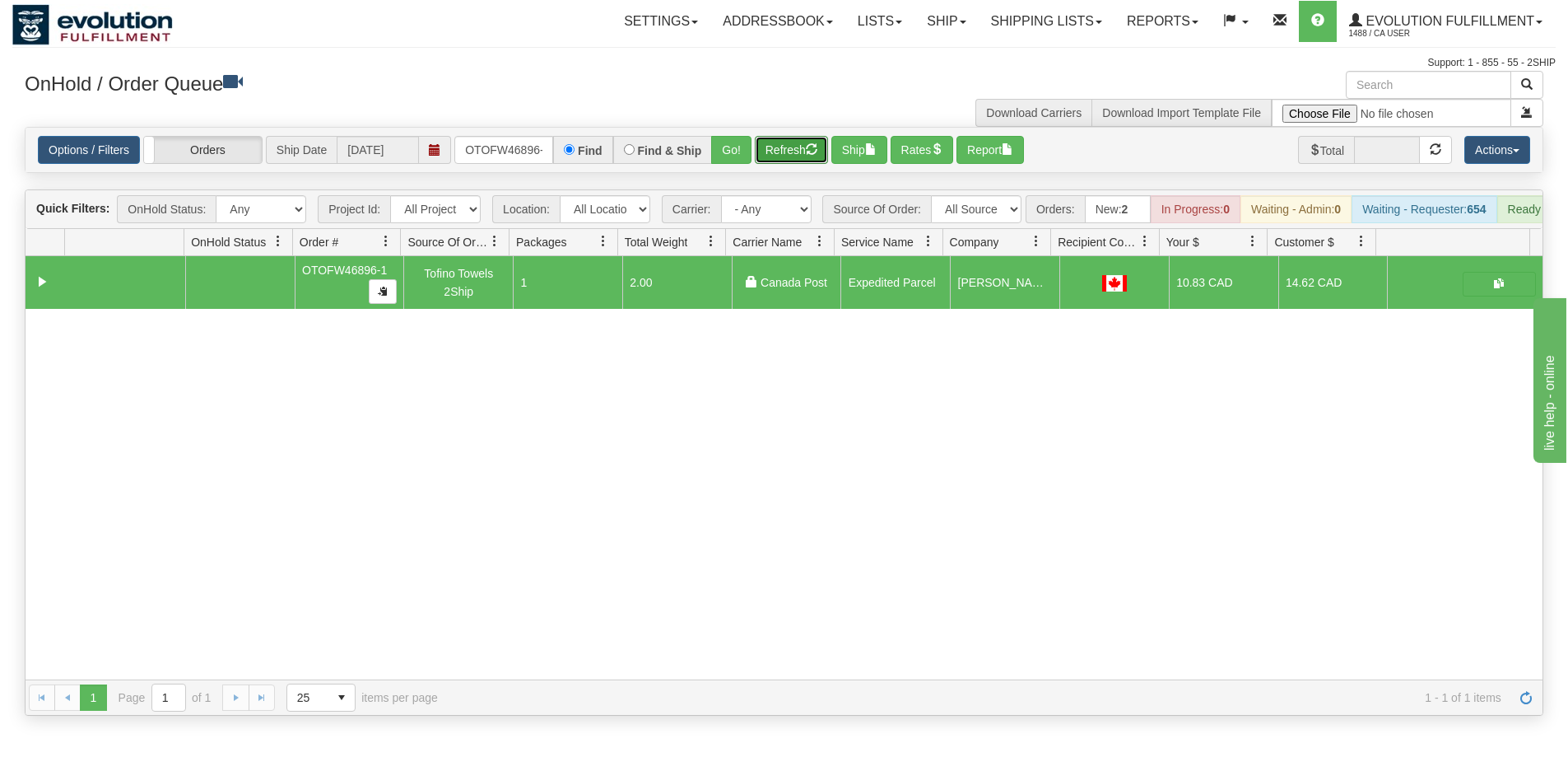
click at [788, 150] on button "Refresh" at bounding box center [791, 150] width 73 height 28
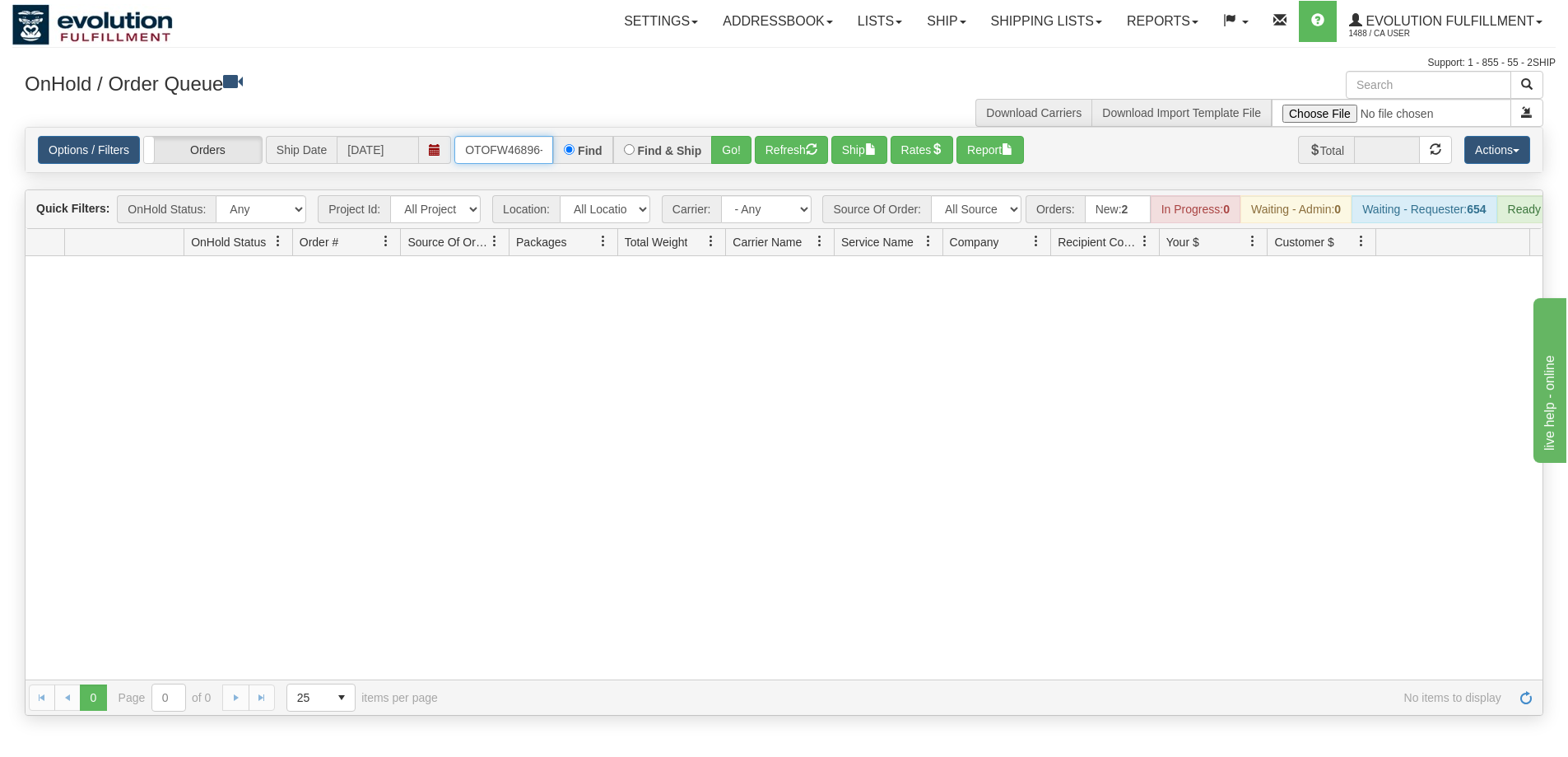
scroll to position [0, 8]
drag, startPoint x: 470, startPoint y: 142, endPoint x: 564, endPoint y: 145, distance: 94.0
click at [564, 145] on div "OTOFW46896-1 Find Find & Ship Go!" at bounding box center [602, 150] width 297 height 28
click at [722, 159] on button "Go!" at bounding box center [731, 150] width 40 height 28
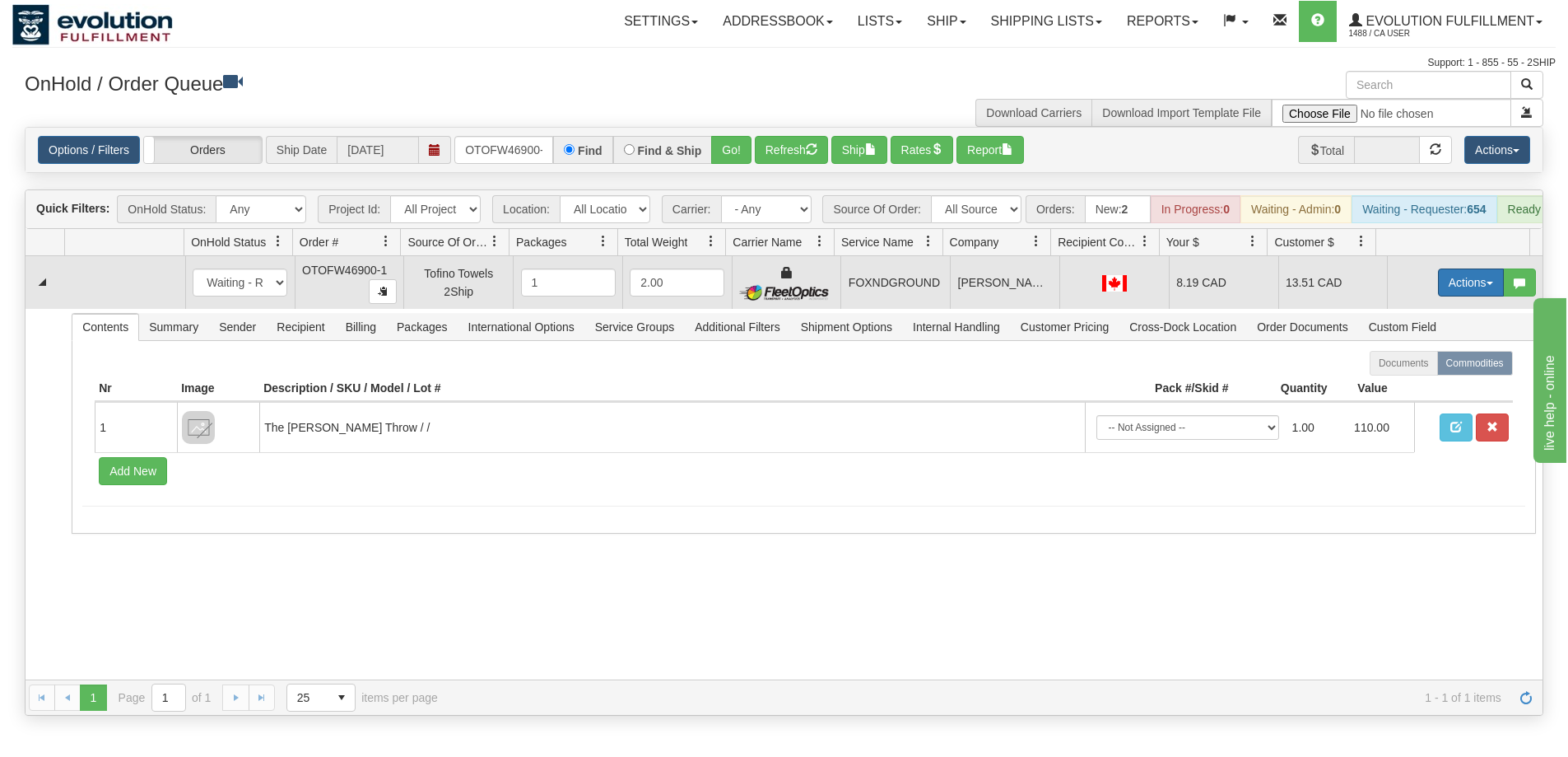
click at [1439, 296] on button "Actions" at bounding box center [1470, 282] width 66 height 28
click at [1410, 389] on link "Ship" at bounding box center [1437, 378] width 131 height 22
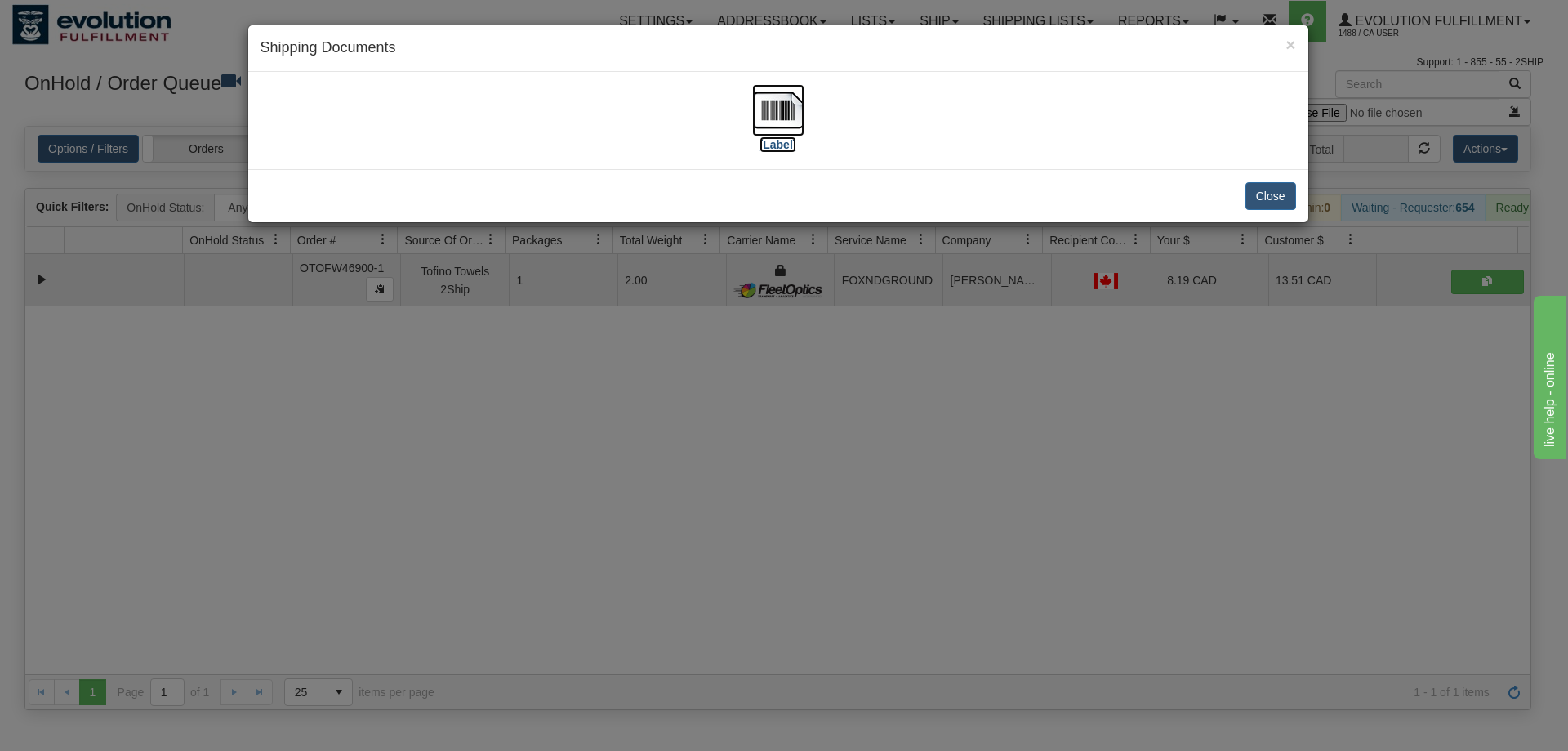
click at [782, 131] on img at bounding box center [777, 110] width 52 height 52
click at [822, 513] on div "× Shipping Documents [Label] Close" at bounding box center [784, 375] width 1568 height 751
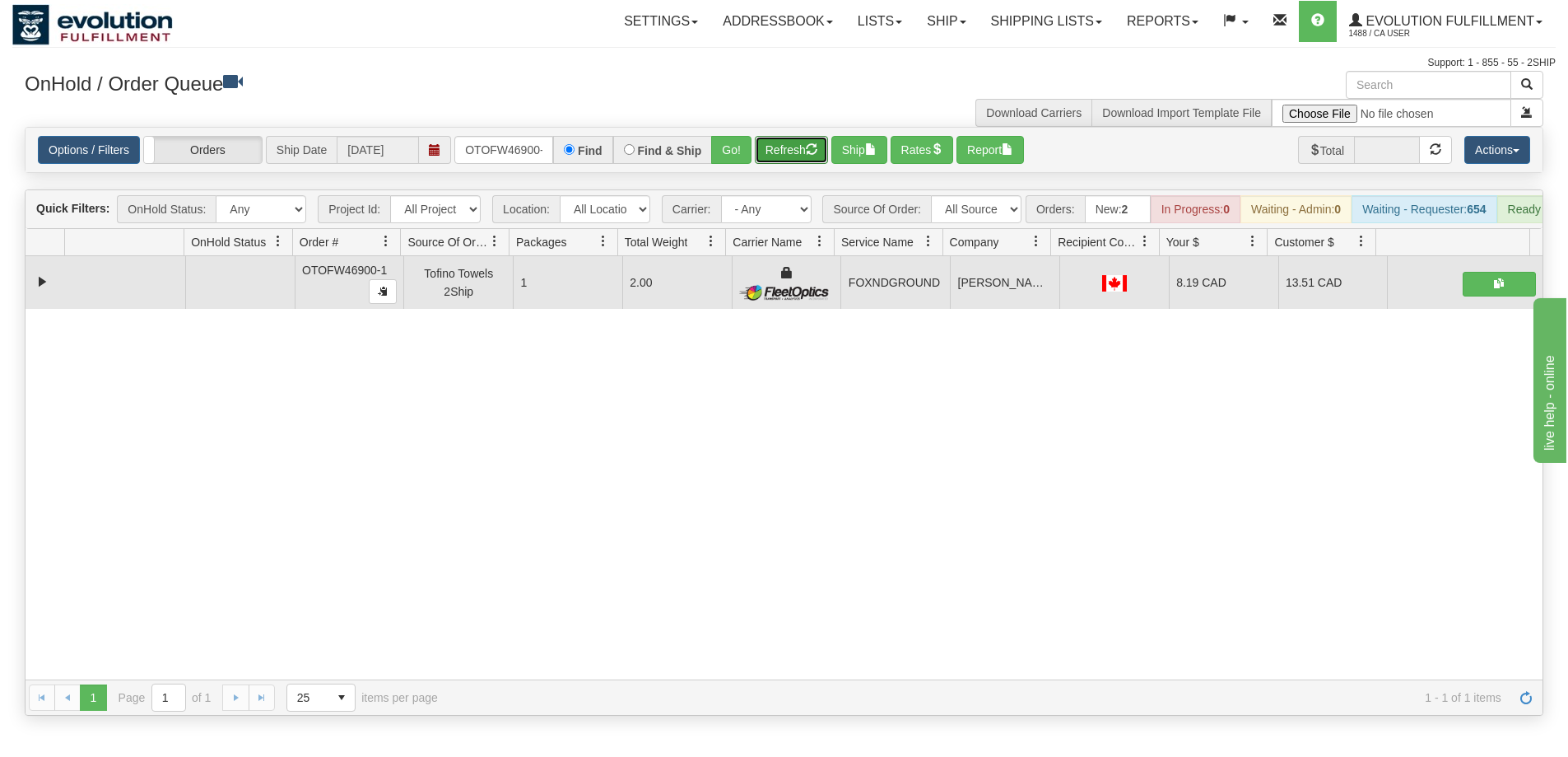
click at [792, 157] on button "Refresh" at bounding box center [791, 150] width 73 height 28
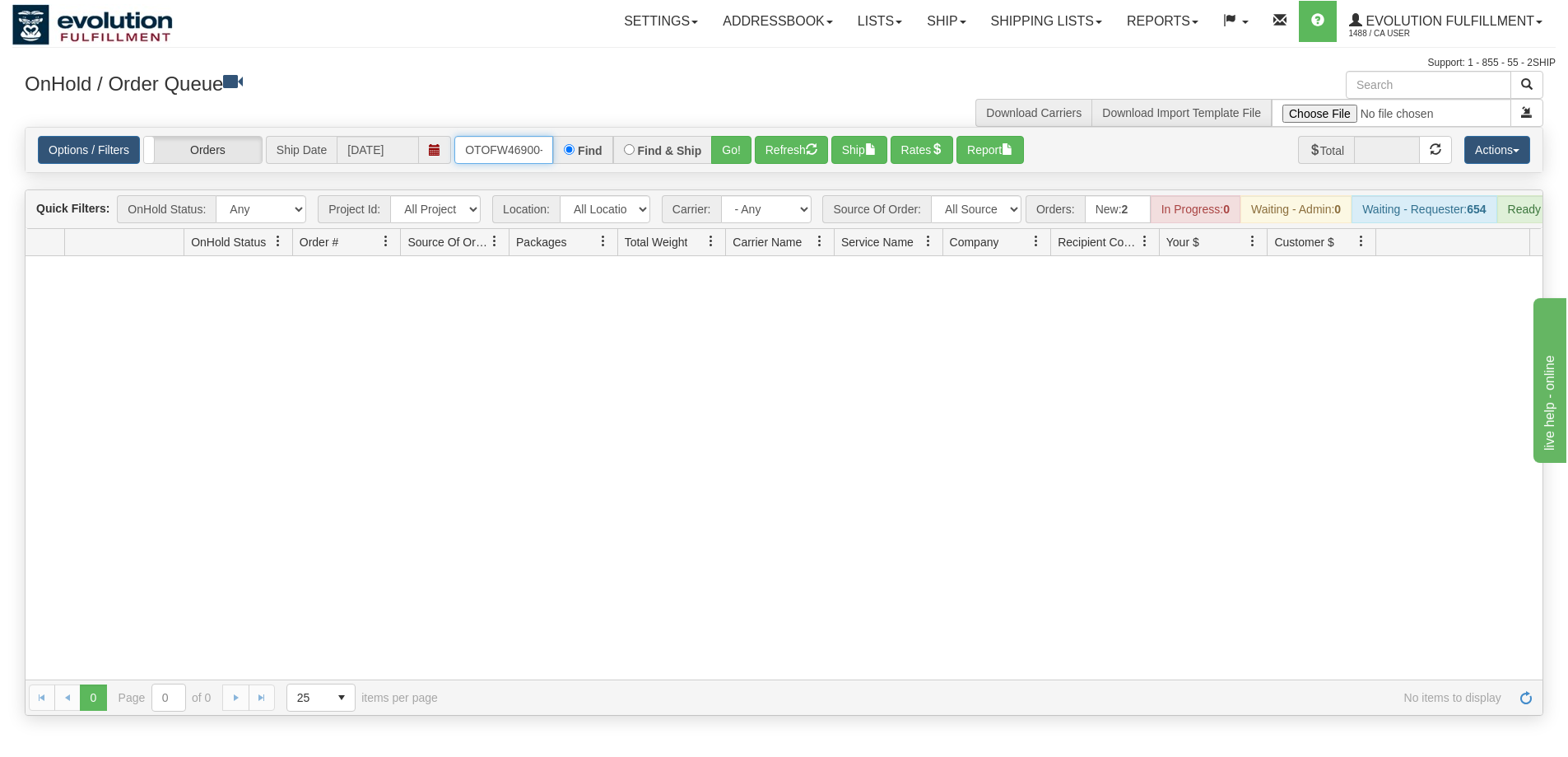
scroll to position [0, 8]
drag, startPoint x: 466, startPoint y: 148, endPoint x: 602, endPoint y: 163, distance: 136.8
click at [602, 163] on div "OTOFW46900-1 Find Find & Ship Go!" at bounding box center [602, 150] width 297 height 28
type input "OTOFW46903-1"
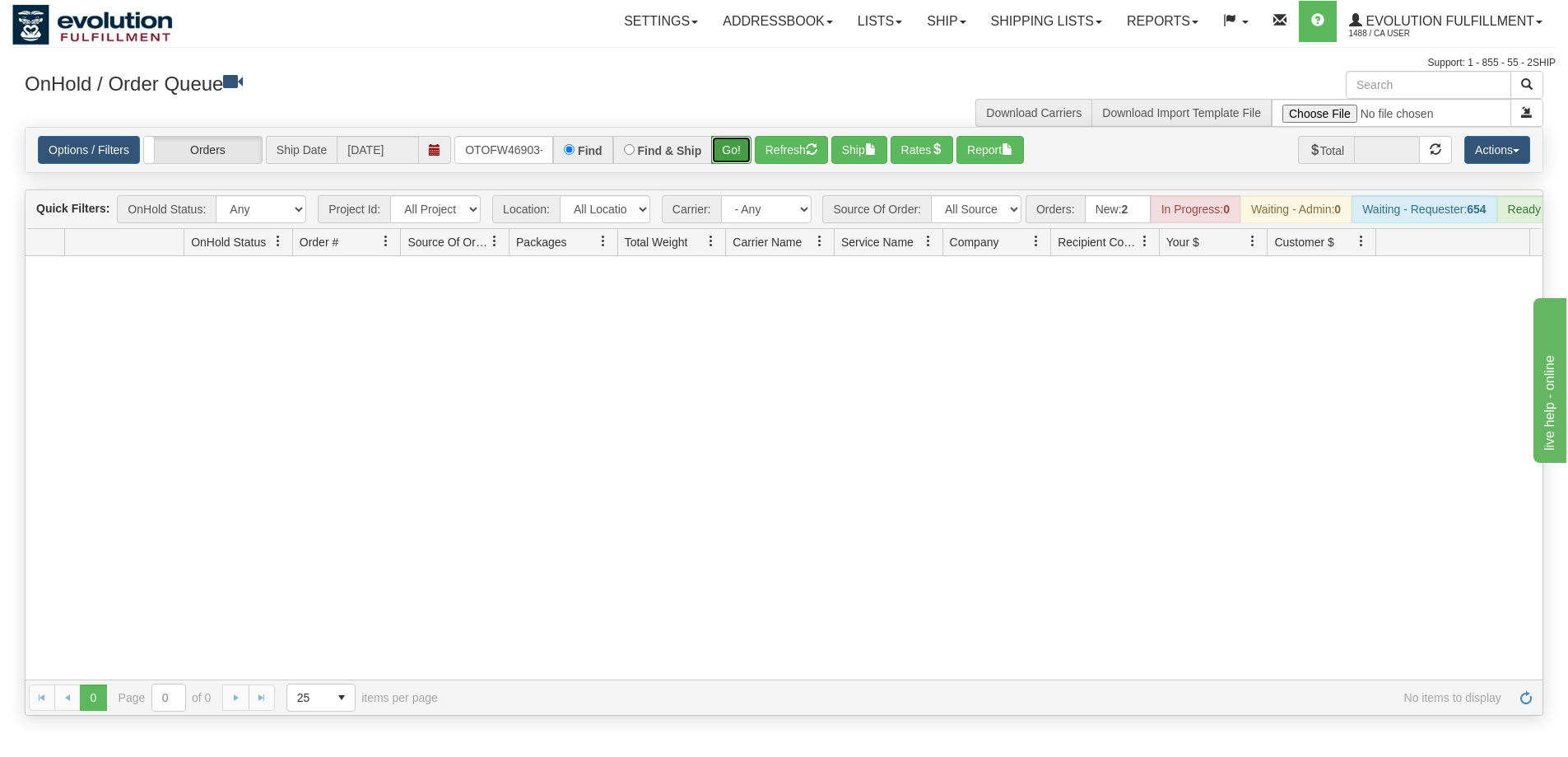
click at [732, 157] on button "Go!" at bounding box center [731, 150] width 40 height 28
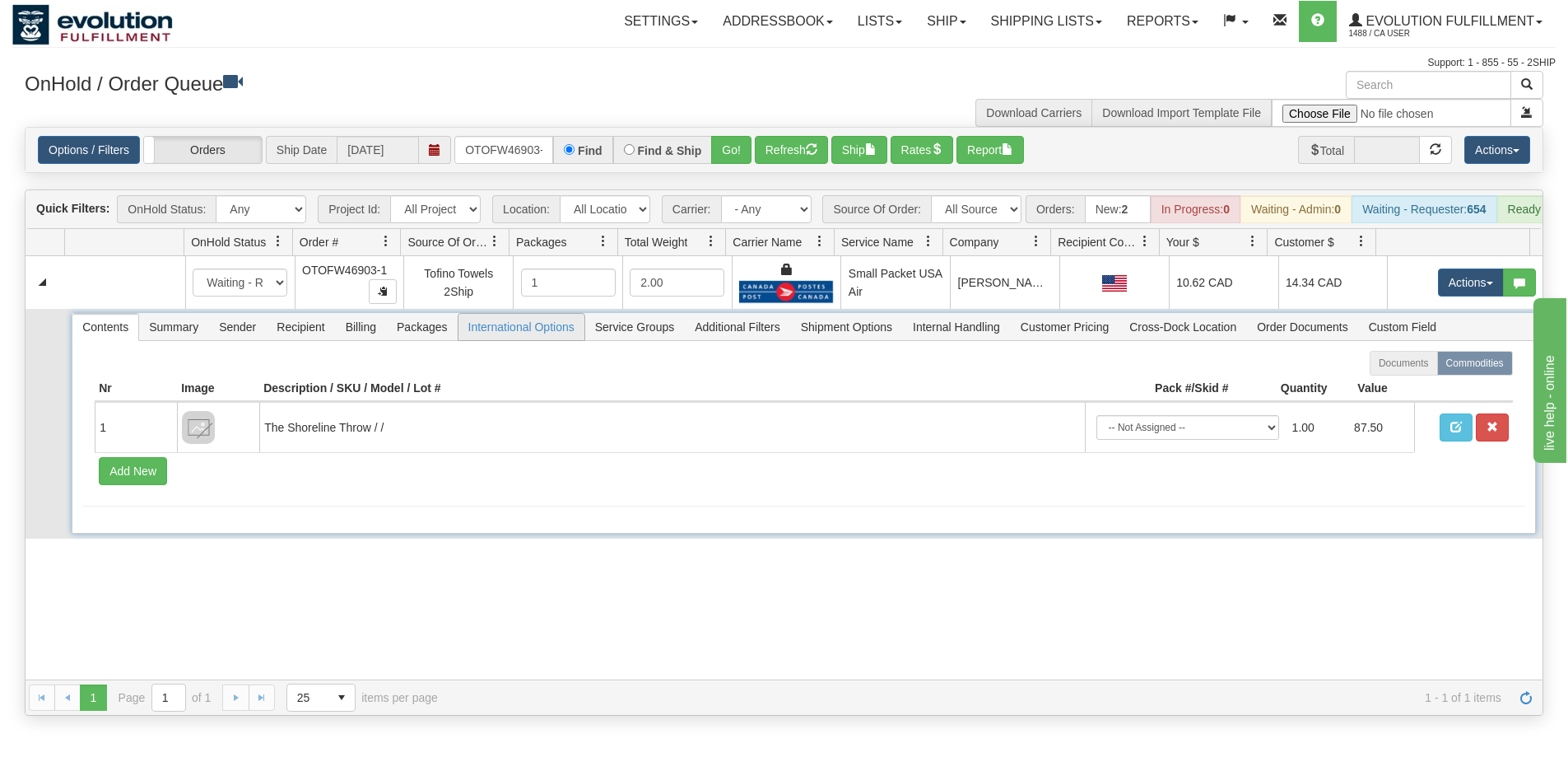
click at [473, 341] on span "International Options" at bounding box center [522, 327] width 126 height 27
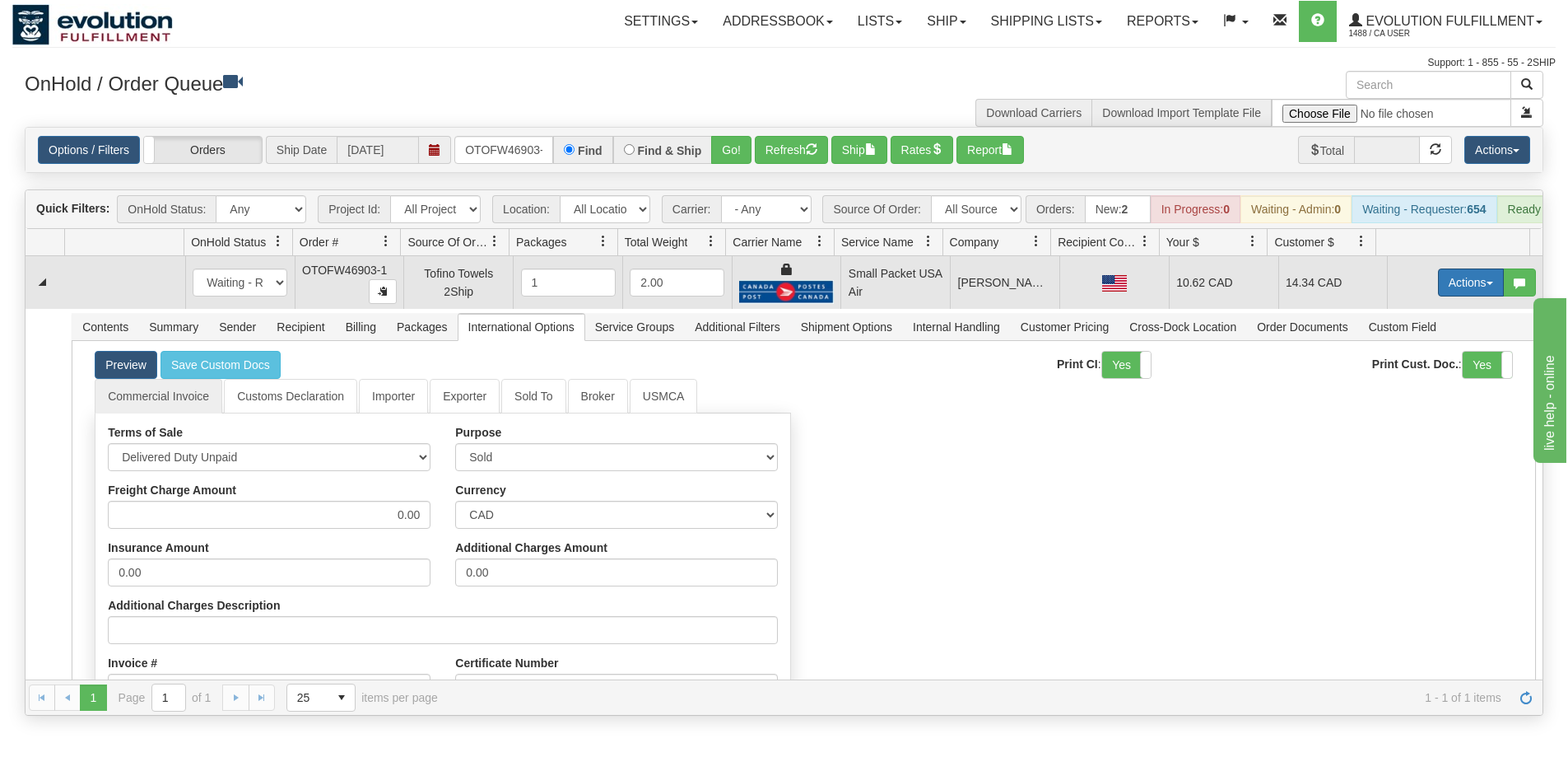
click at [1453, 290] on button "Actions" at bounding box center [1470, 282] width 66 height 28
click at [1435, 363] on span "Rate All Services" at bounding box center [1438, 356] width 99 height 13
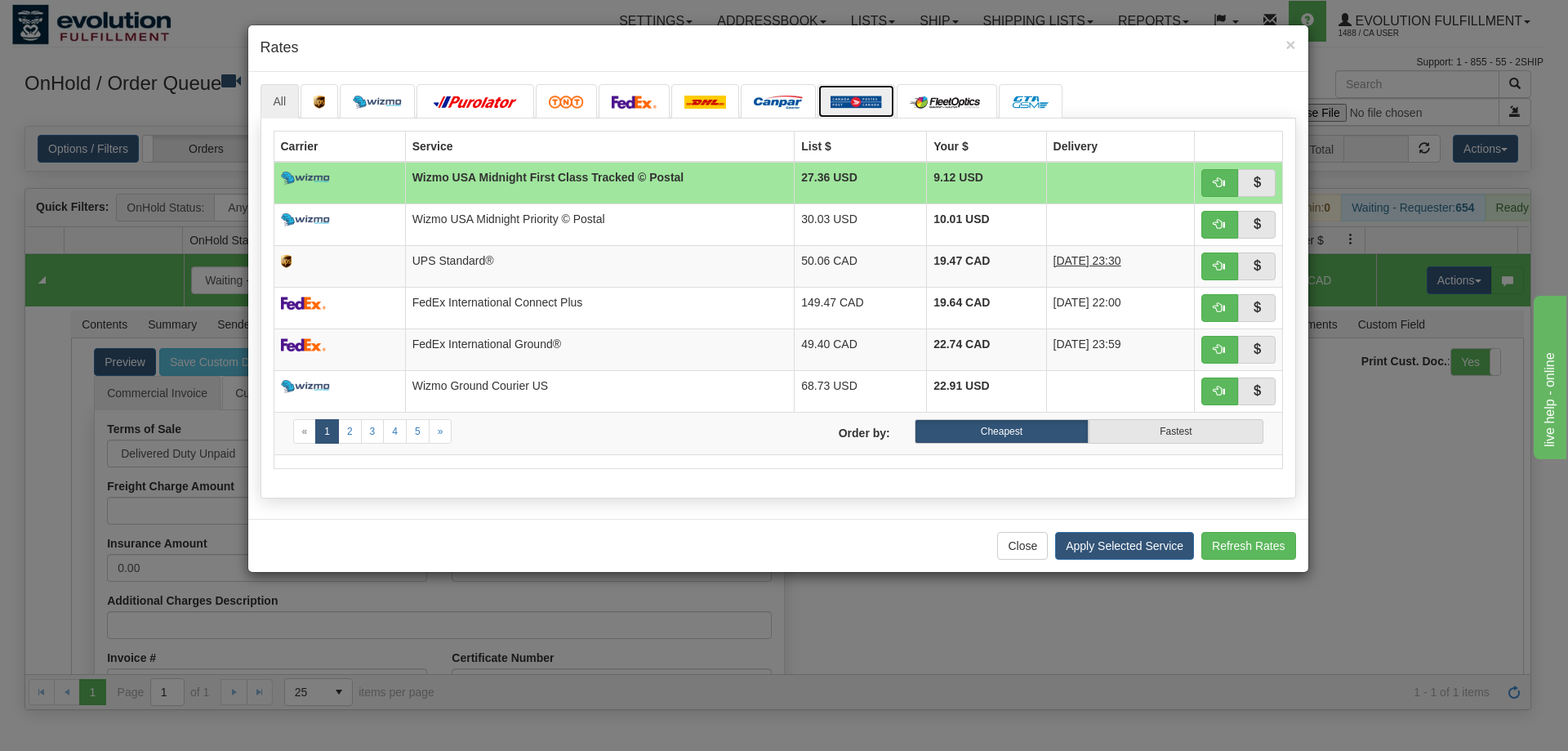
click at [863, 96] on img at bounding box center [855, 102] width 52 height 13
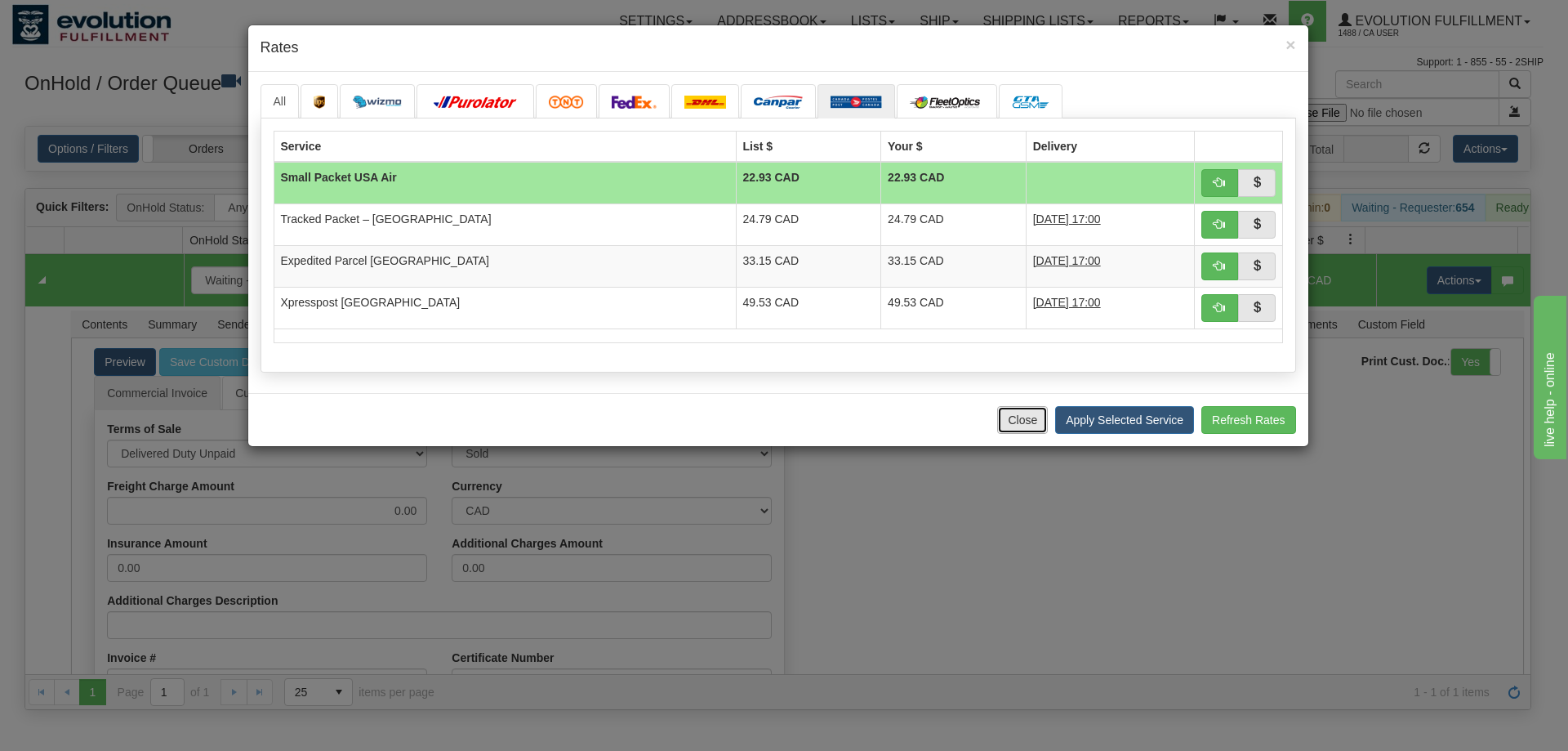
click at [1018, 420] on button "Close" at bounding box center [1023, 420] width 51 height 27
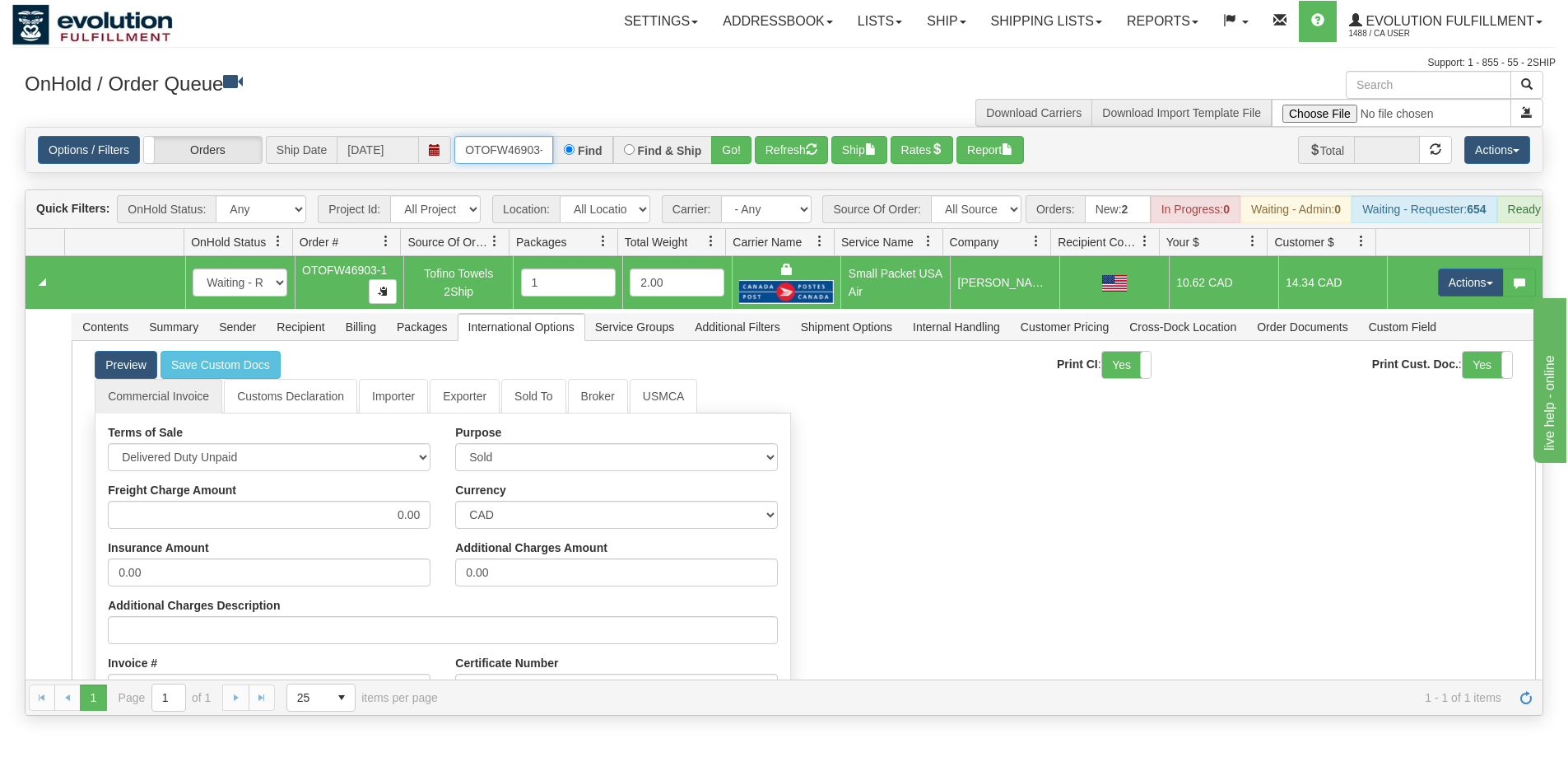
scroll to position [0, 8]
drag, startPoint x: 470, startPoint y: 152, endPoint x: 650, endPoint y: 152, distance: 180.0
click at [650, 152] on div "OTOFW46903-1 Find Find & Ship Go!" at bounding box center [602, 150] width 297 height 28
click at [723, 148] on button "Go!" at bounding box center [731, 150] width 40 height 28
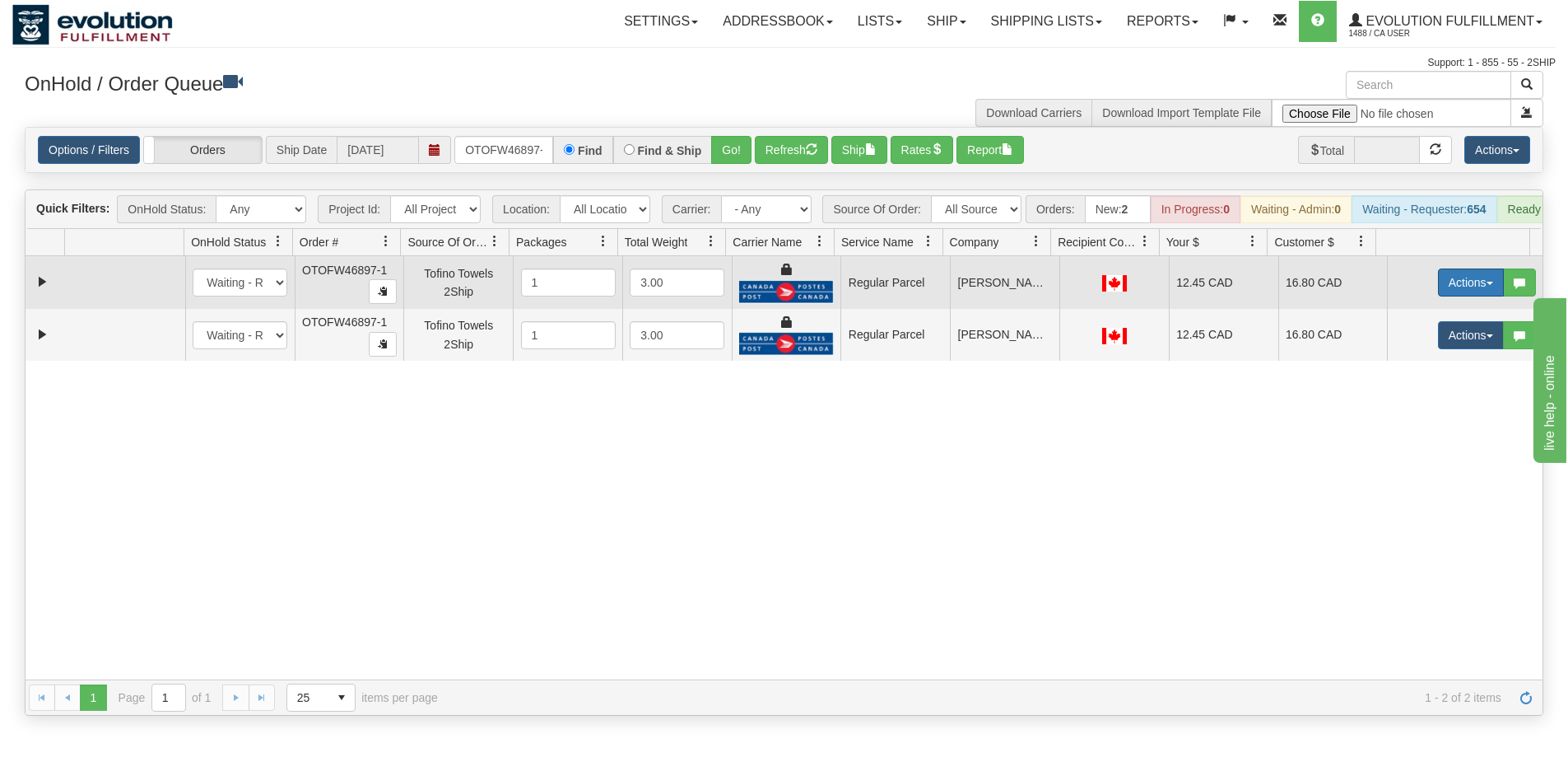
click at [1482, 296] on button "Actions" at bounding box center [1470, 282] width 66 height 28
click at [1447, 363] on span "Rate All Services" at bounding box center [1438, 356] width 99 height 13
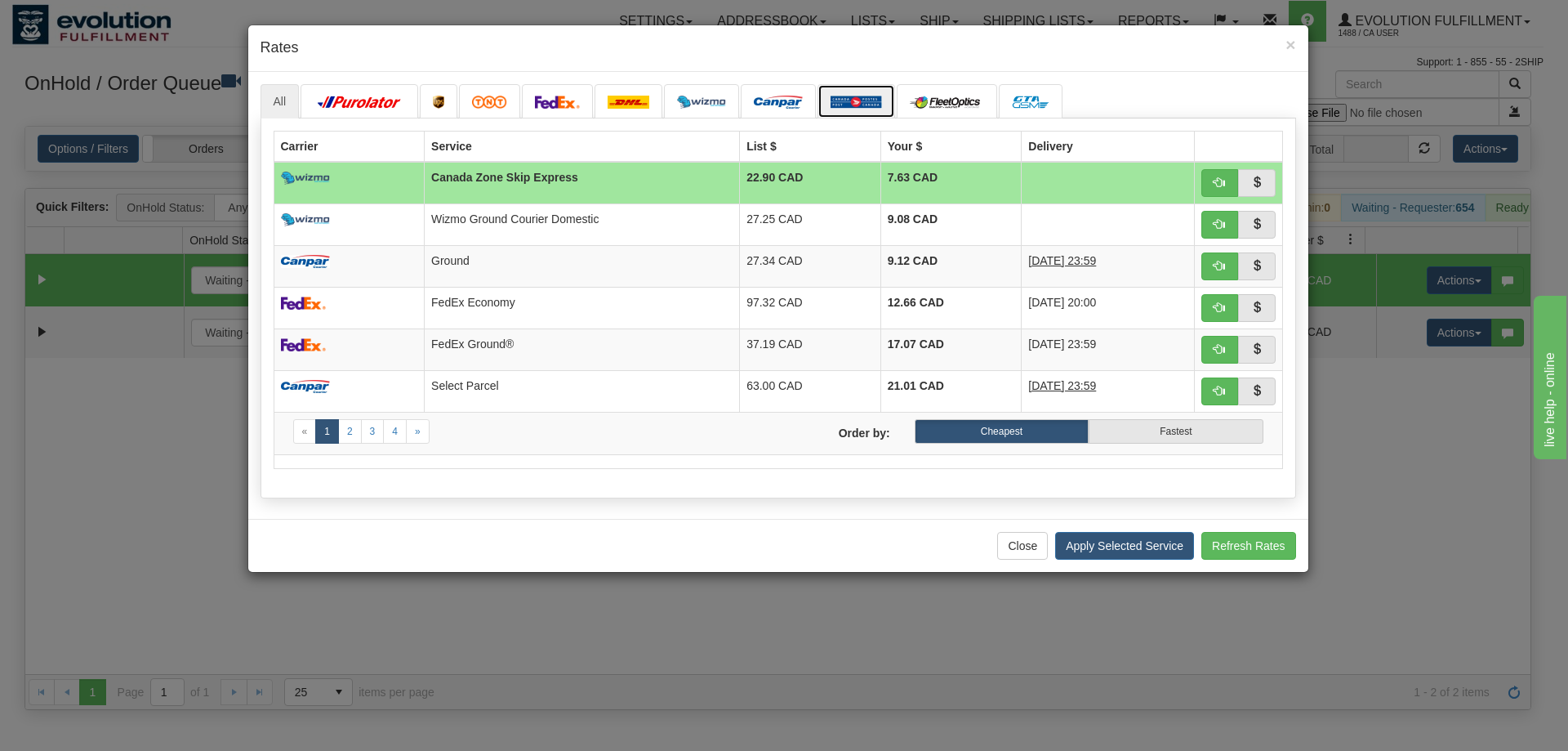
click at [871, 94] on link at bounding box center [855, 101] width 77 height 34
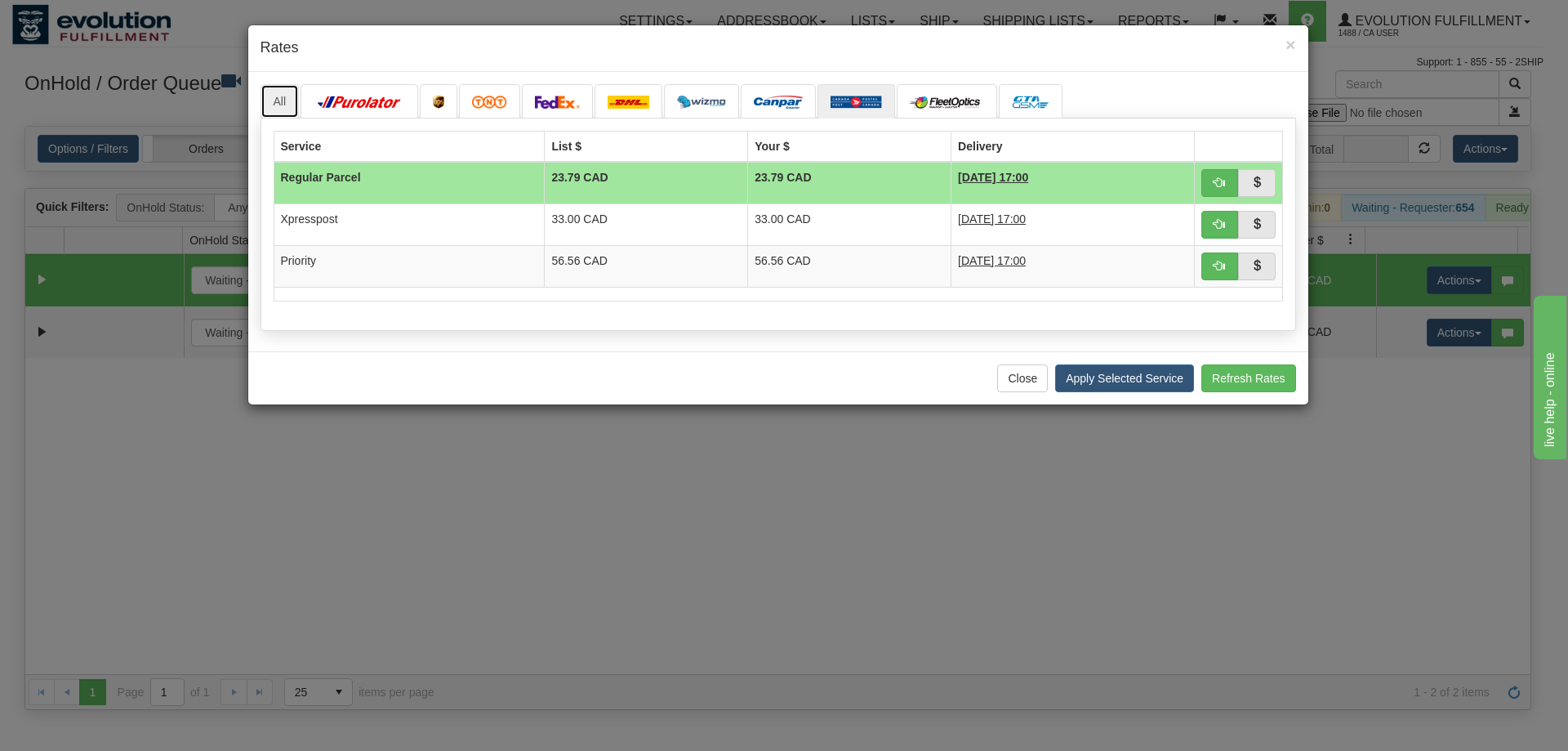
click at [274, 100] on link "All" at bounding box center [280, 101] width 39 height 34
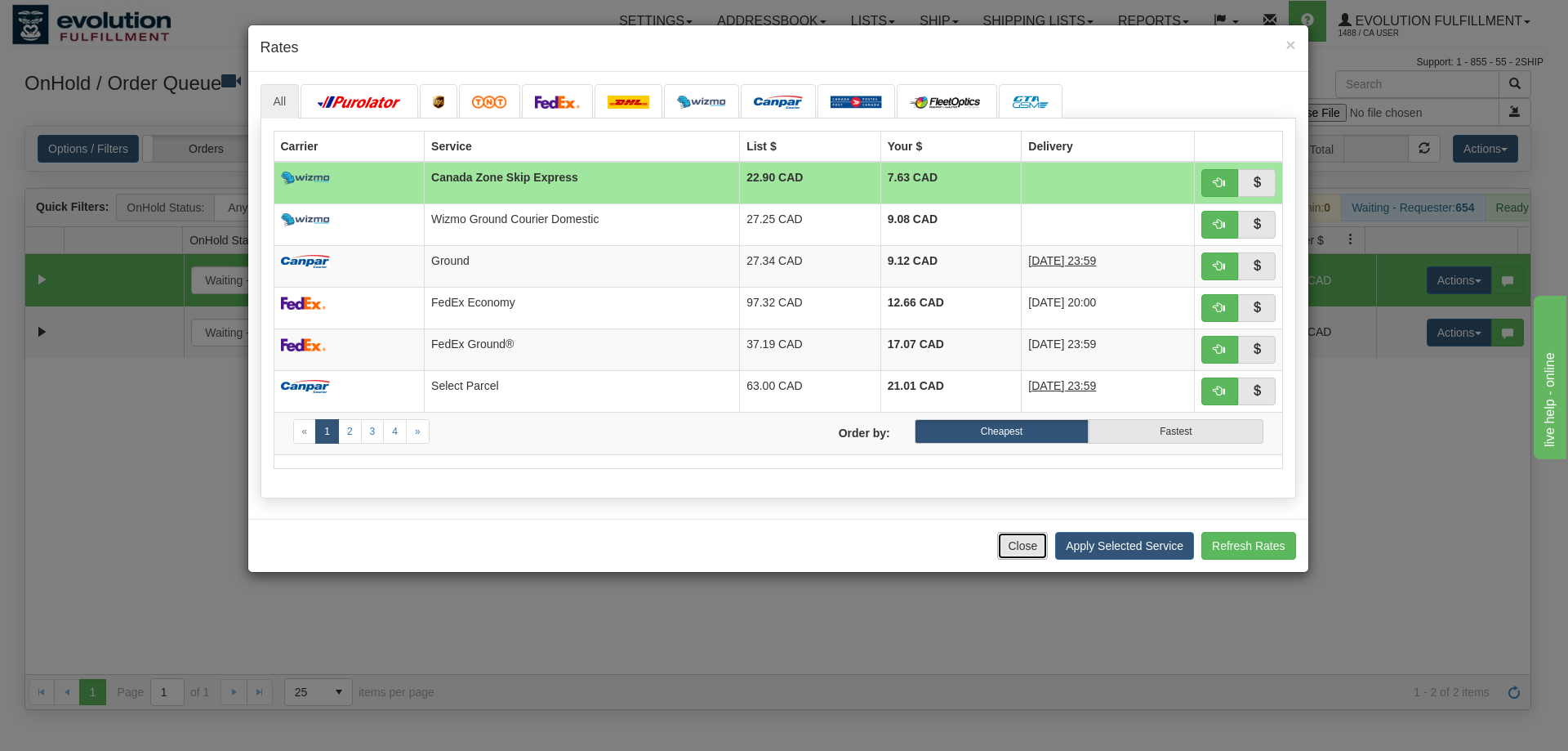
click at [1014, 553] on button "Close" at bounding box center [1023, 545] width 51 height 27
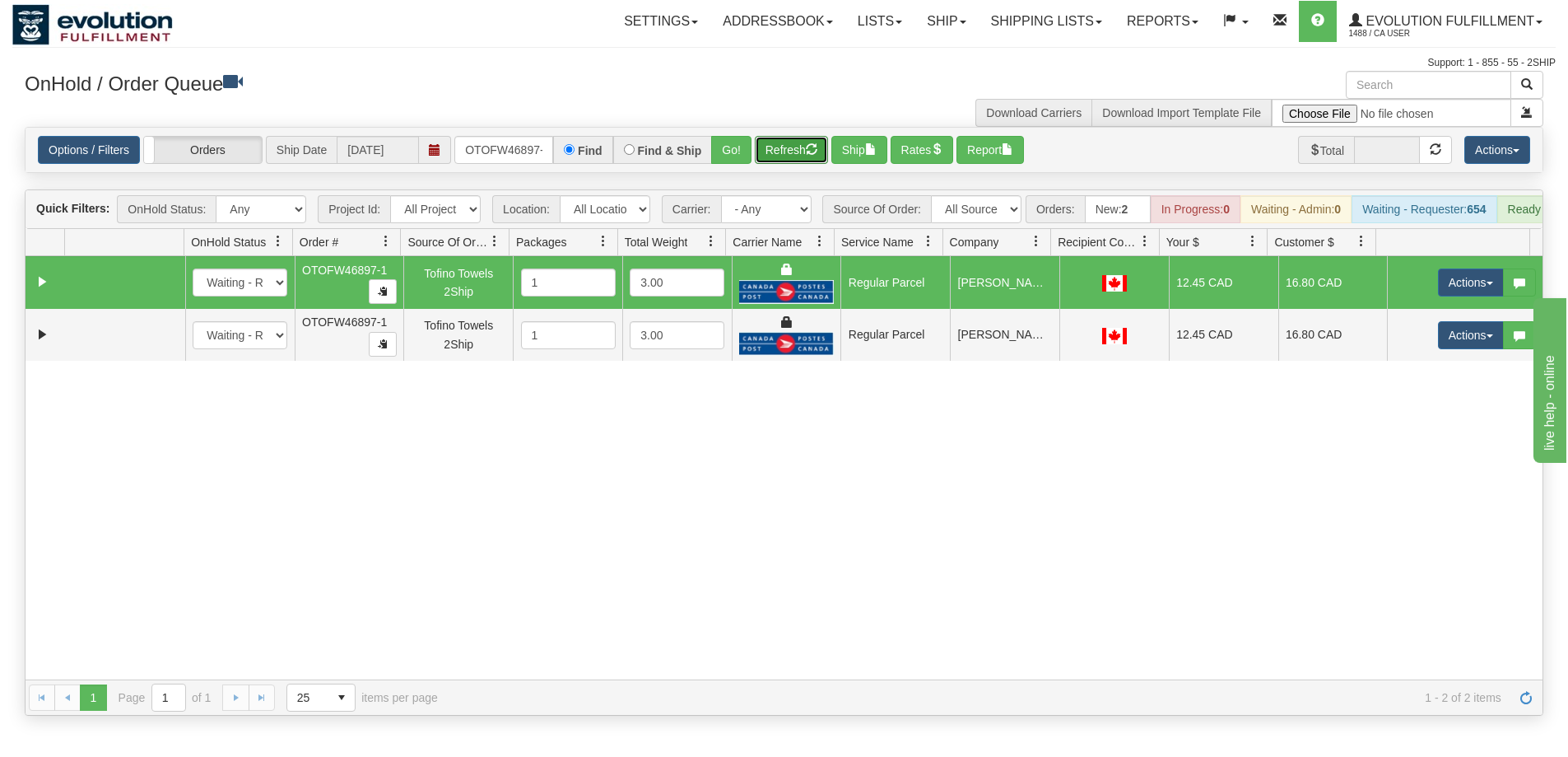
click at [788, 146] on button "Refresh" at bounding box center [791, 150] width 73 height 28
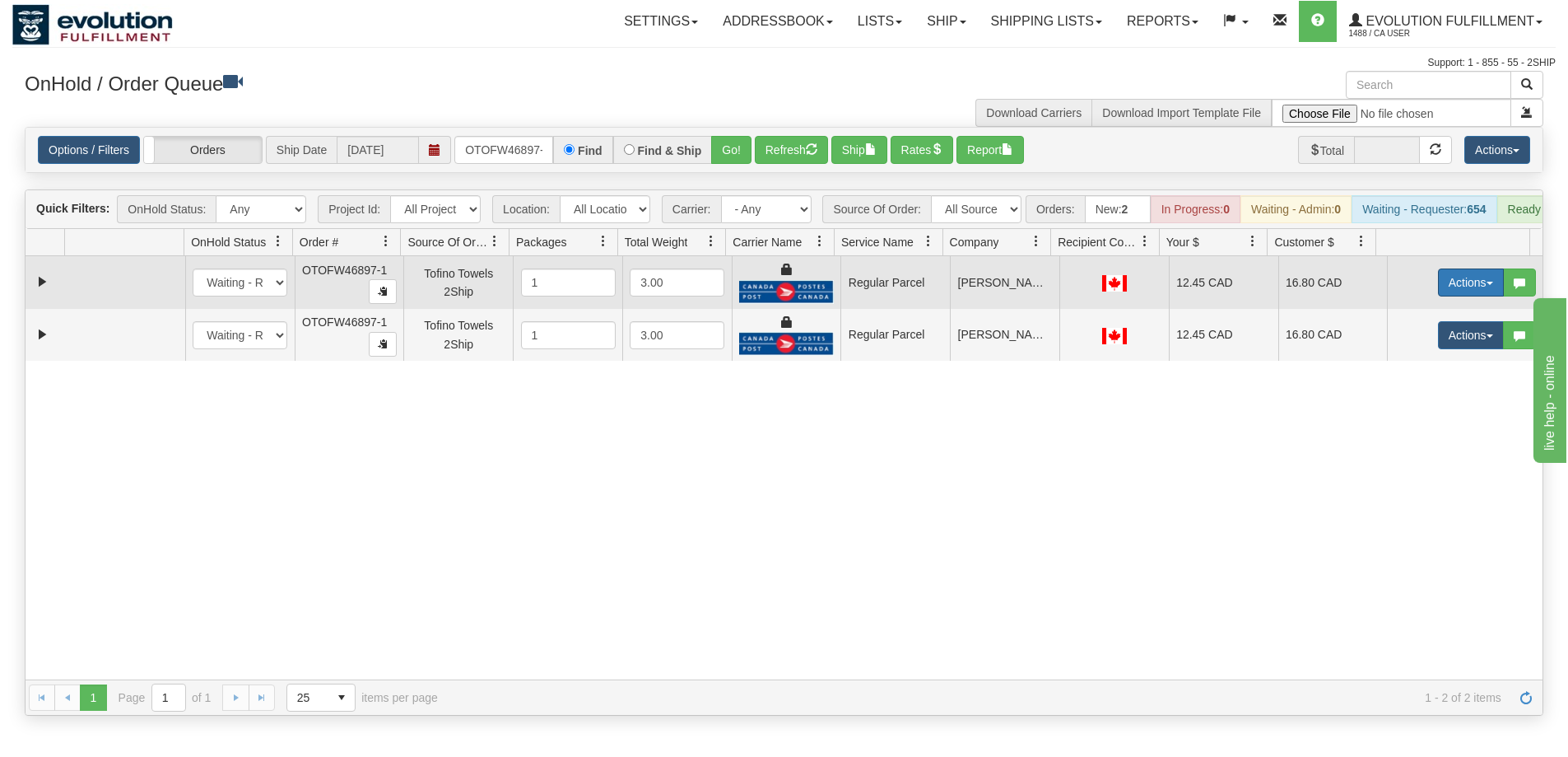
click at [1439, 294] on button "Actions" at bounding box center [1470, 282] width 66 height 28
click at [1413, 363] on span "Rate All Services" at bounding box center [1438, 356] width 99 height 13
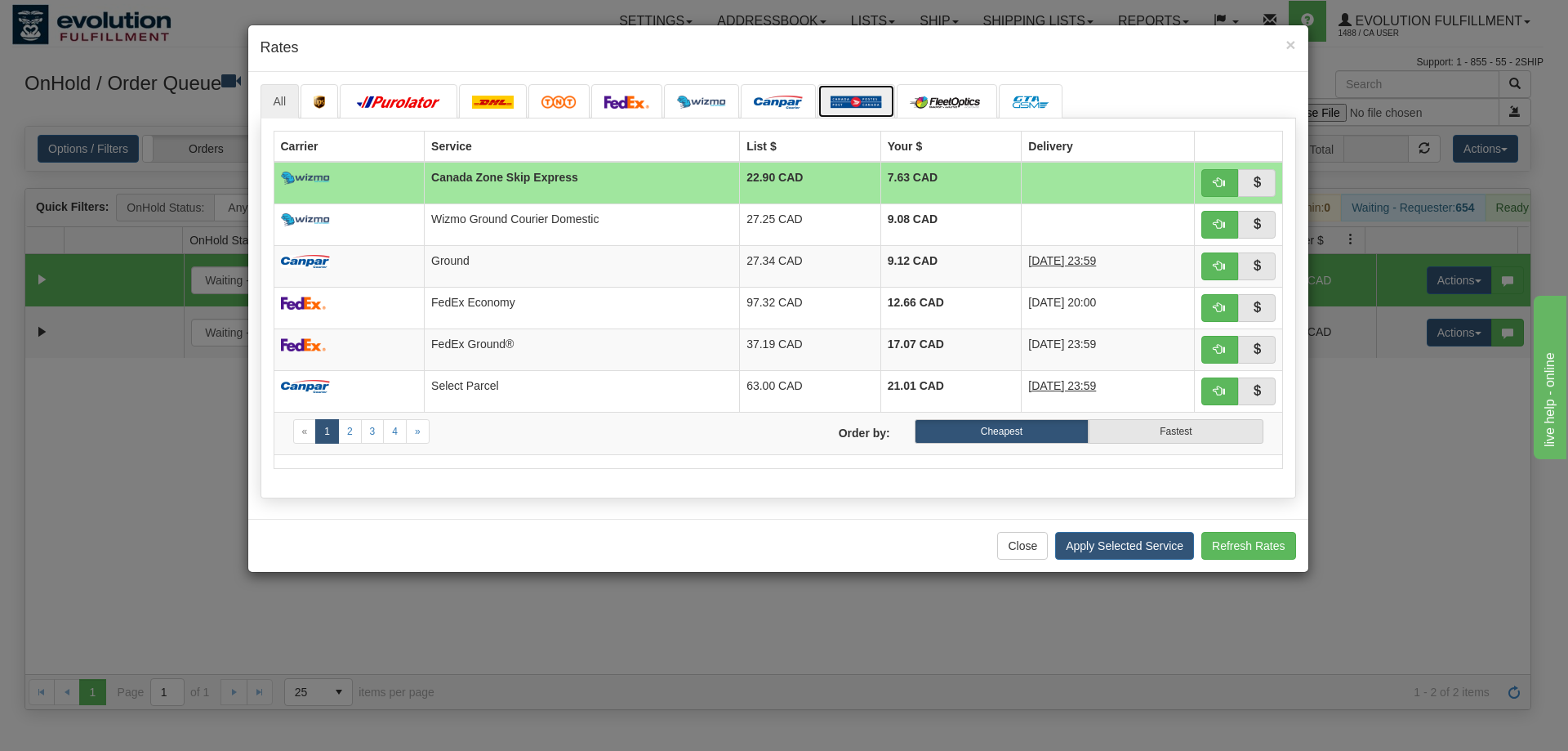
click at [872, 106] on img at bounding box center [855, 102] width 52 height 13
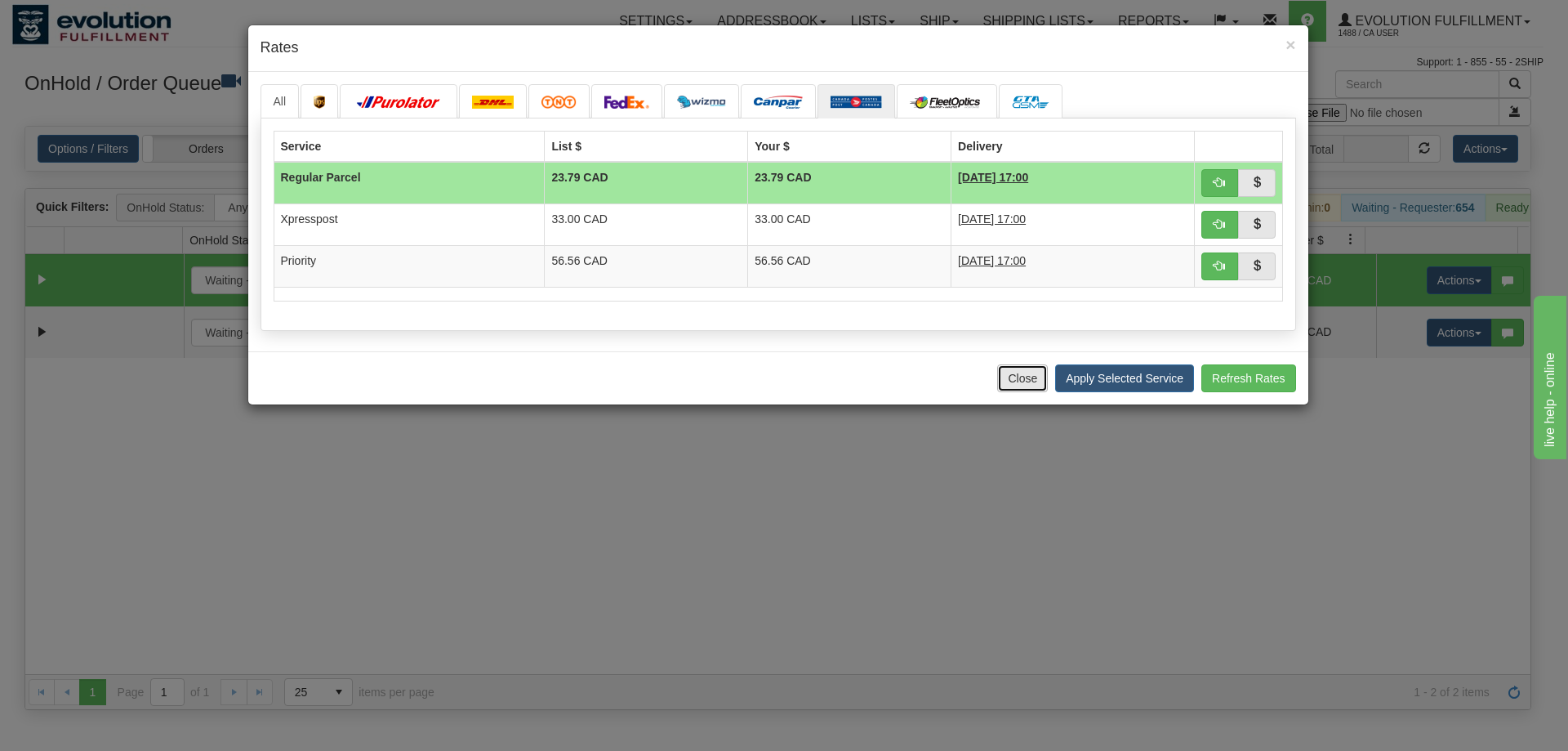
click at [1021, 384] on button "Close" at bounding box center [1023, 378] width 51 height 27
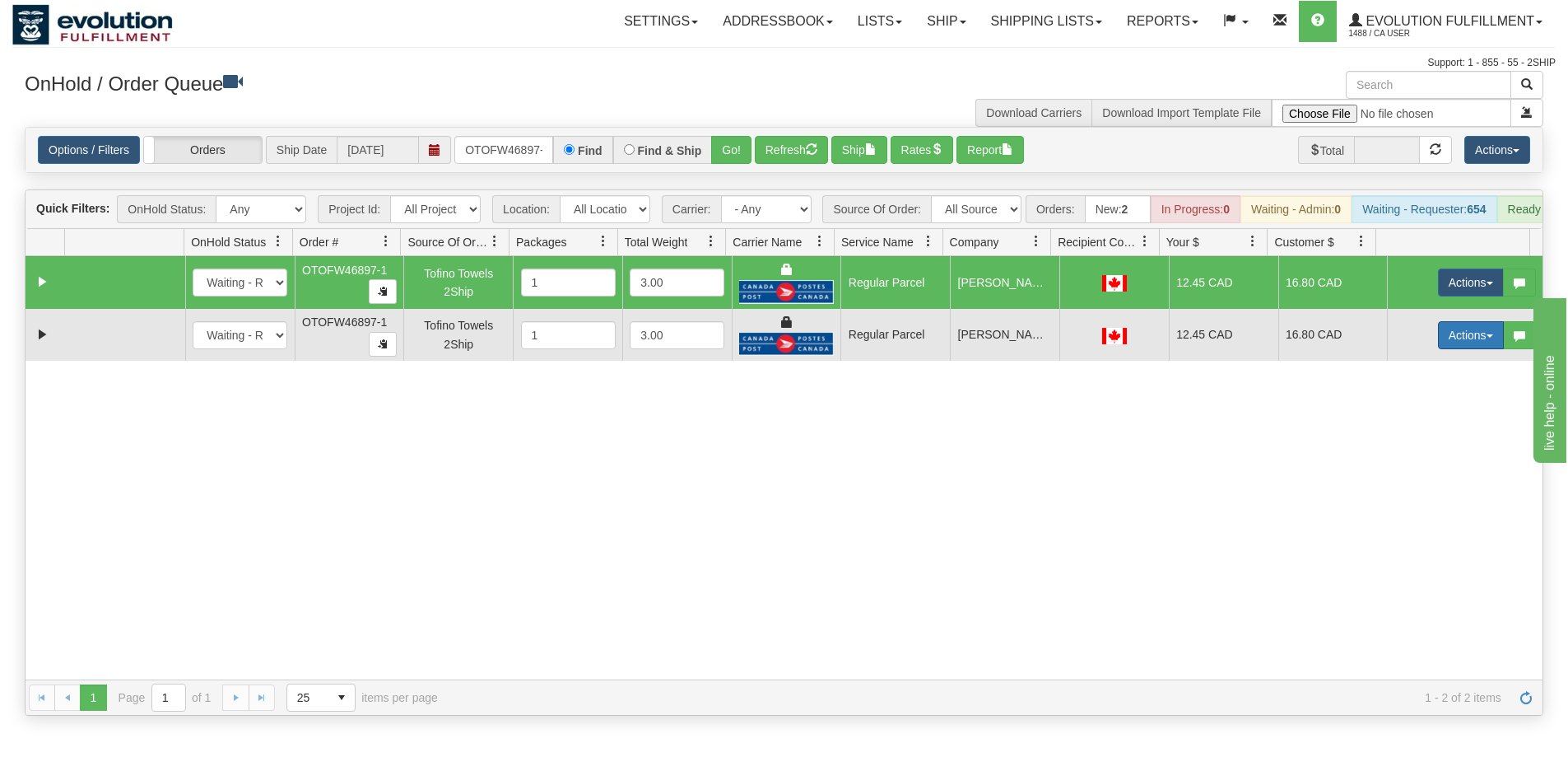
click at [1451, 349] on button "Actions" at bounding box center [1470, 335] width 66 height 28
click at [1430, 416] on span "Rate All Services" at bounding box center [1438, 409] width 99 height 13
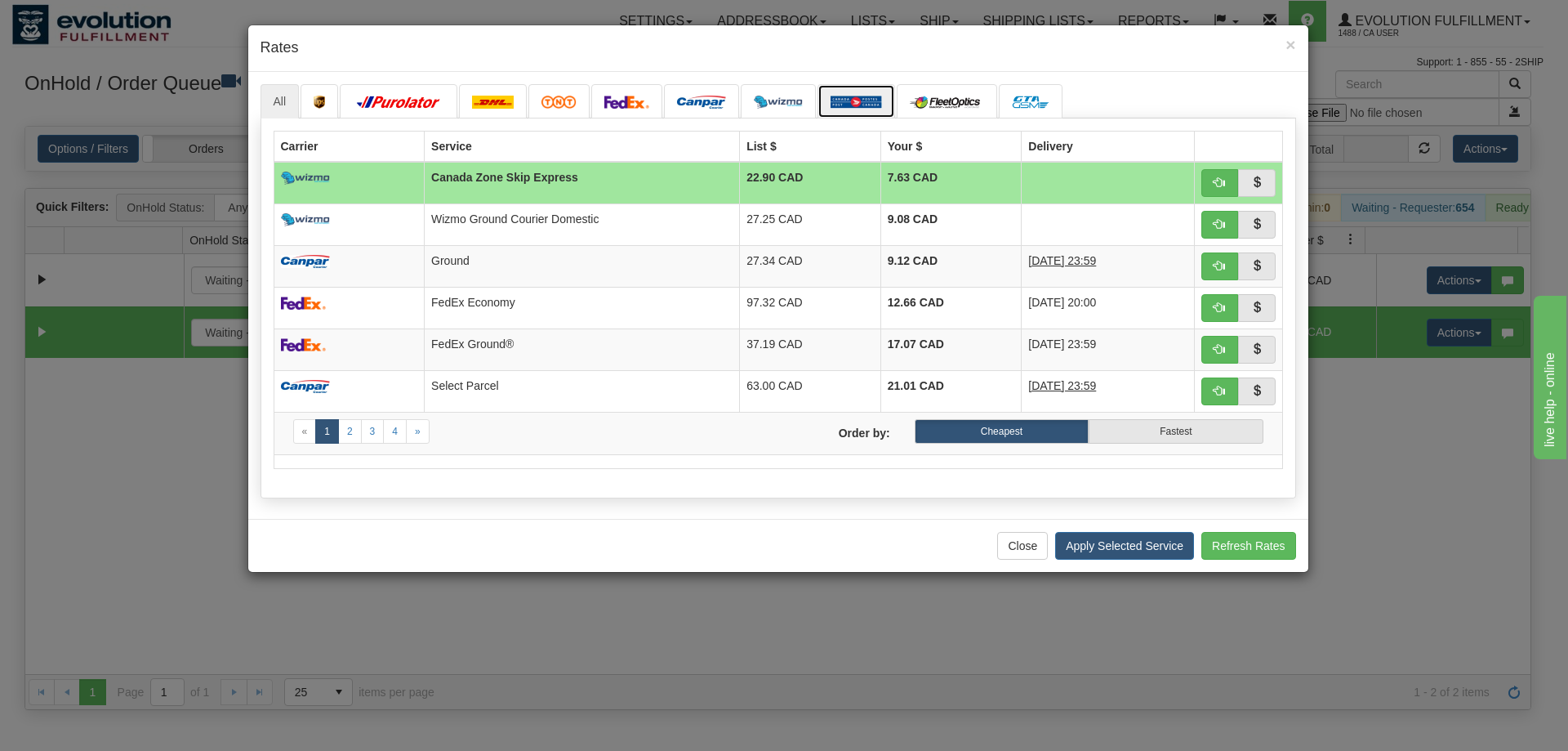
click at [835, 107] on img at bounding box center [855, 102] width 52 height 13
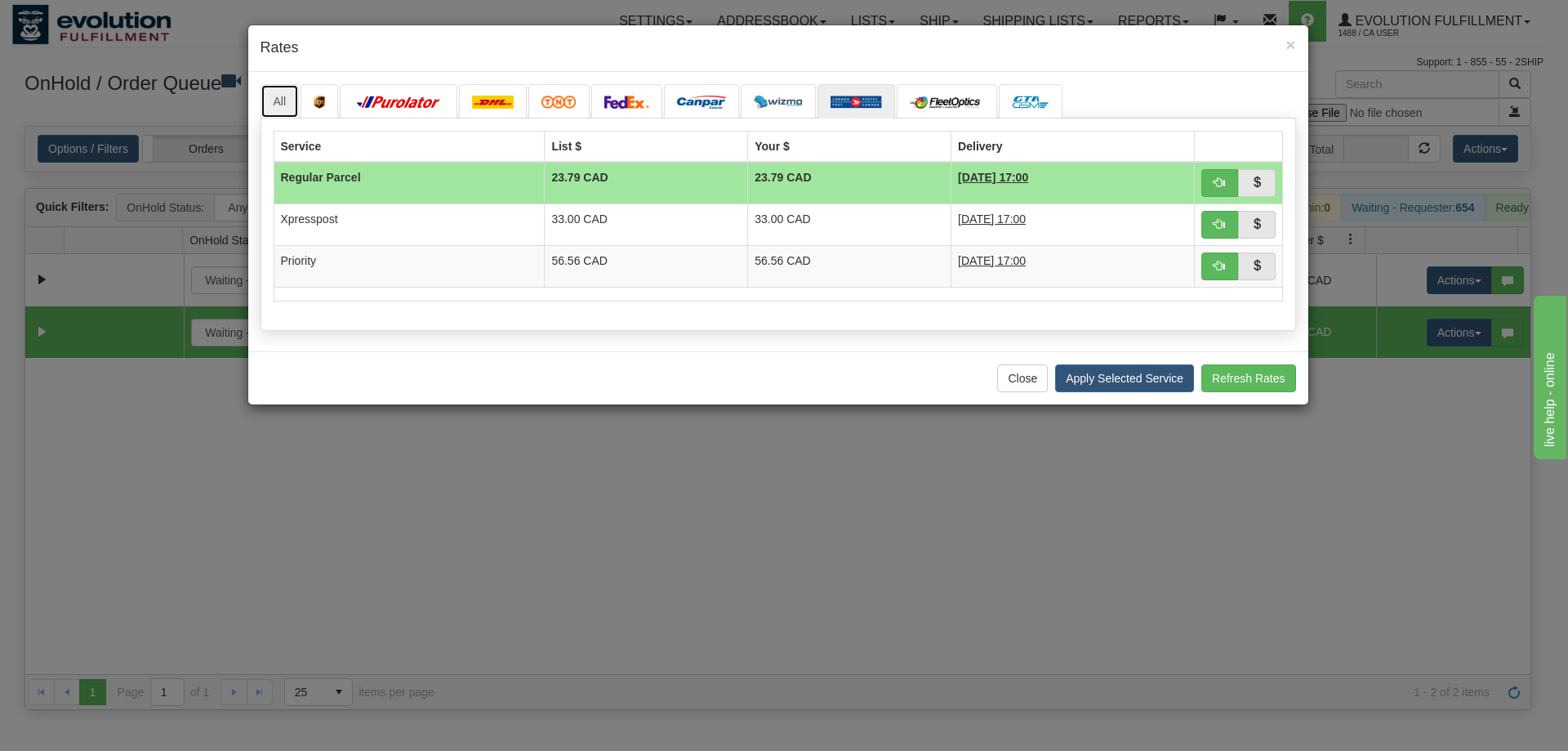
click at [272, 99] on link "All" at bounding box center [280, 101] width 39 height 34
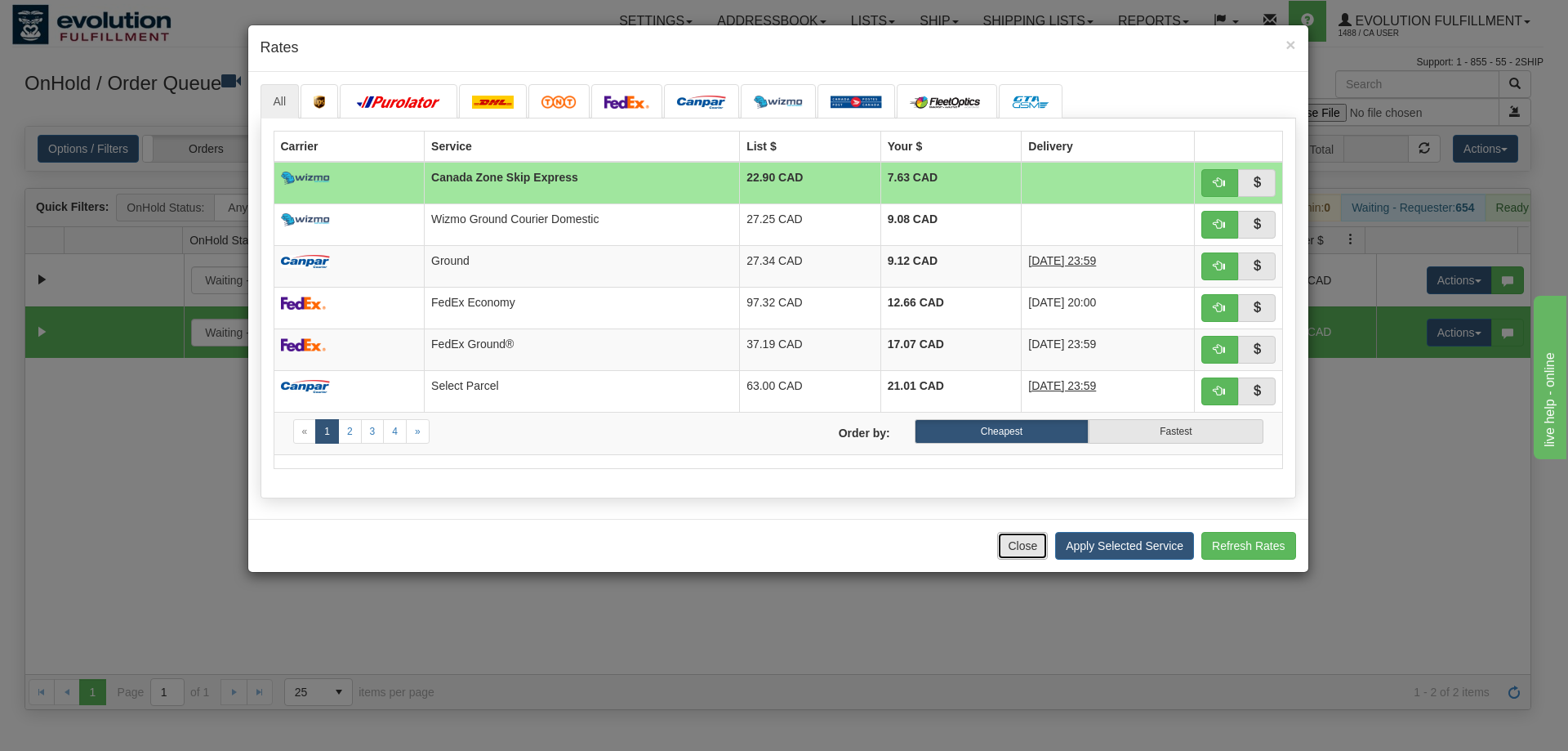
click at [1016, 555] on button "Close" at bounding box center [1023, 545] width 51 height 27
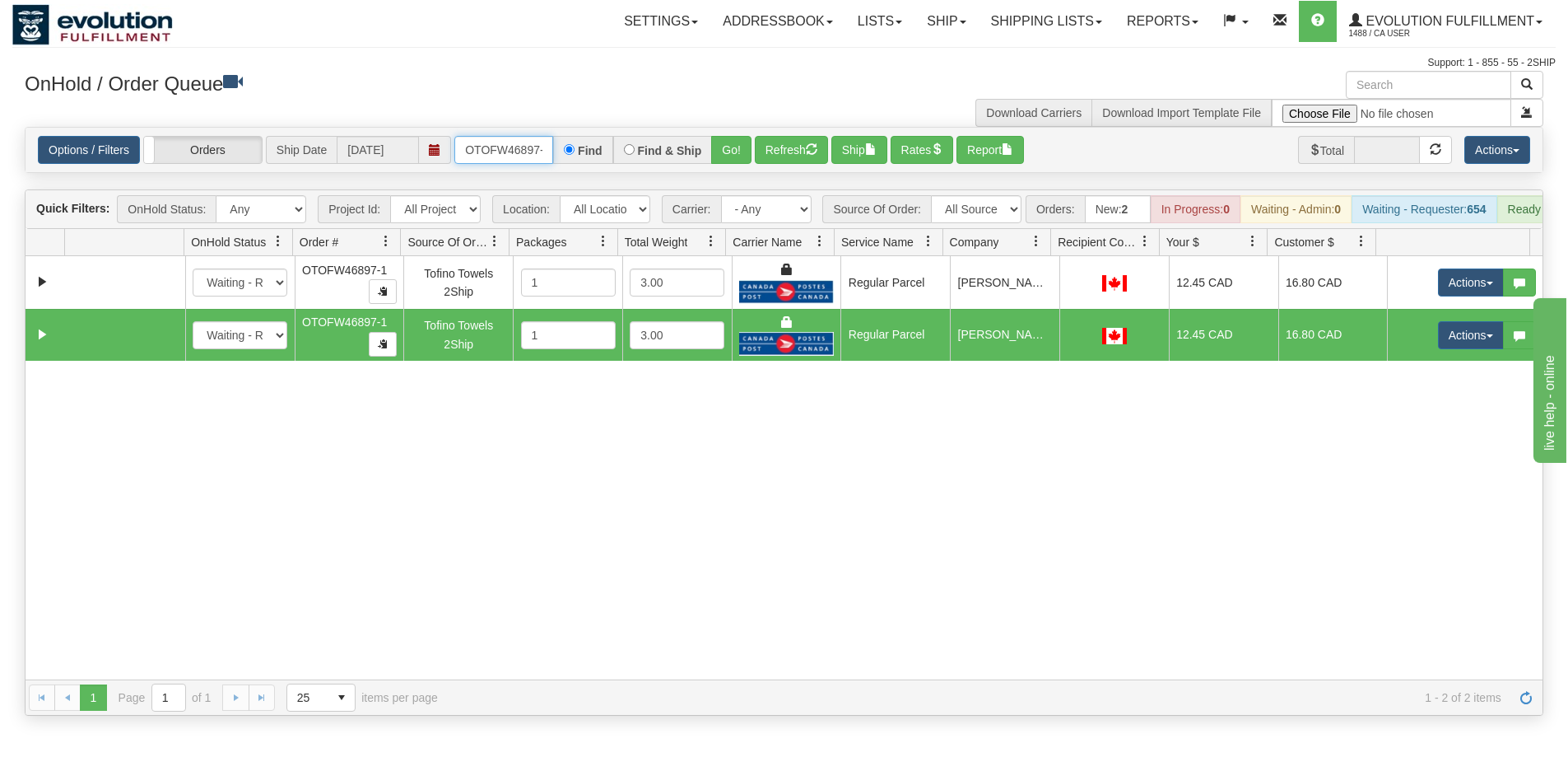
scroll to position [0, 8]
drag, startPoint x: 465, startPoint y: 147, endPoint x: 622, endPoint y: 147, distance: 157.0
click at [622, 147] on div "OTOFW46897-1 Find Find & Ship Go!" at bounding box center [602, 150] width 297 height 28
click at [732, 154] on button "Go!" at bounding box center [731, 150] width 40 height 28
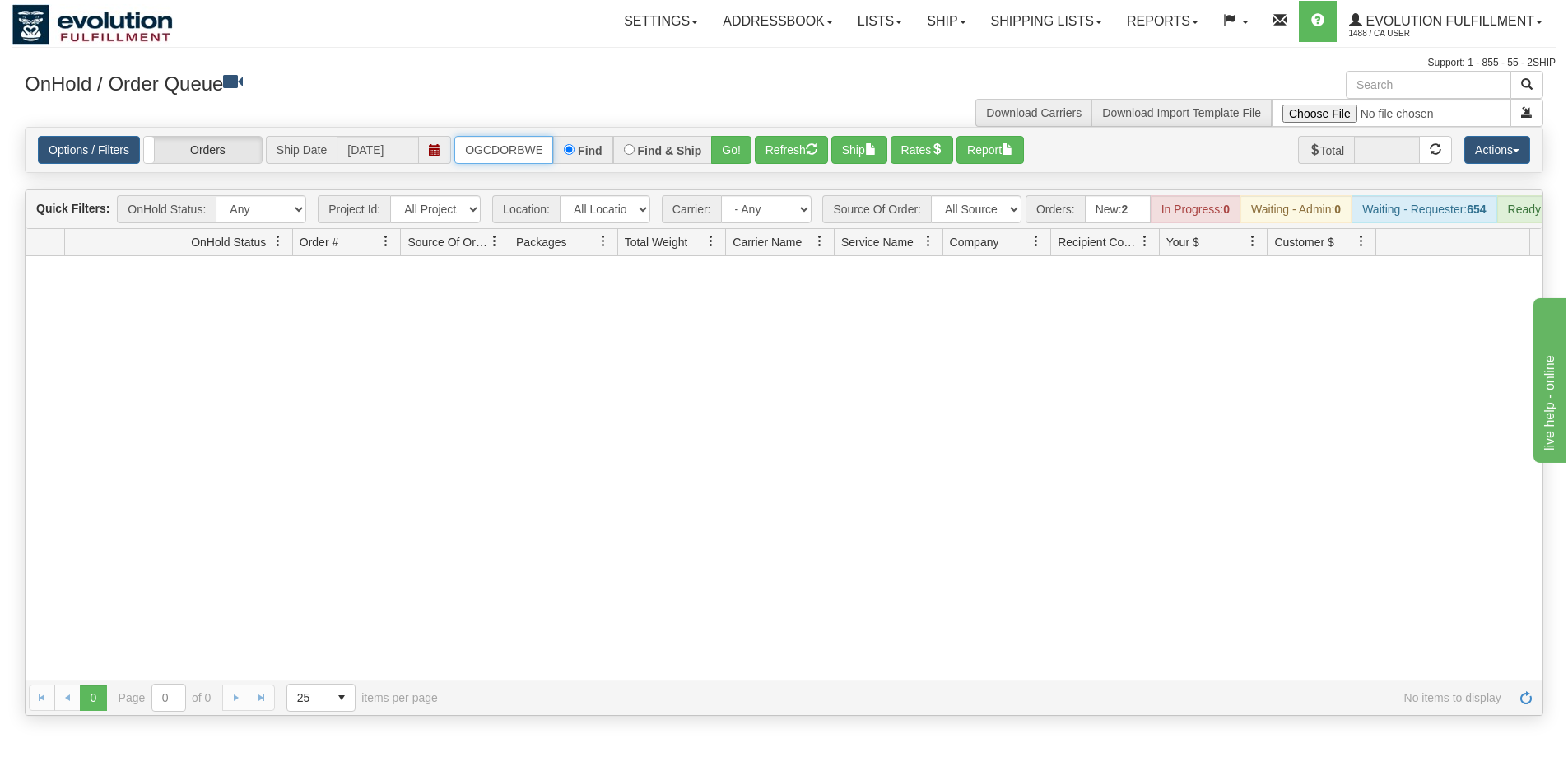
scroll to position [0, 47]
drag, startPoint x: 460, startPoint y: 152, endPoint x: 593, endPoint y: 169, distance: 134.1
click at [593, 169] on div "Options / Filters Group Shipments Orders Ship Date [DATE] OGCDORBWEB-5435-1 Fin…" at bounding box center [784, 149] width 1517 height 44
click at [724, 162] on button "Go!" at bounding box center [731, 150] width 40 height 28
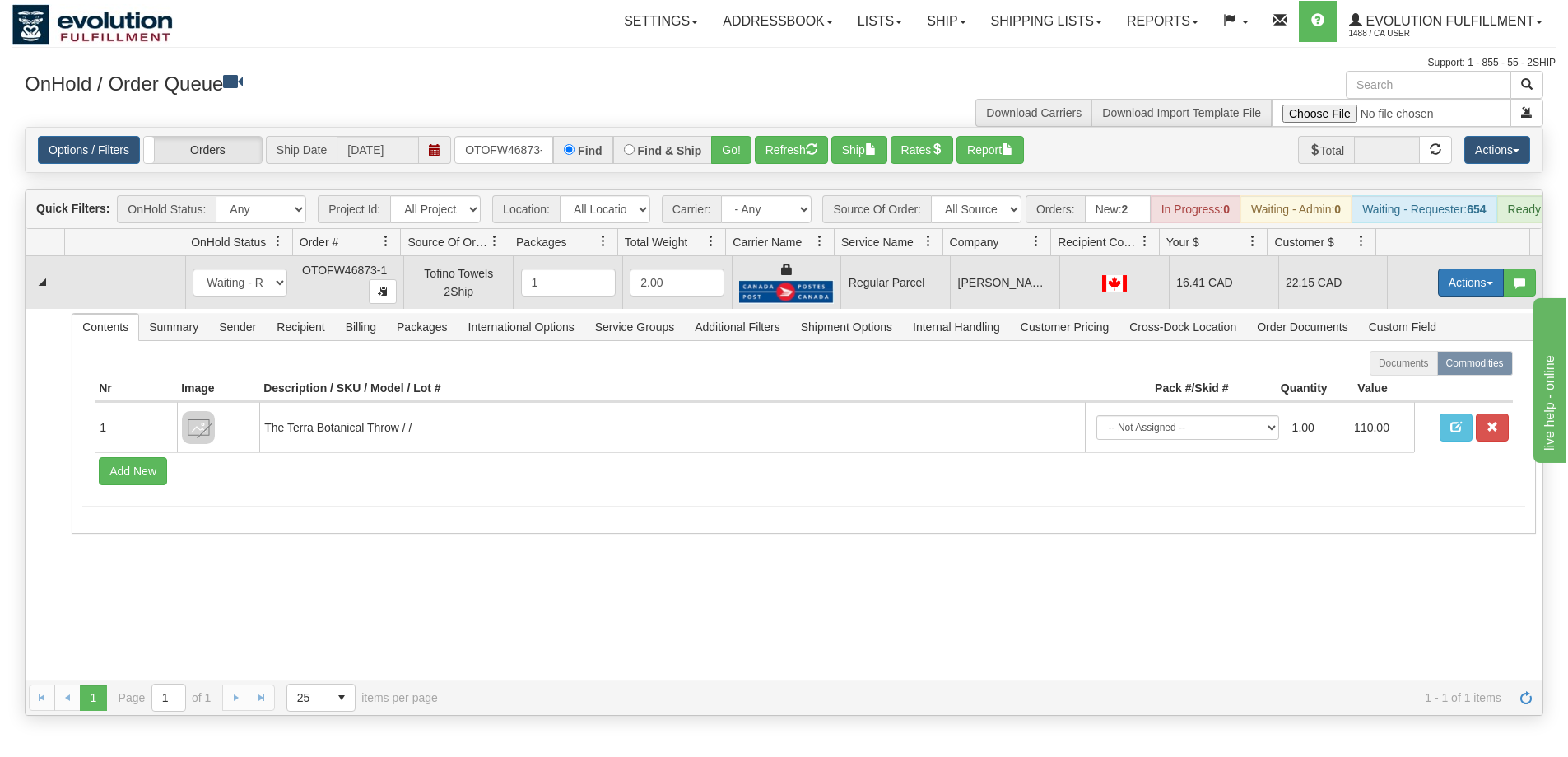
click at [1458, 291] on button "Actions" at bounding box center [1470, 282] width 66 height 28
click at [1423, 363] on span "Rate All Services" at bounding box center [1438, 356] width 99 height 13
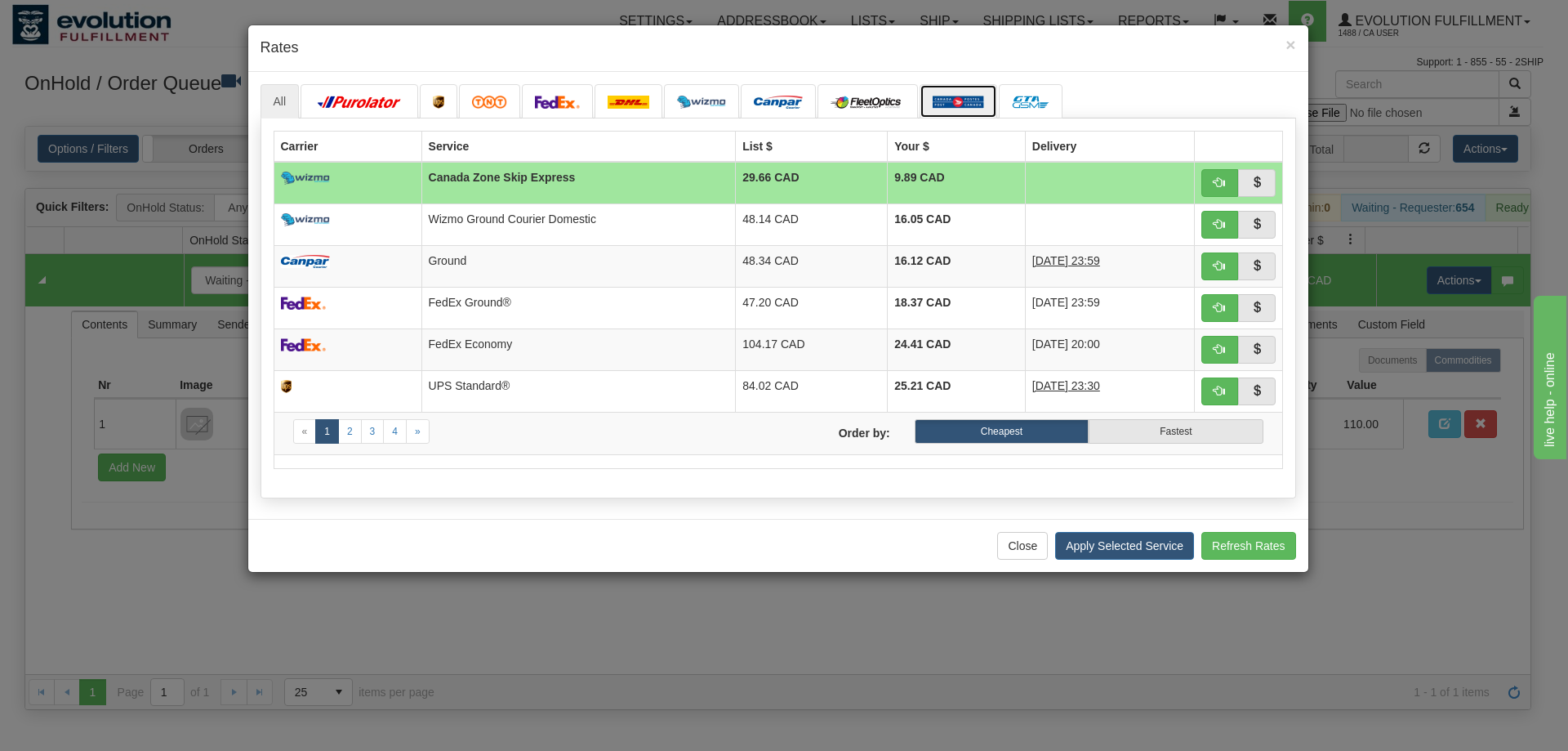
click at [949, 101] on img at bounding box center [958, 102] width 52 height 13
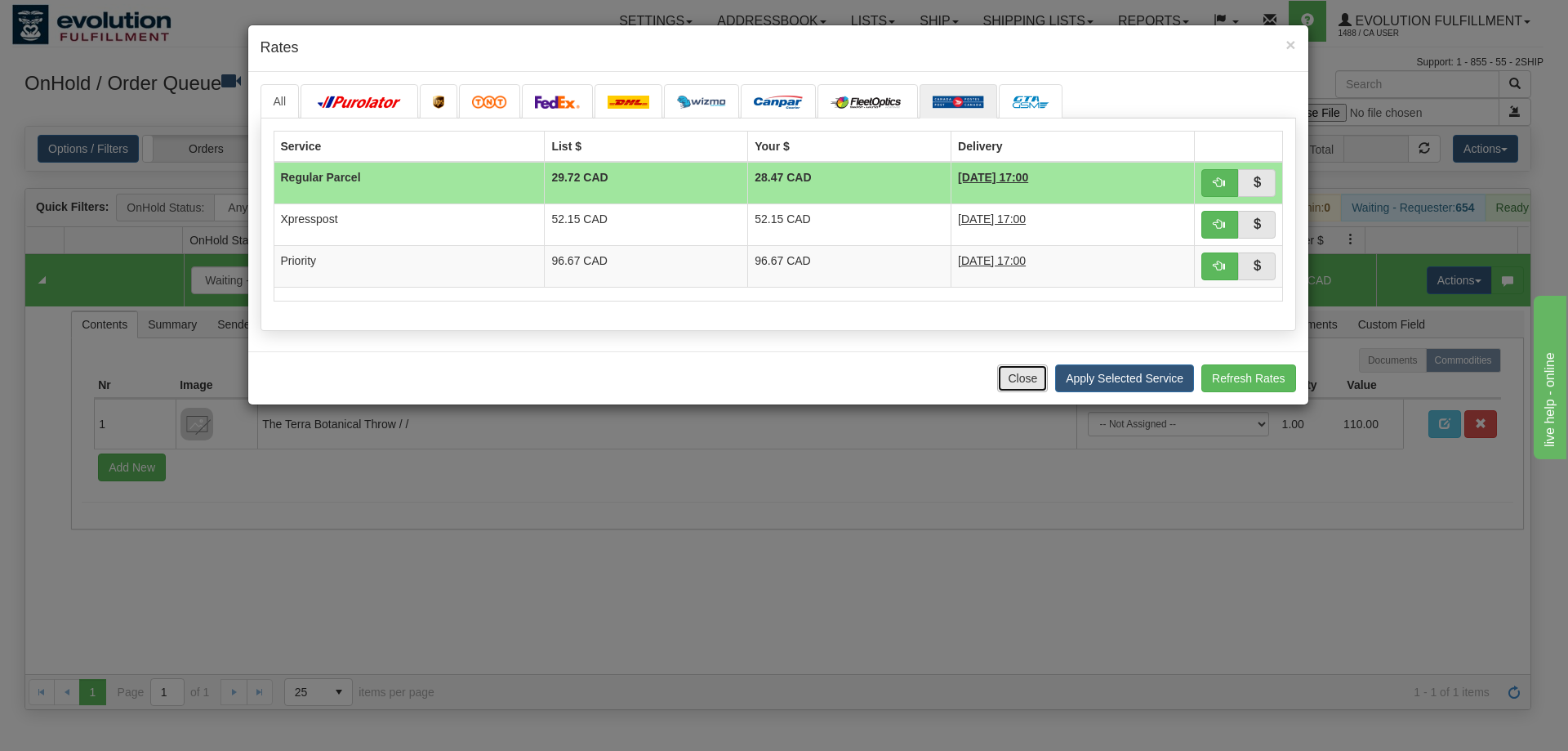
click at [1013, 379] on button "Close" at bounding box center [1023, 378] width 51 height 27
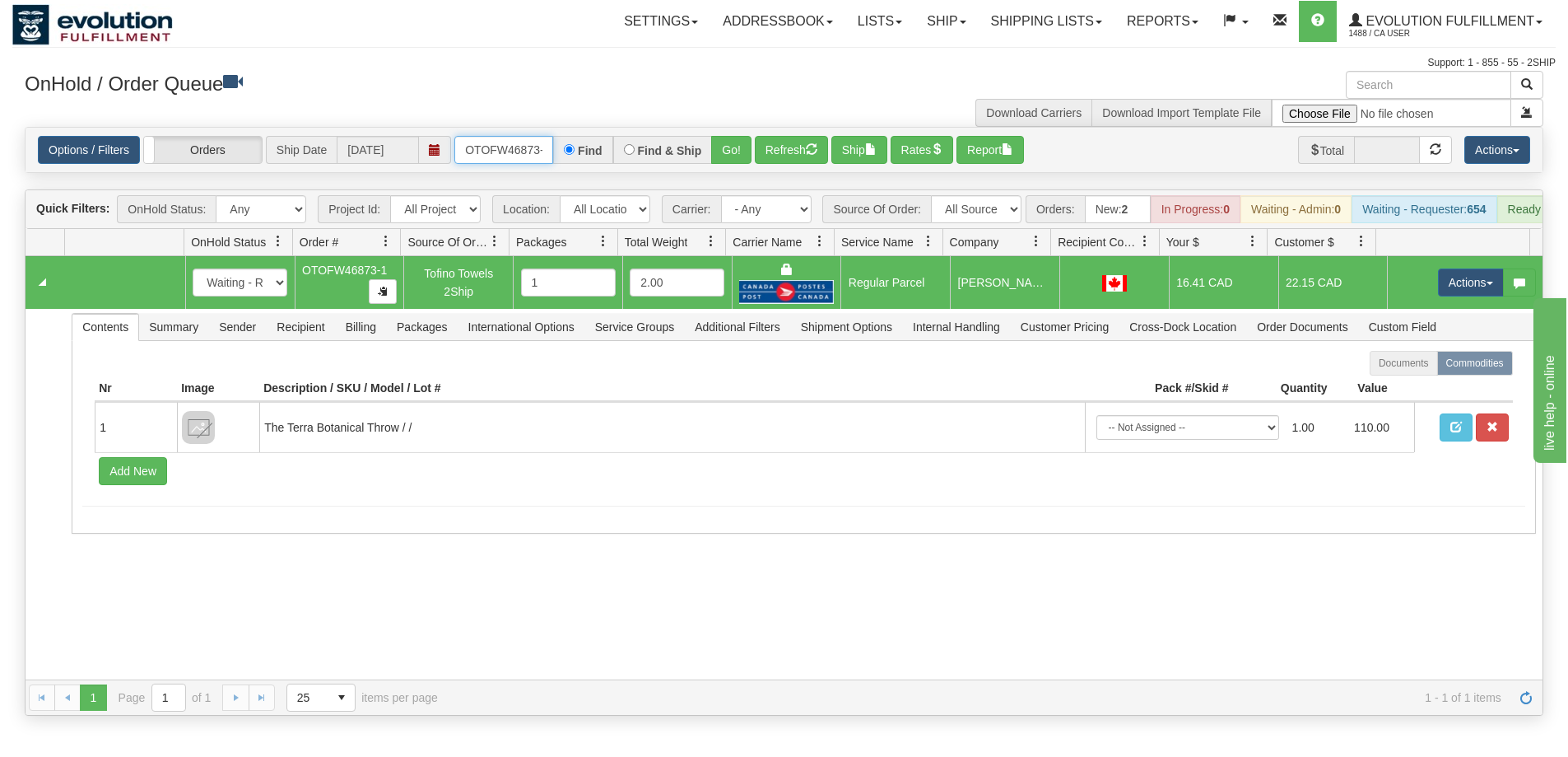
scroll to position [0, 8]
drag, startPoint x: 465, startPoint y: 154, endPoint x: 585, endPoint y: 167, distance: 120.7
click at [585, 167] on div "Options / Filters Group Shipments Orders Ship Date [DATE] OTOFW46873-1 Find Fin…" at bounding box center [784, 149] width 1517 height 44
type input "OTOFW46871-1"
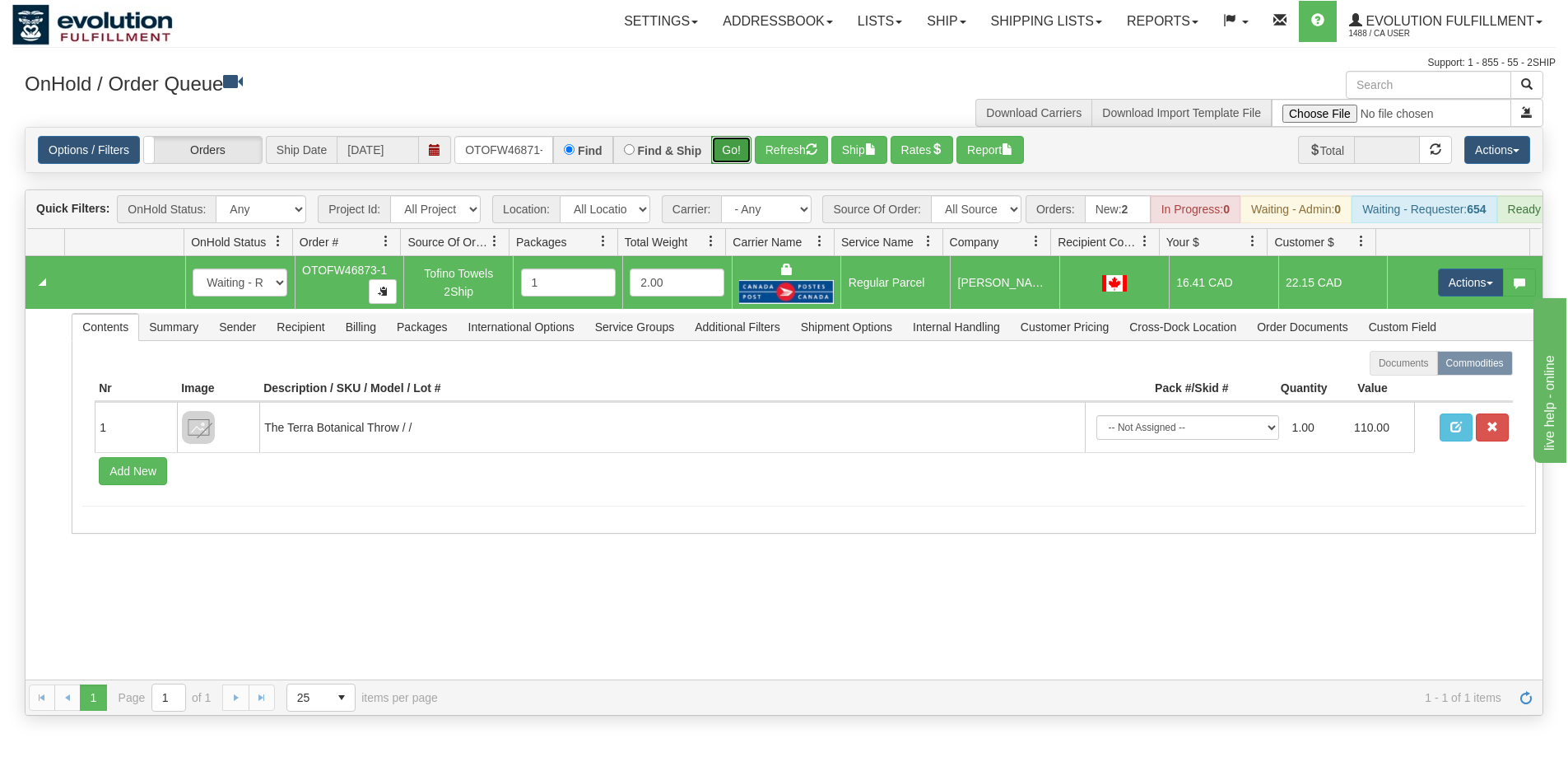
click at [725, 160] on button "Go!" at bounding box center [731, 150] width 40 height 28
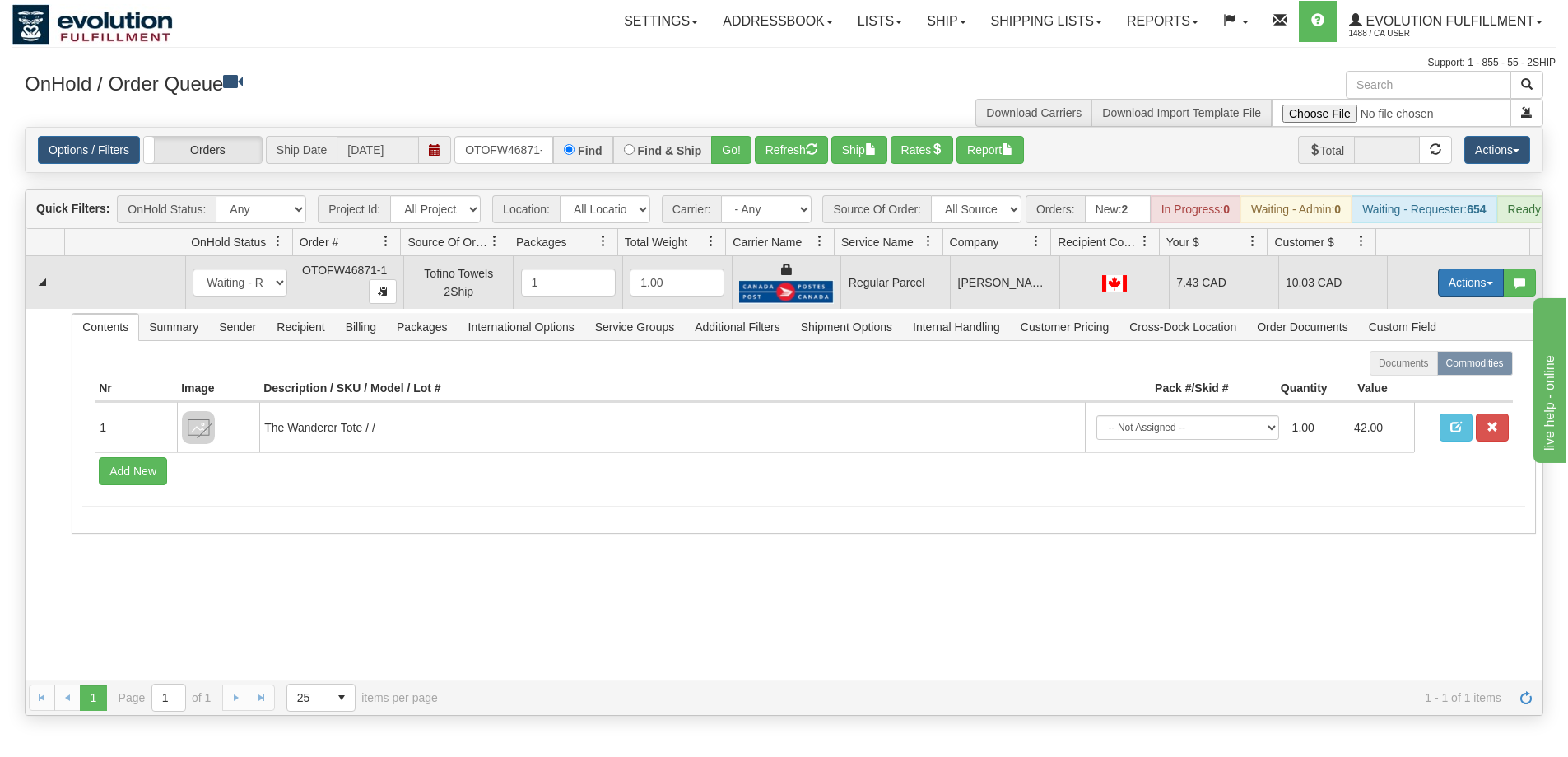
click at [1442, 296] on button "Actions" at bounding box center [1470, 282] width 66 height 28
click at [1419, 363] on span "Rate All Services" at bounding box center [1438, 356] width 99 height 13
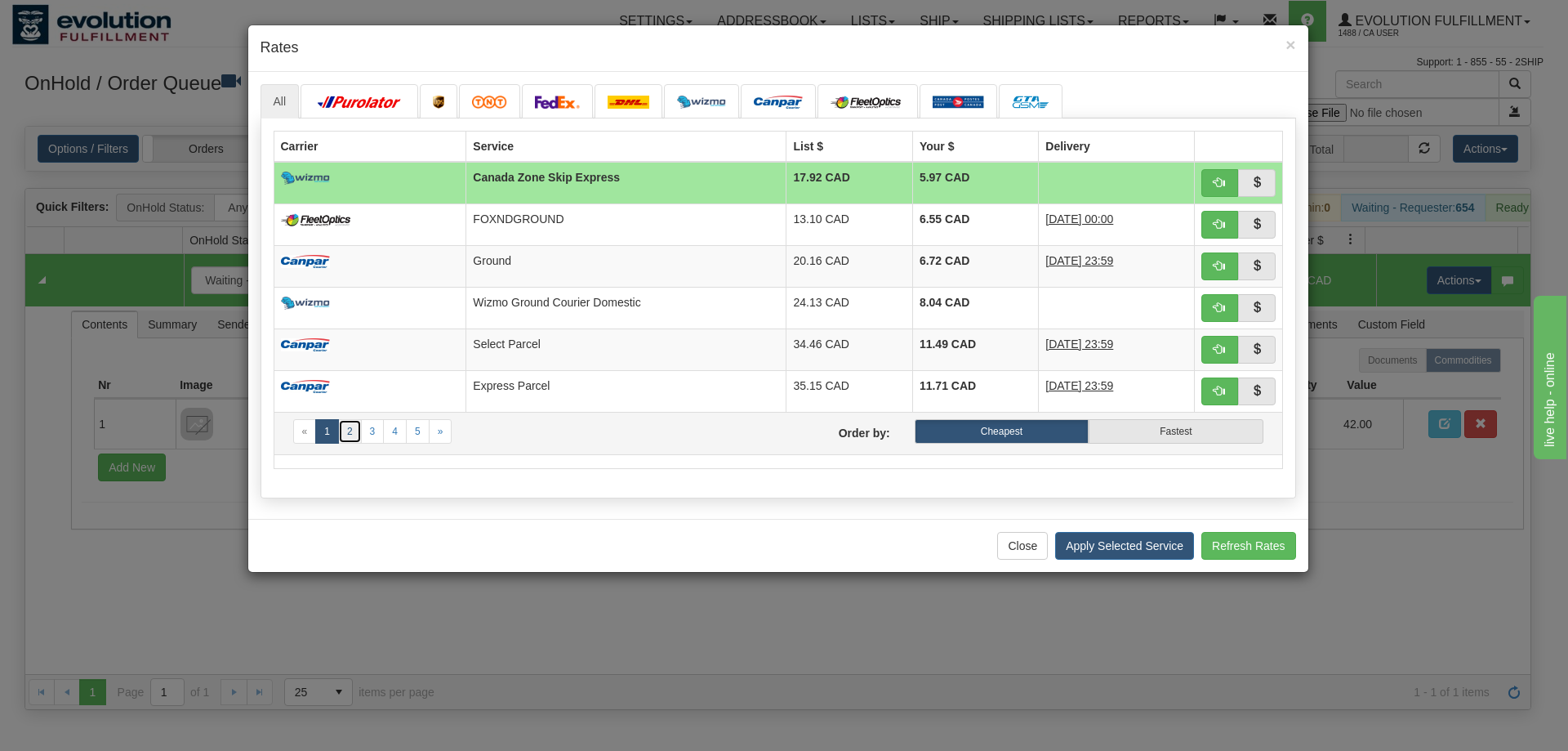
click at [346, 431] on link "2" at bounding box center [349, 431] width 23 height 24
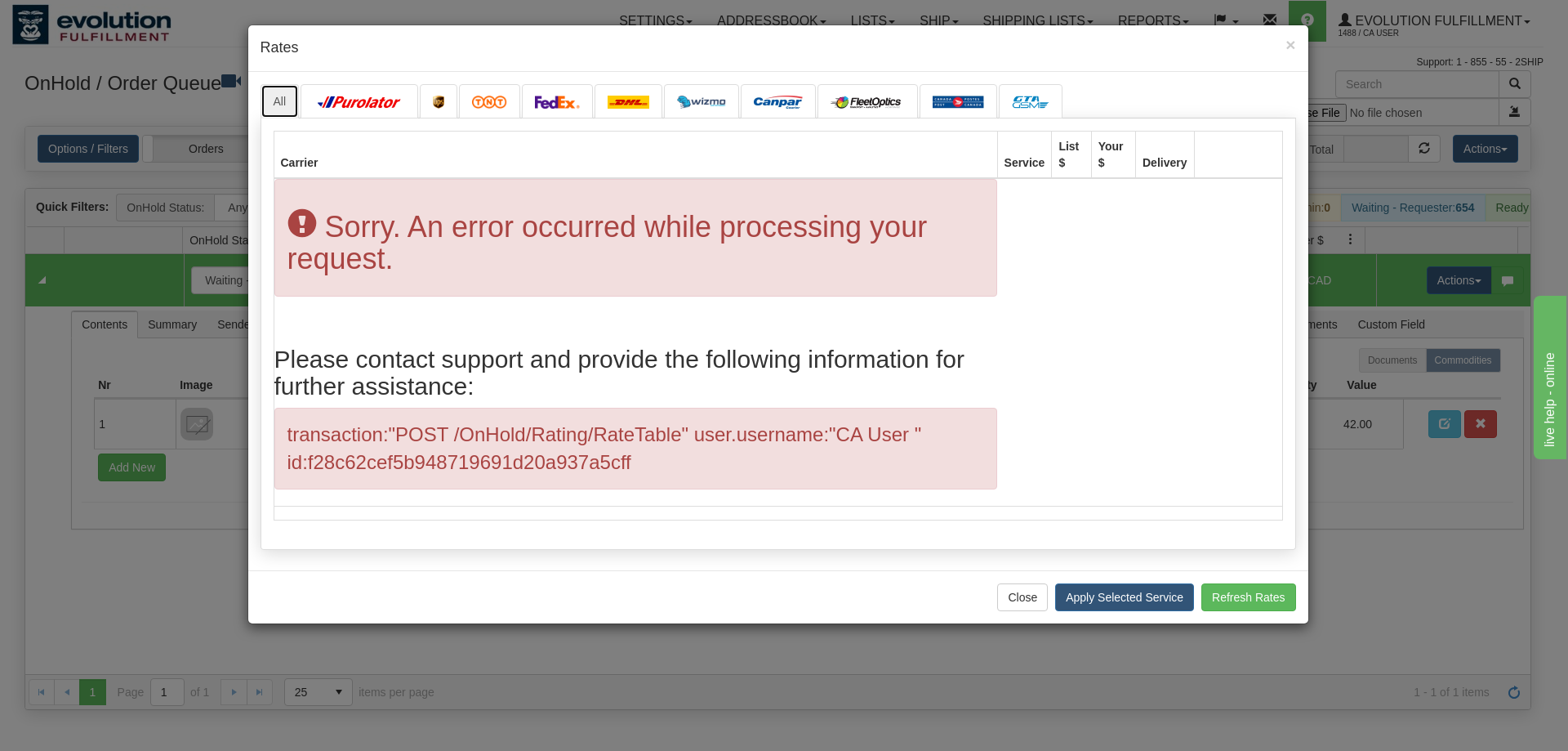
click at [278, 102] on link "All" at bounding box center [280, 101] width 39 height 34
click at [947, 98] on img at bounding box center [958, 102] width 52 height 13
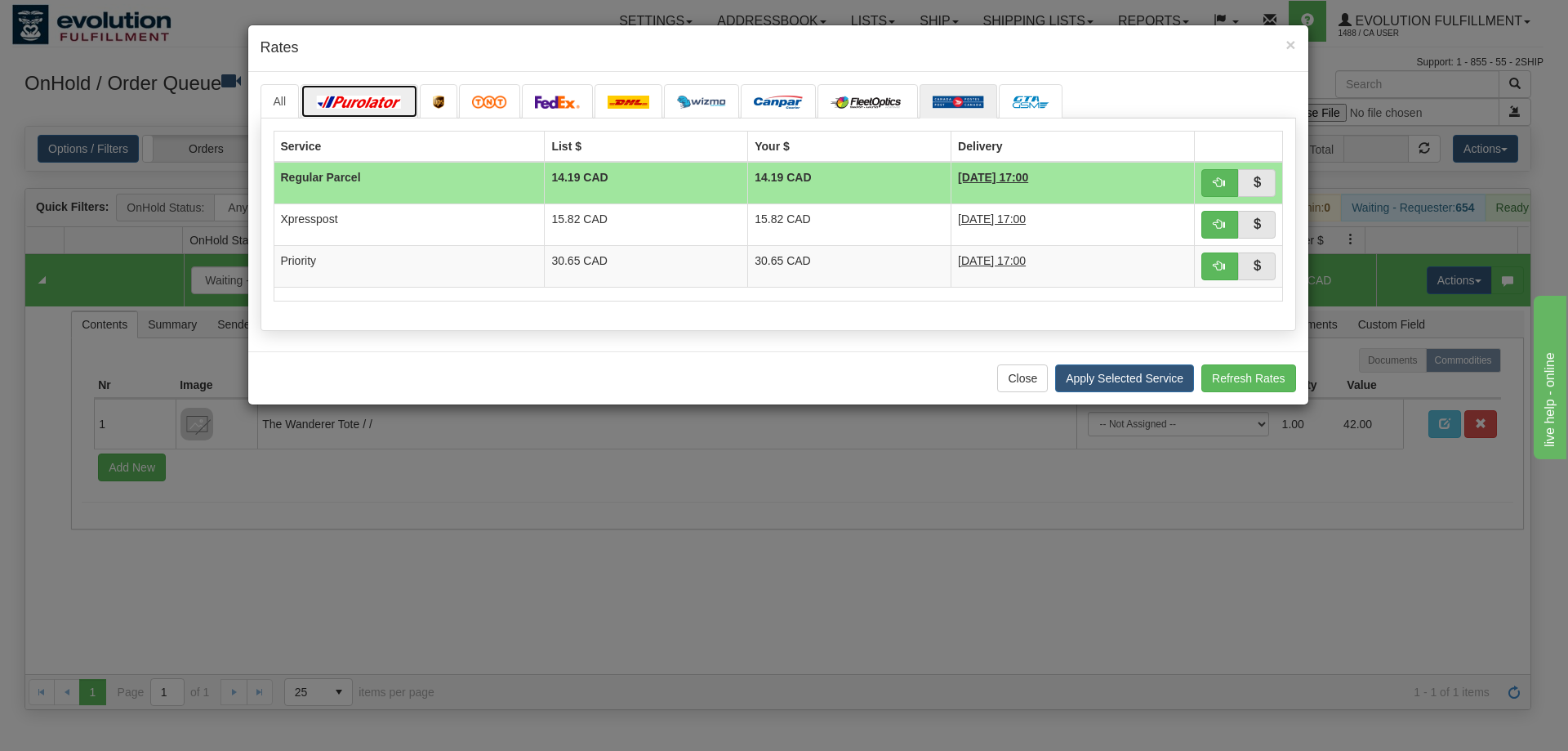
click at [357, 101] on img at bounding box center [358, 102] width 91 height 13
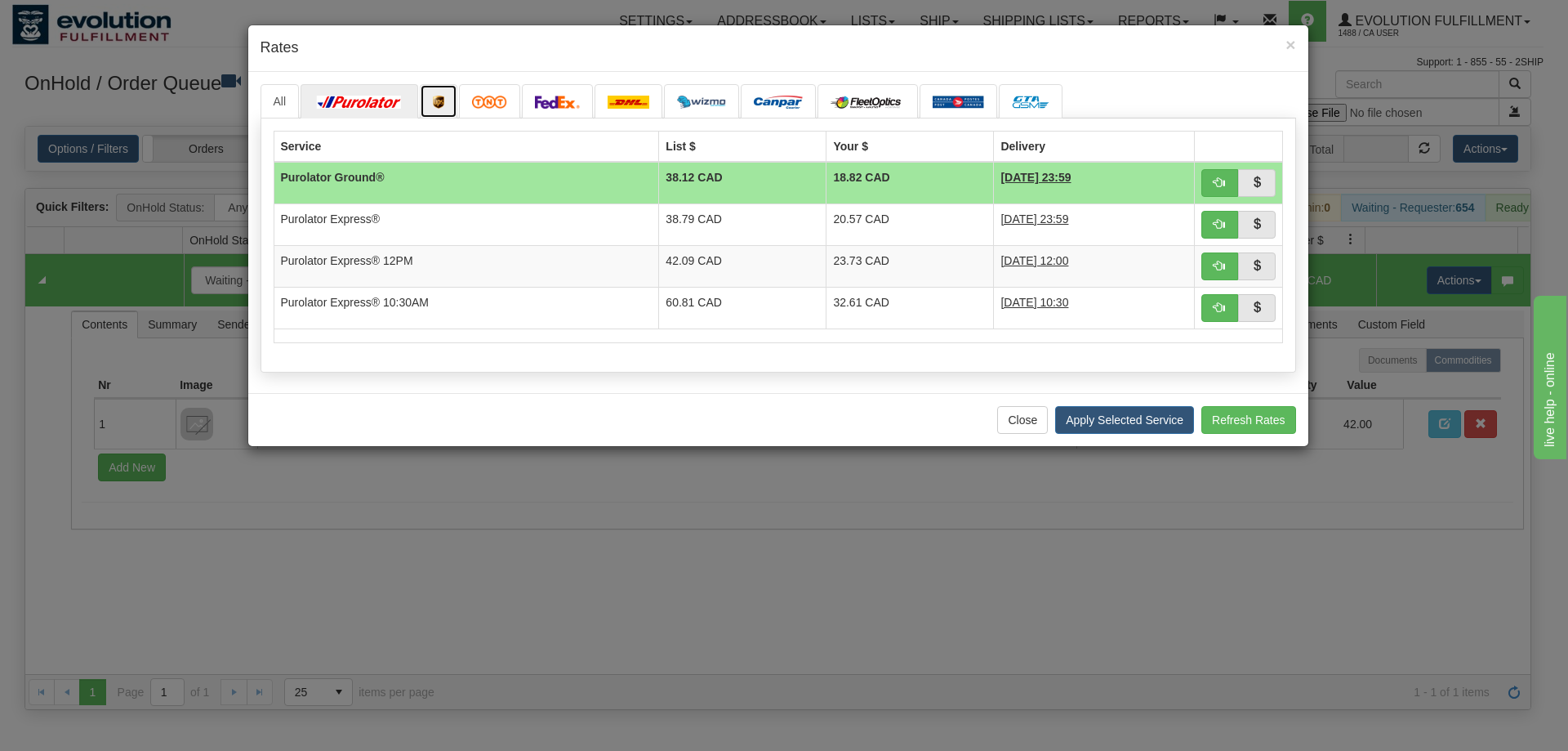
click at [430, 96] on link at bounding box center [438, 101] width 37 height 34
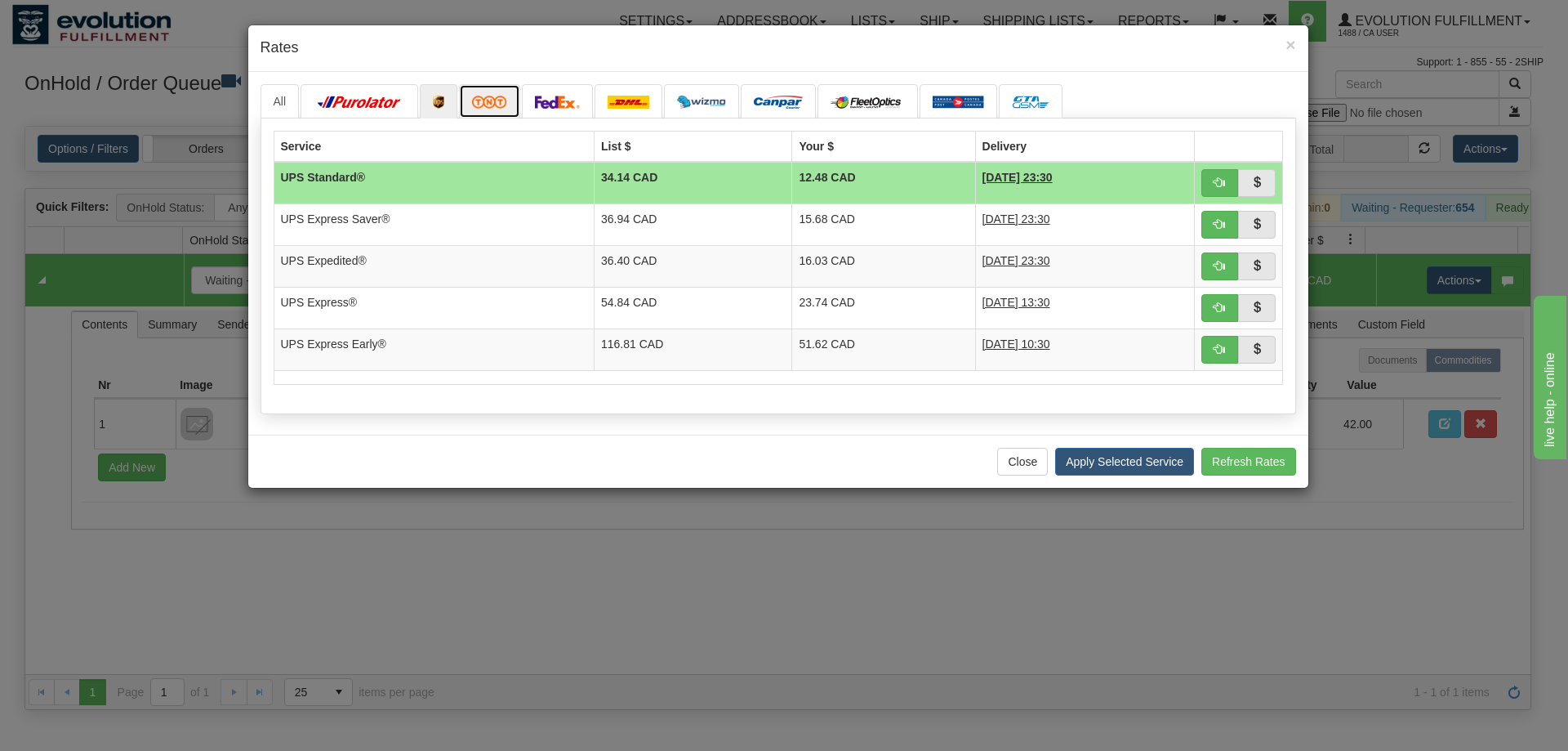
click at [471, 106] on link at bounding box center [489, 101] width 62 height 34
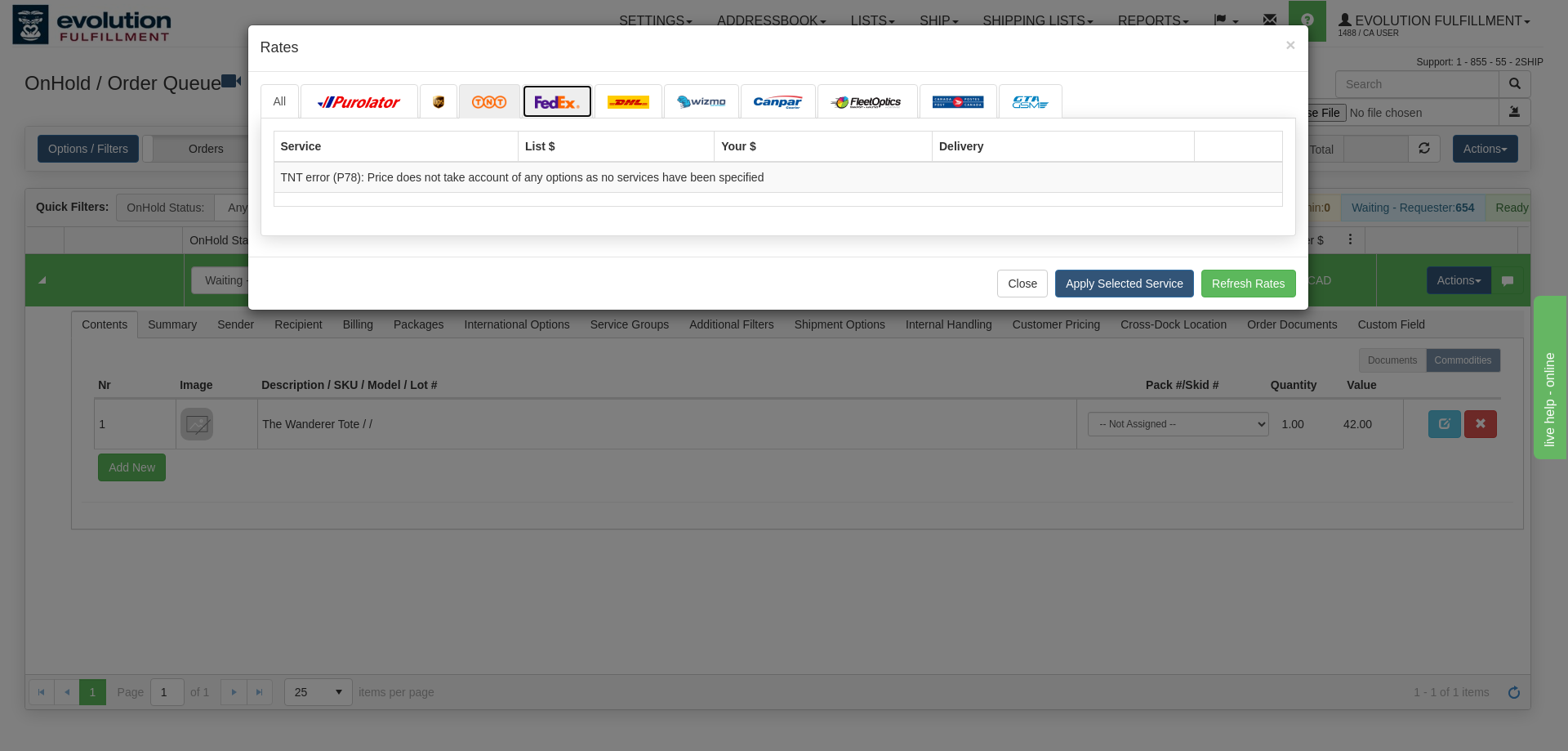
click at [538, 107] on img at bounding box center [557, 102] width 46 height 13
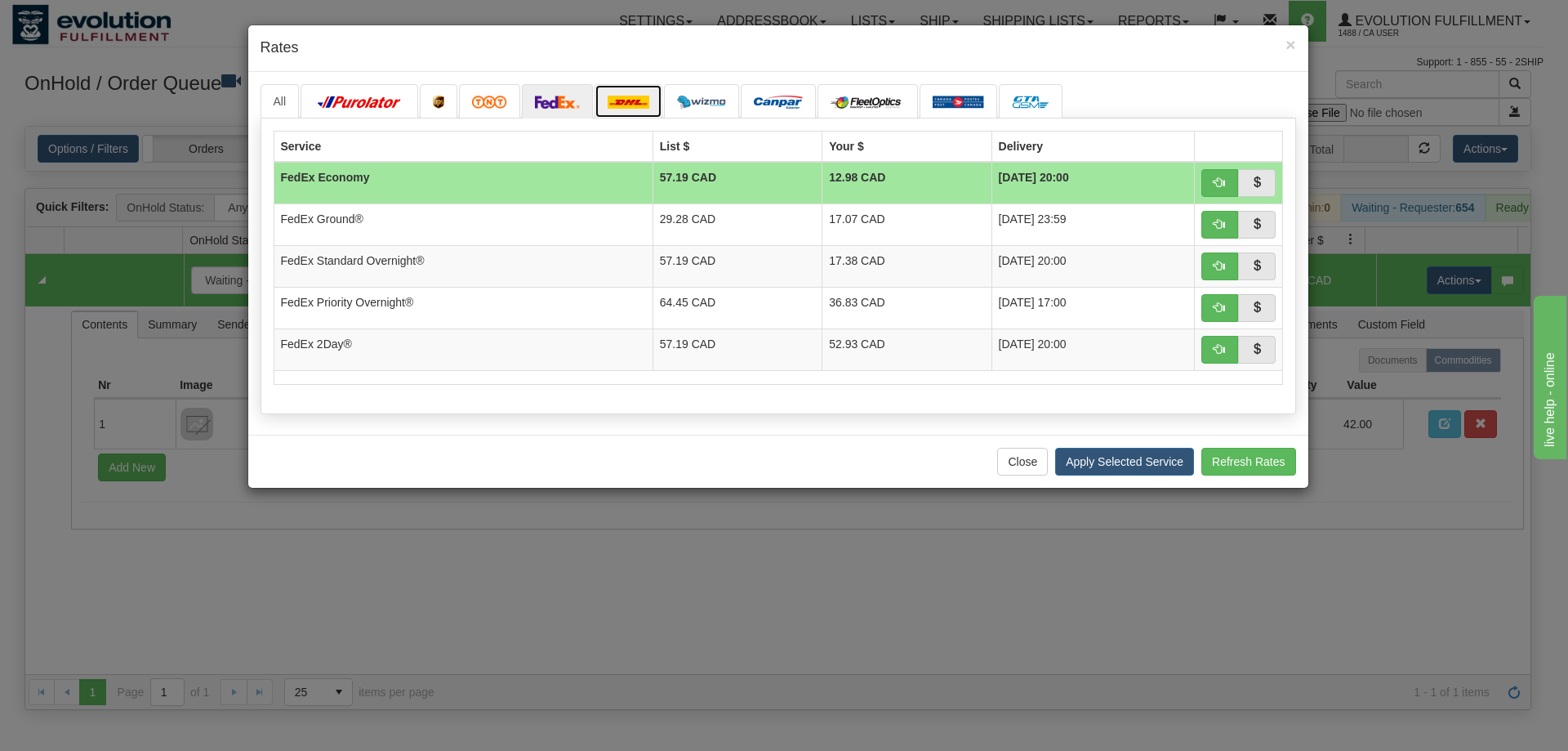
click at [635, 107] on img at bounding box center [628, 102] width 42 height 13
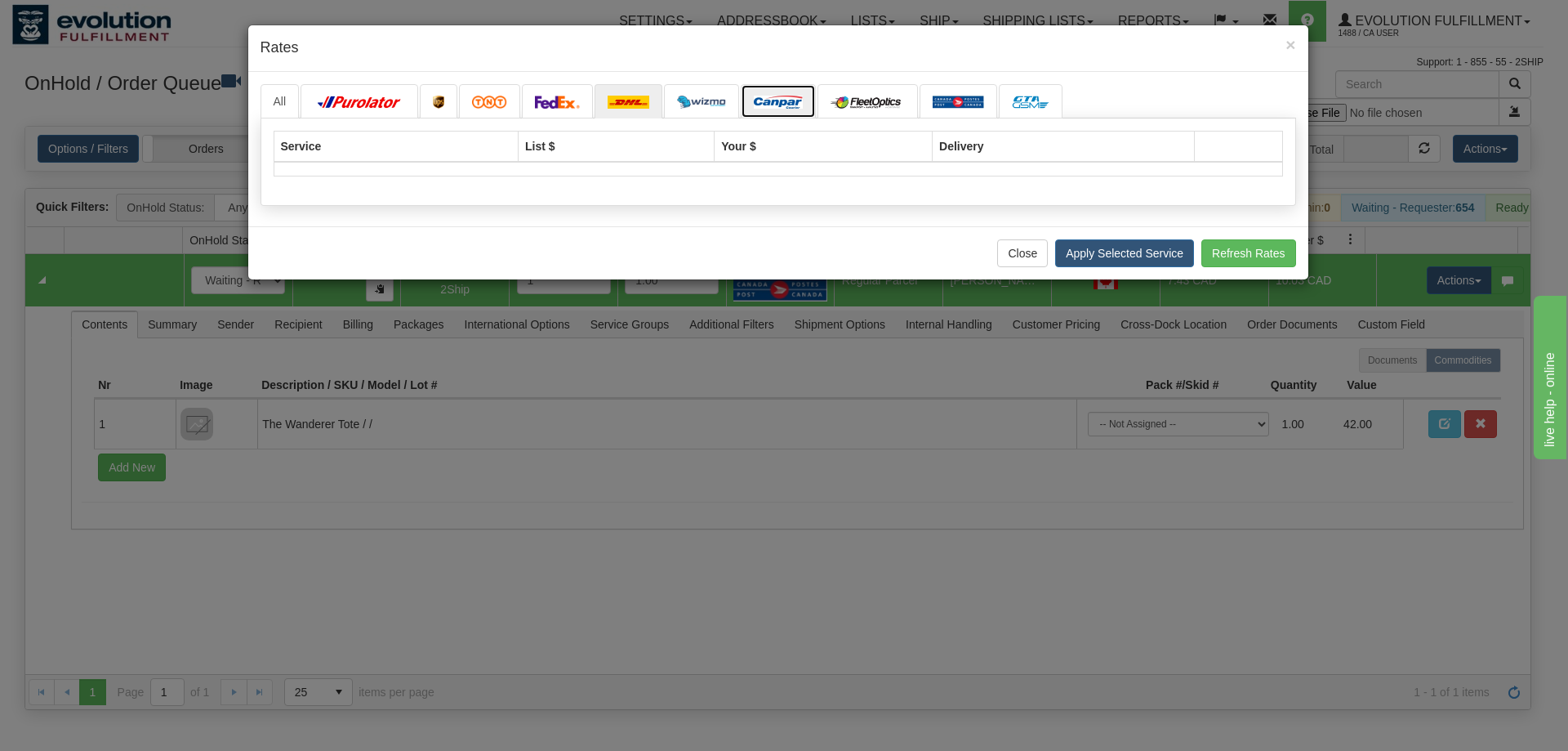
click at [761, 96] on img at bounding box center [778, 102] width 49 height 13
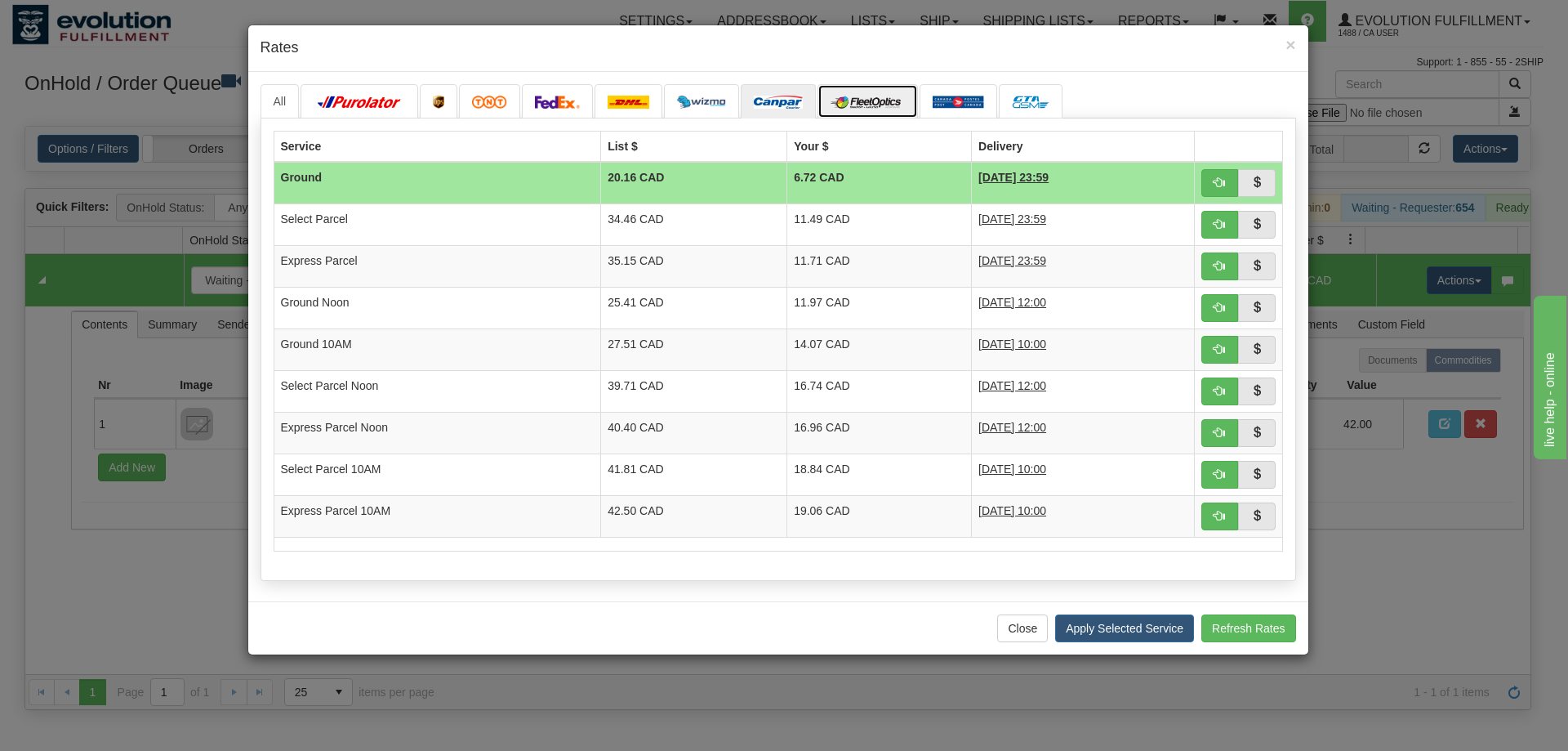
click at [854, 103] on img at bounding box center [867, 102] width 74 height 13
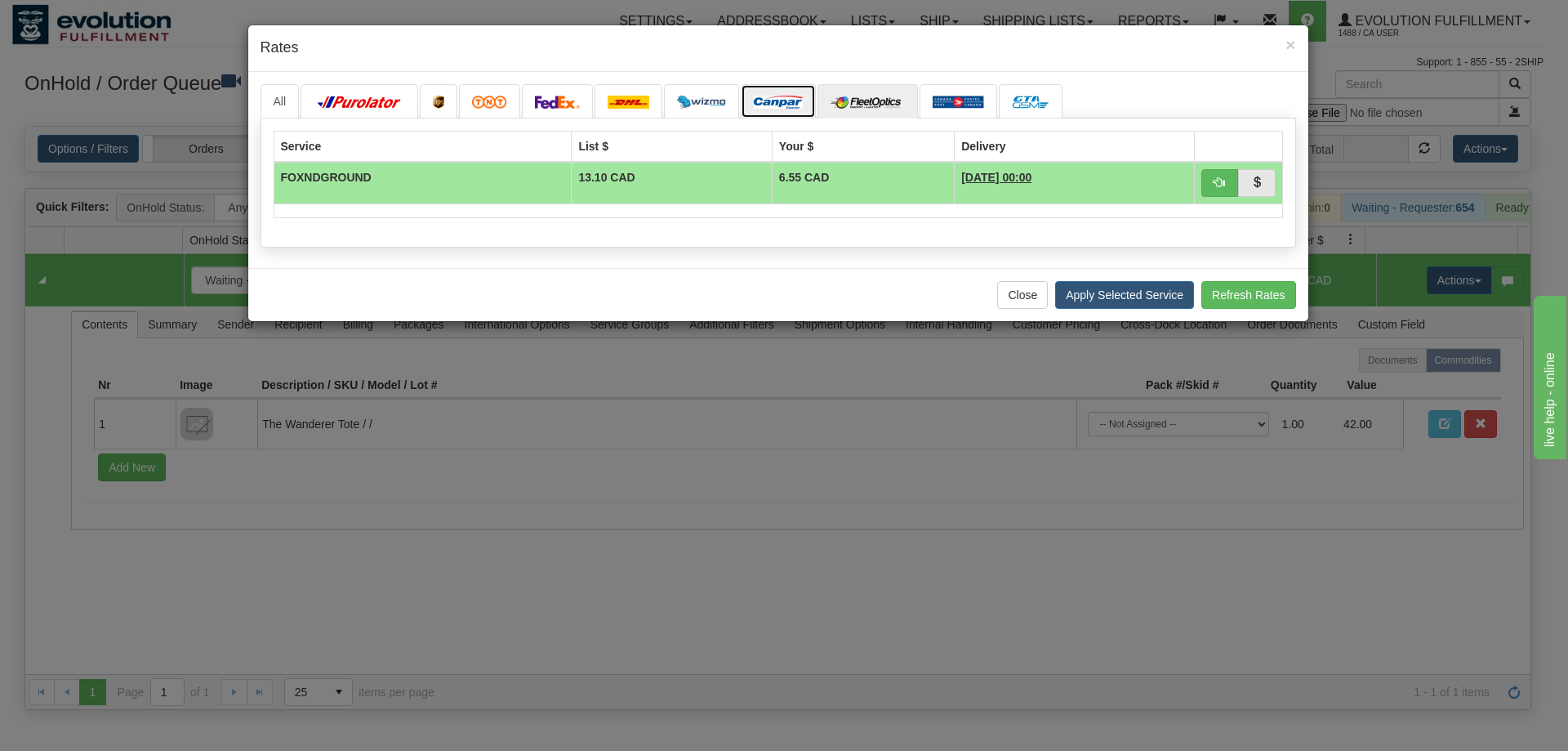
click at [766, 99] on img at bounding box center [778, 102] width 49 height 13
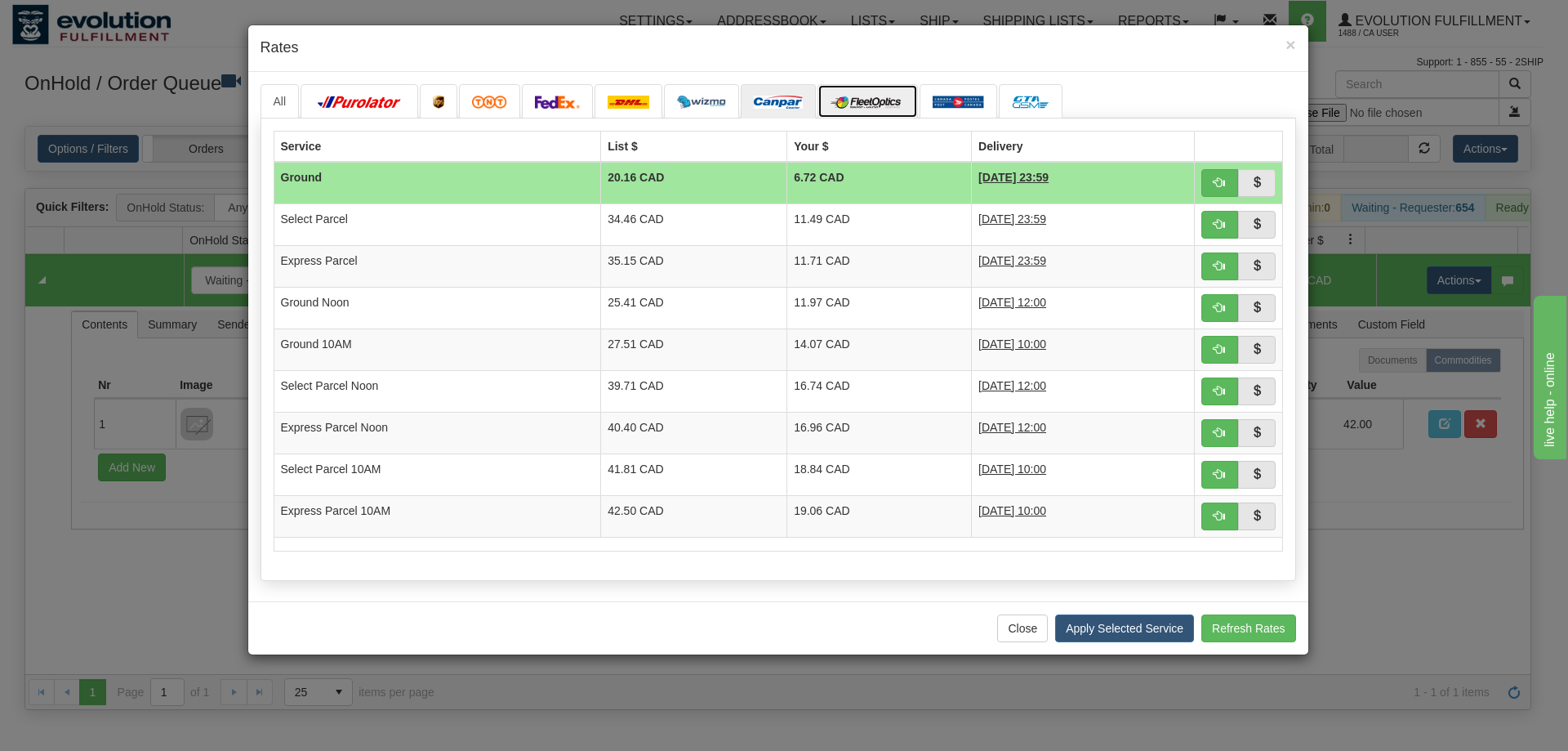
click at [858, 98] on img at bounding box center [867, 102] width 74 height 13
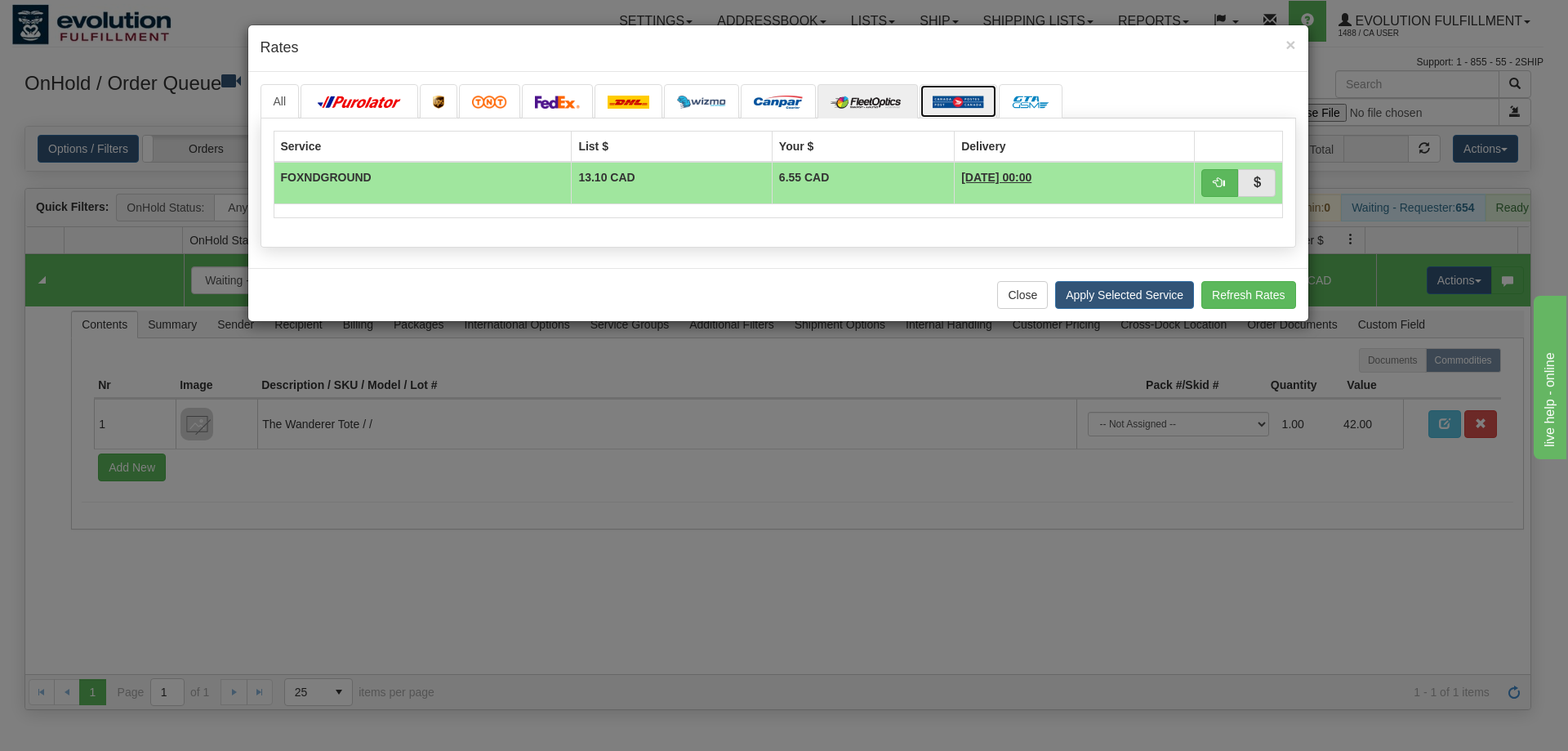
click at [957, 103] on img at bounding box center [958, 102] width 52 height 13
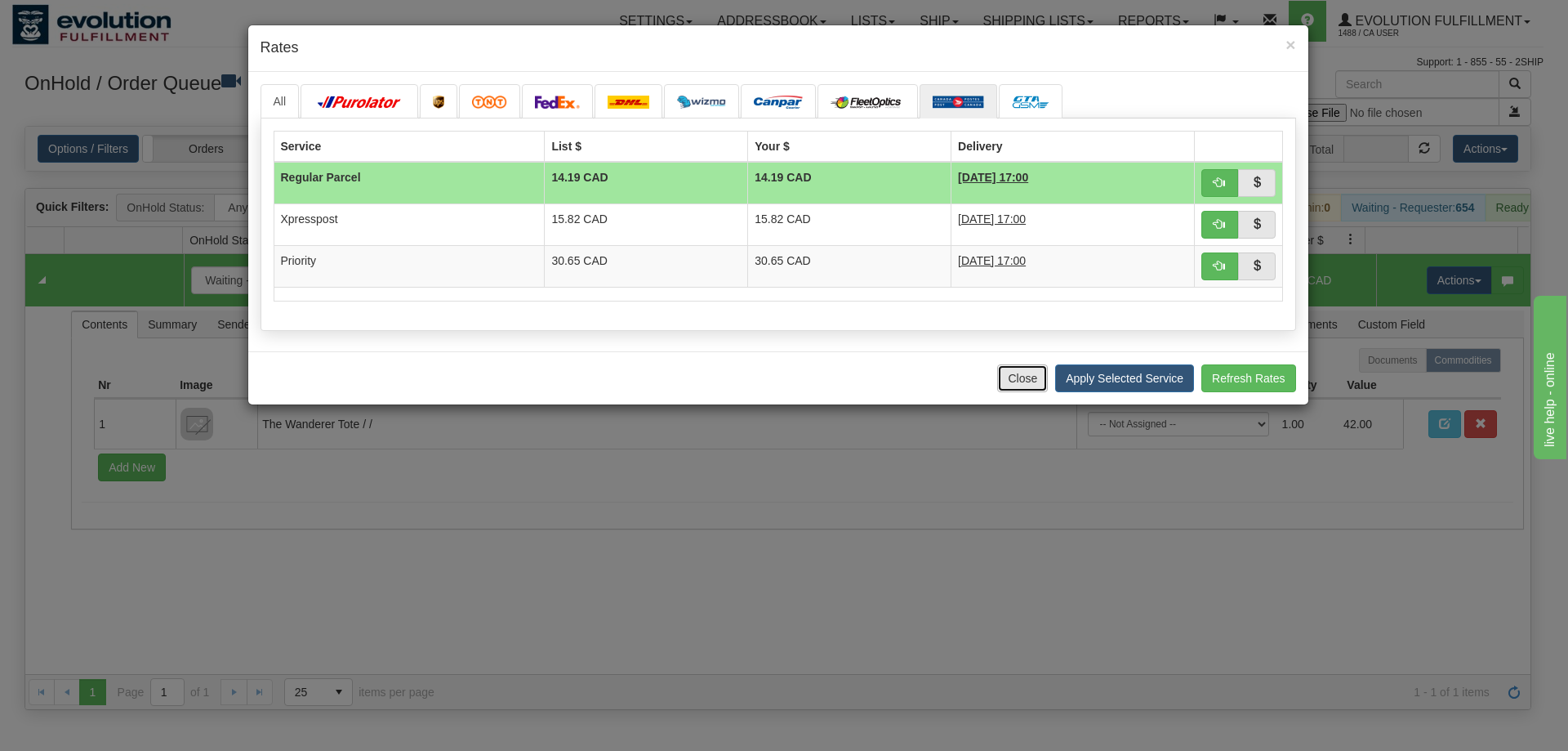
click at [1010, 384] on button "Close" at bounding box center [1023, 378] width 51 height 27
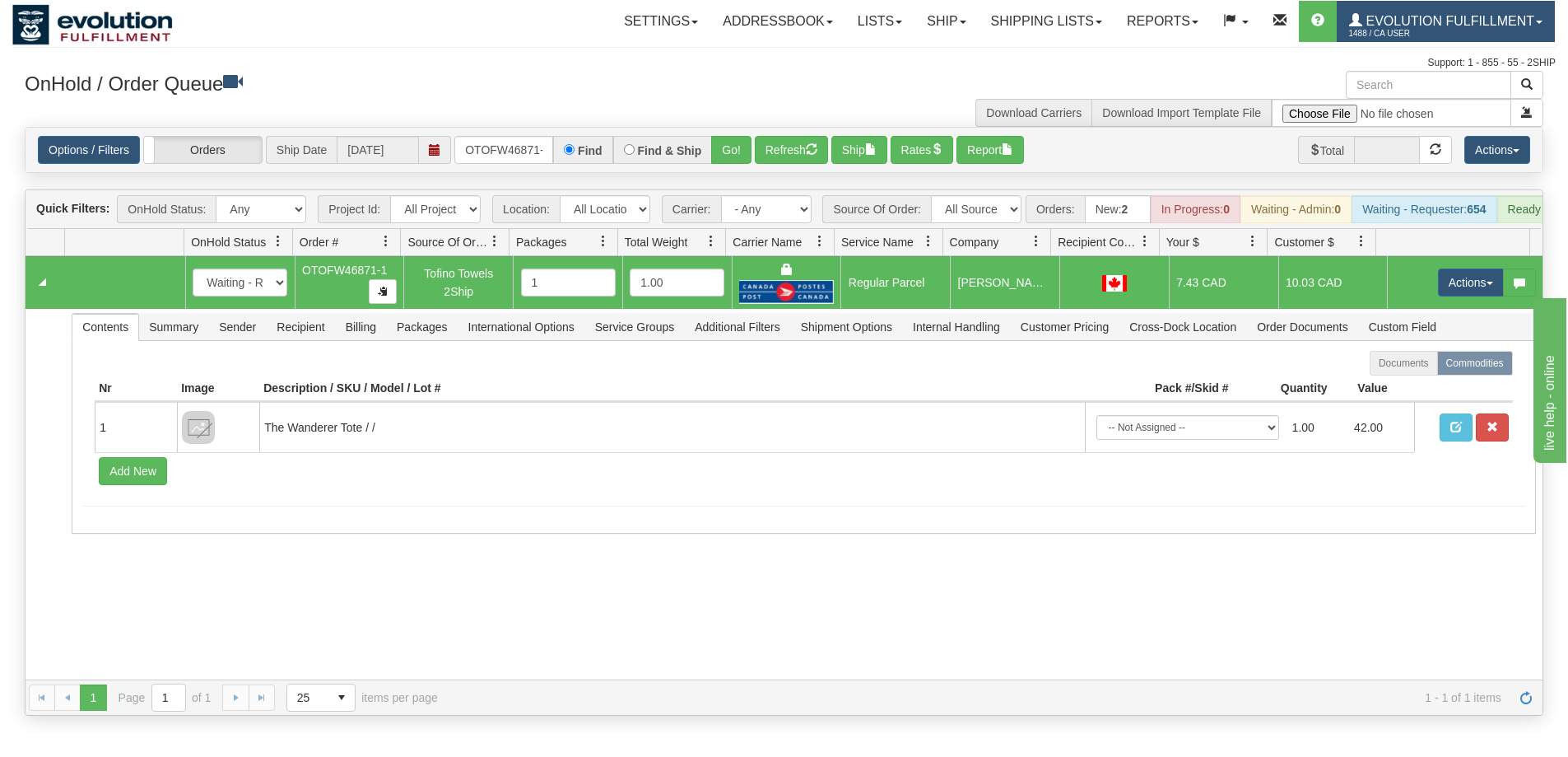
click at [1412, 22] on span "Evolution Fulfillment" at bounding box center [1449, 21] width 172 height 14
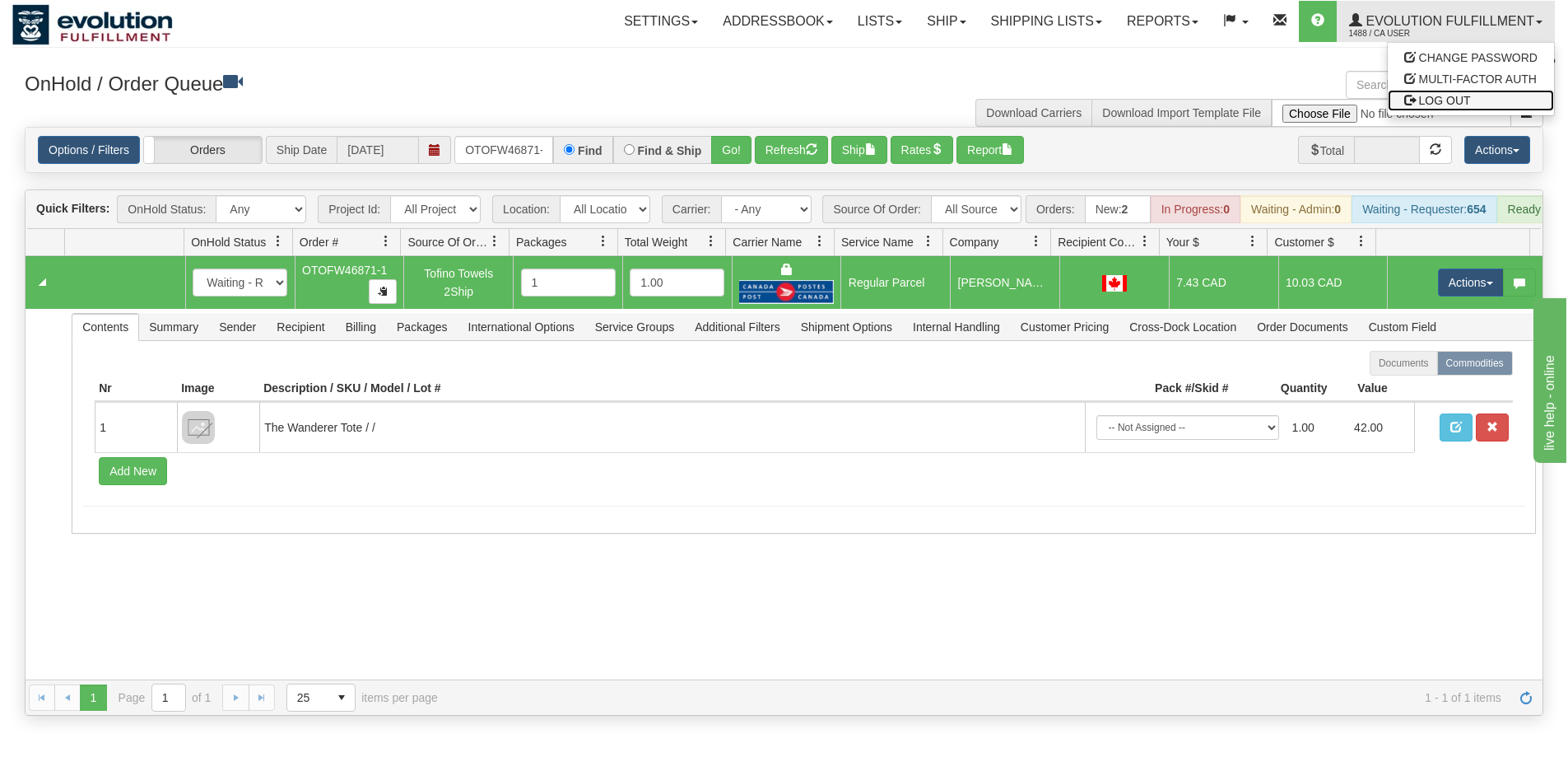
click at [1438, 100] on span "LOG OUT" at bounding box center [1445, 100] width 52 height 13
